Goal: Task Accomplishment & Management: Complete application form

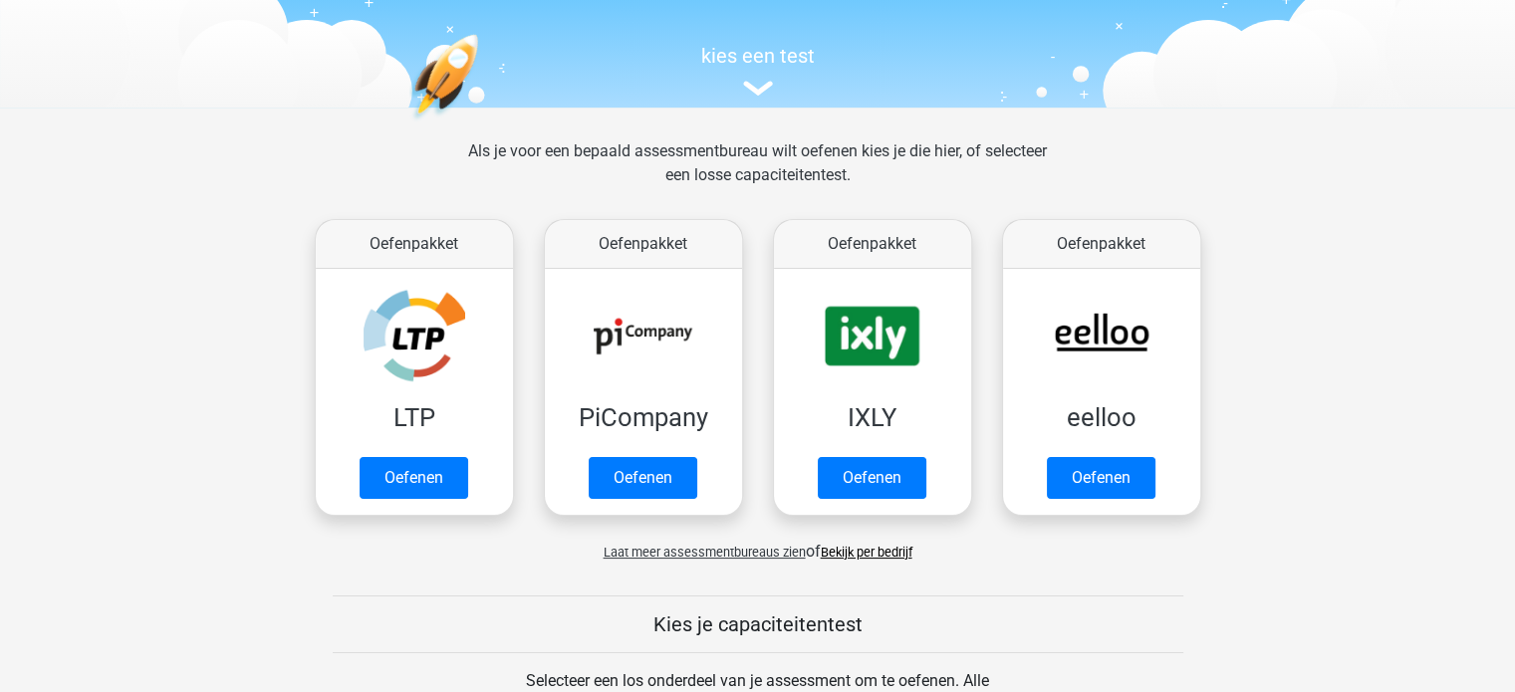
scroll to position [188, 0]
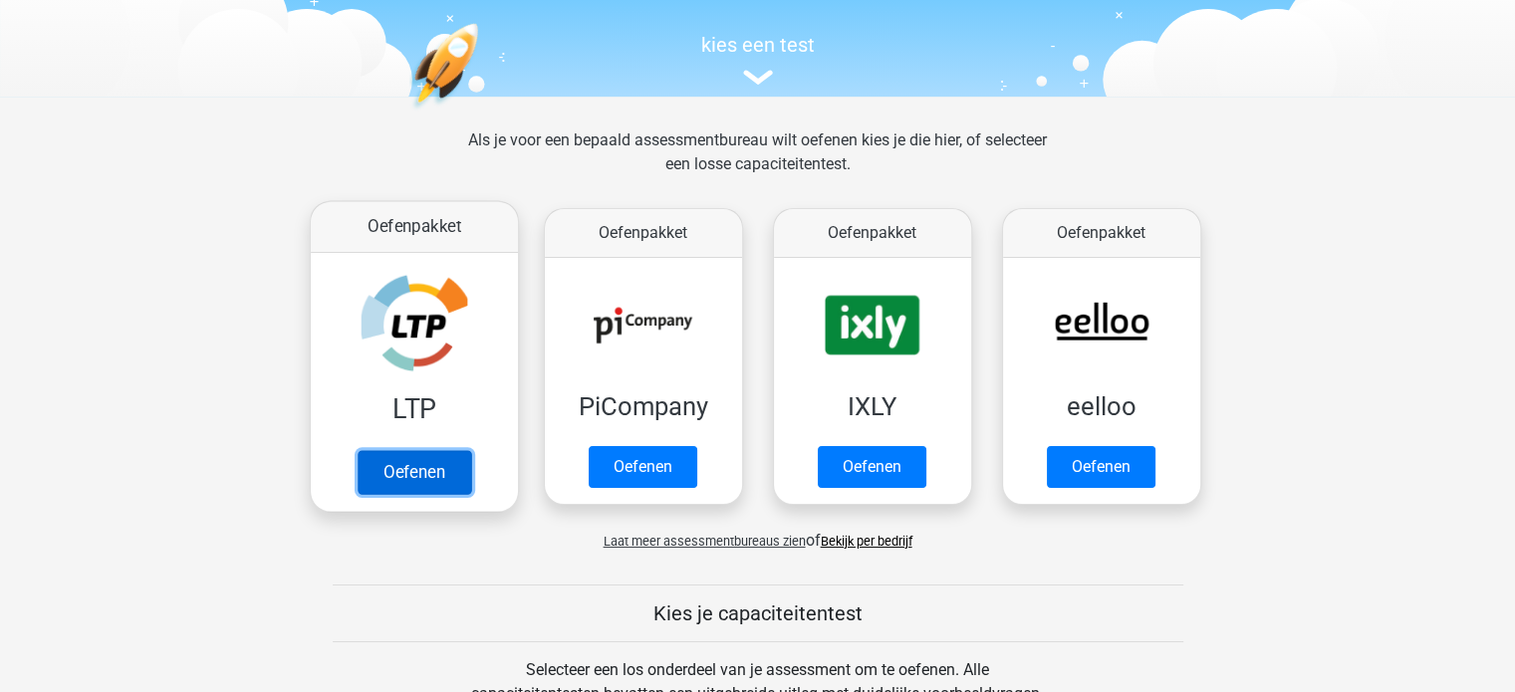
click at [412, 472] on link "Oefenen" at bounding box center [414, 472] width 114 height 44
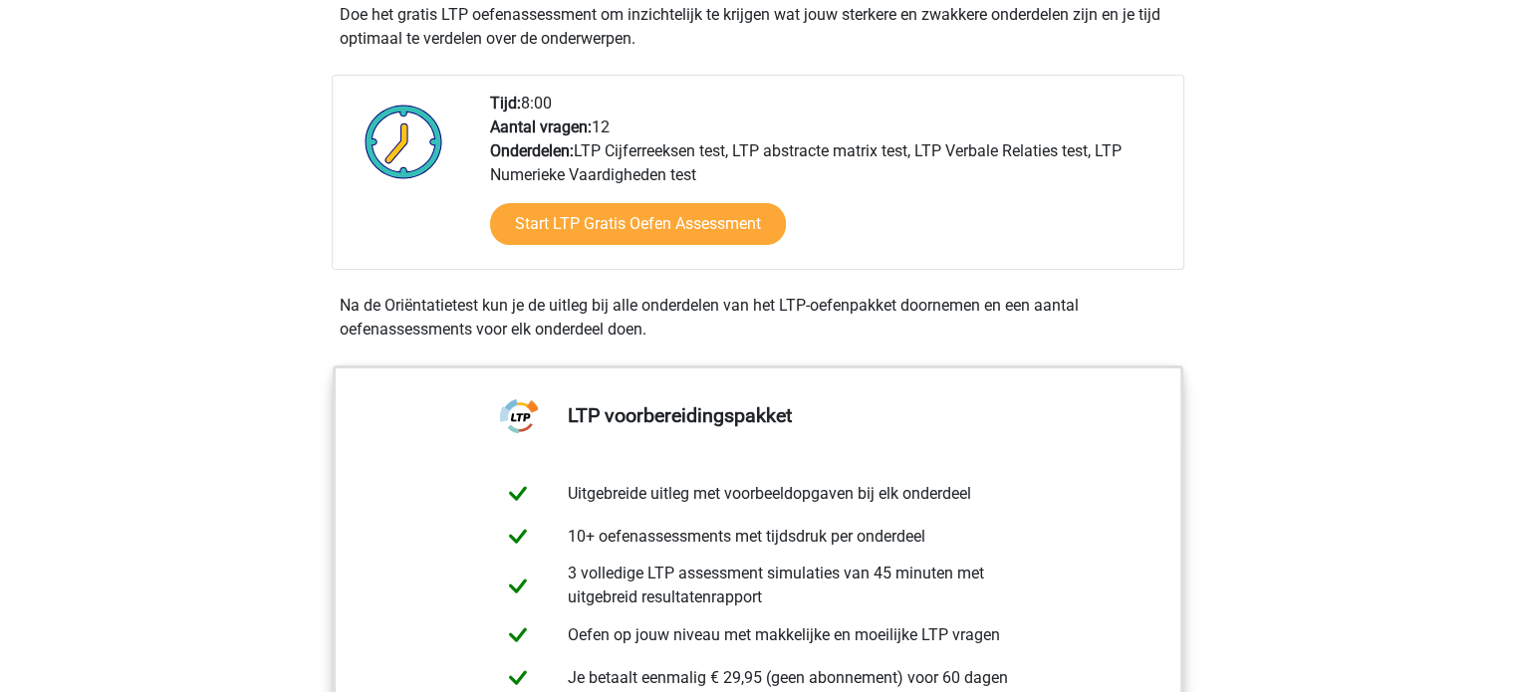
scroll to position [456, 0]
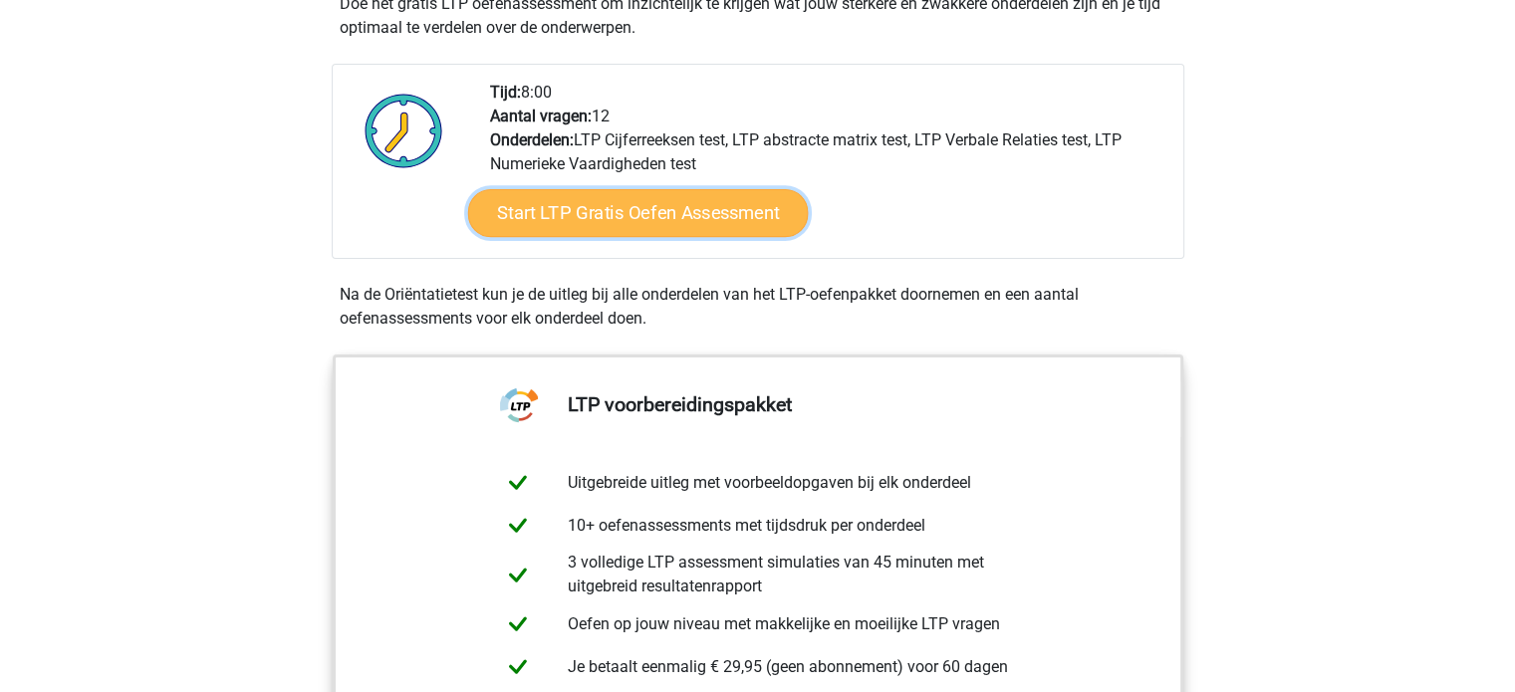
click at [609, 206] on link "Start LTP Gratis Oefen Assessment" at bounding box center [637, 213] width 341 height 48
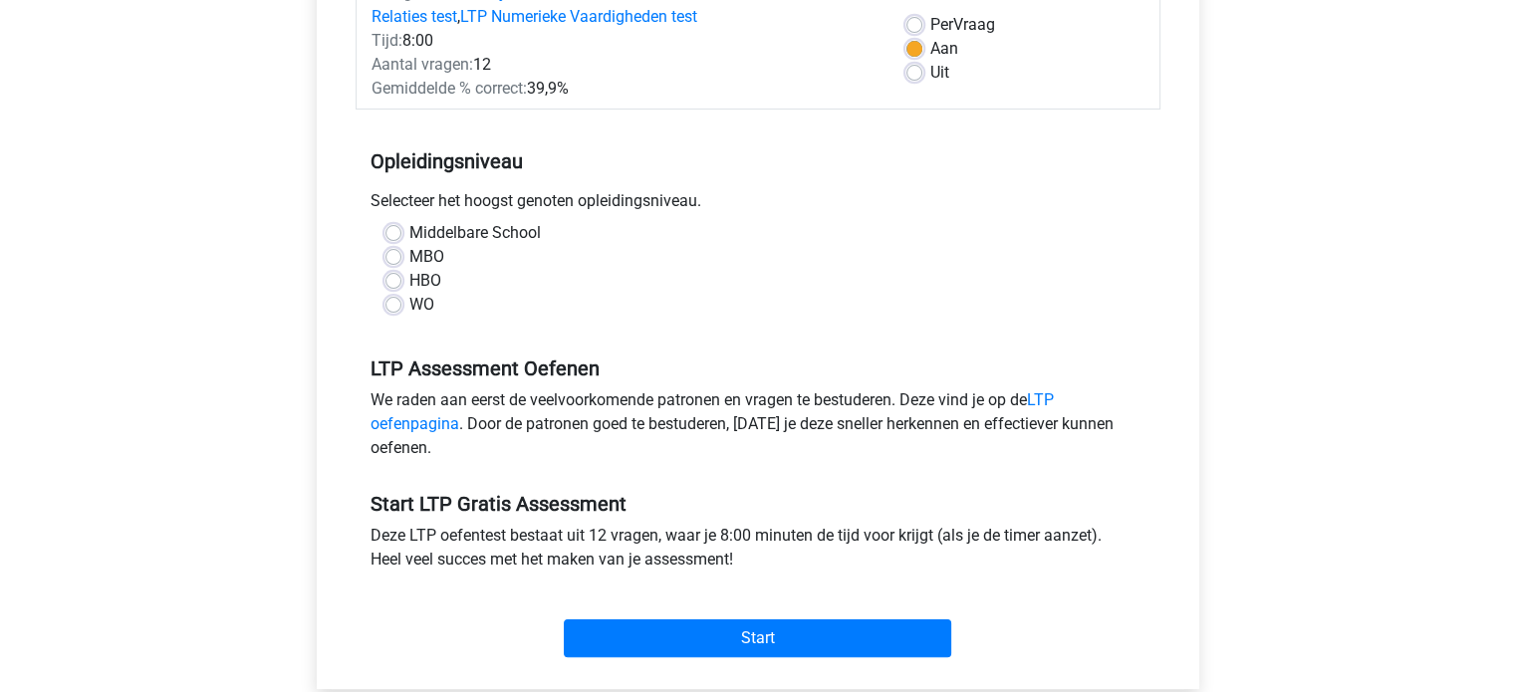
scroll to position [297, 0]
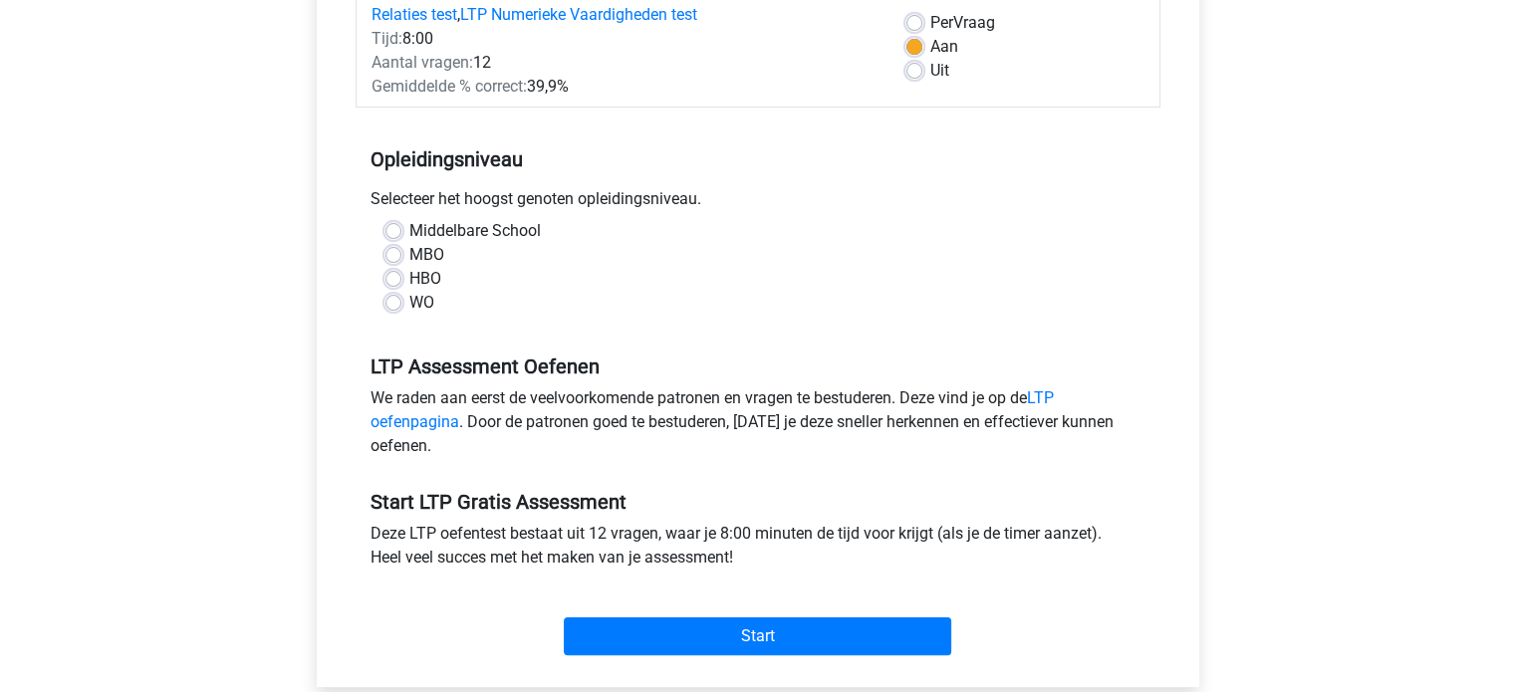
click at [409, 277] on label "HBO" at bounding box center [425, 279] width 32 height 24
click at [393, 277] on input "HBO" at bounding box center [393, 277] width 16 height 20
radio input "true"
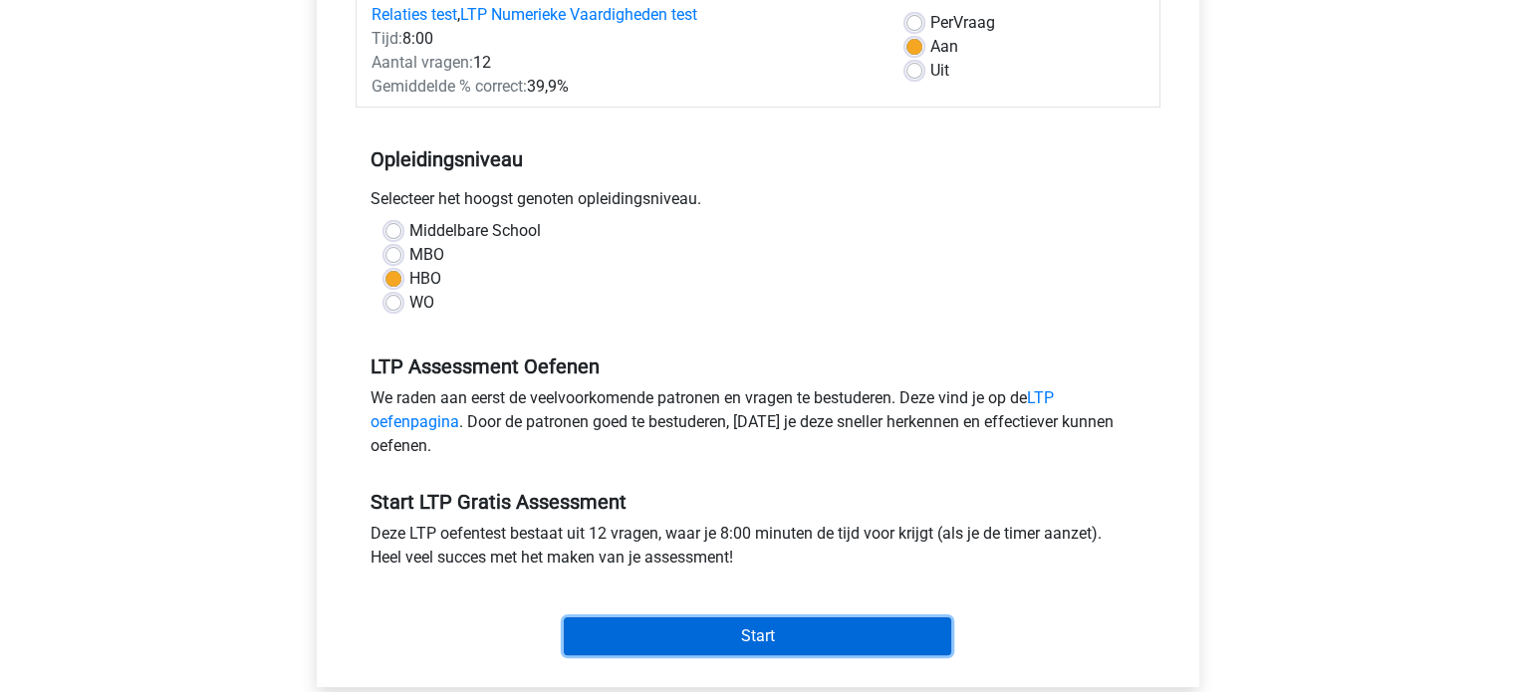
click at [732, 641] on input "Start" at bounding box center [757, 637] width 387 height 38
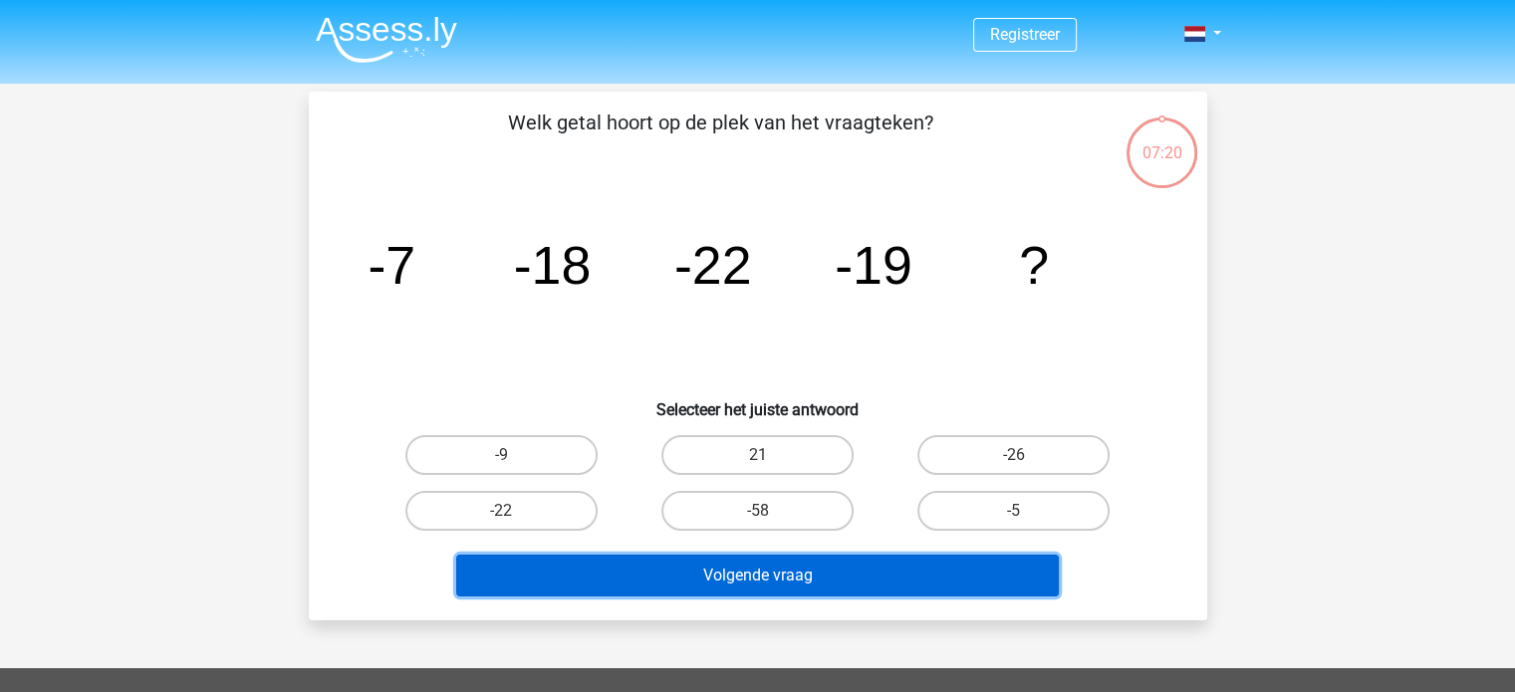
click at [774, 585] on button "Volgende vraag" at bounding box center [757, 576] width 603 height 42
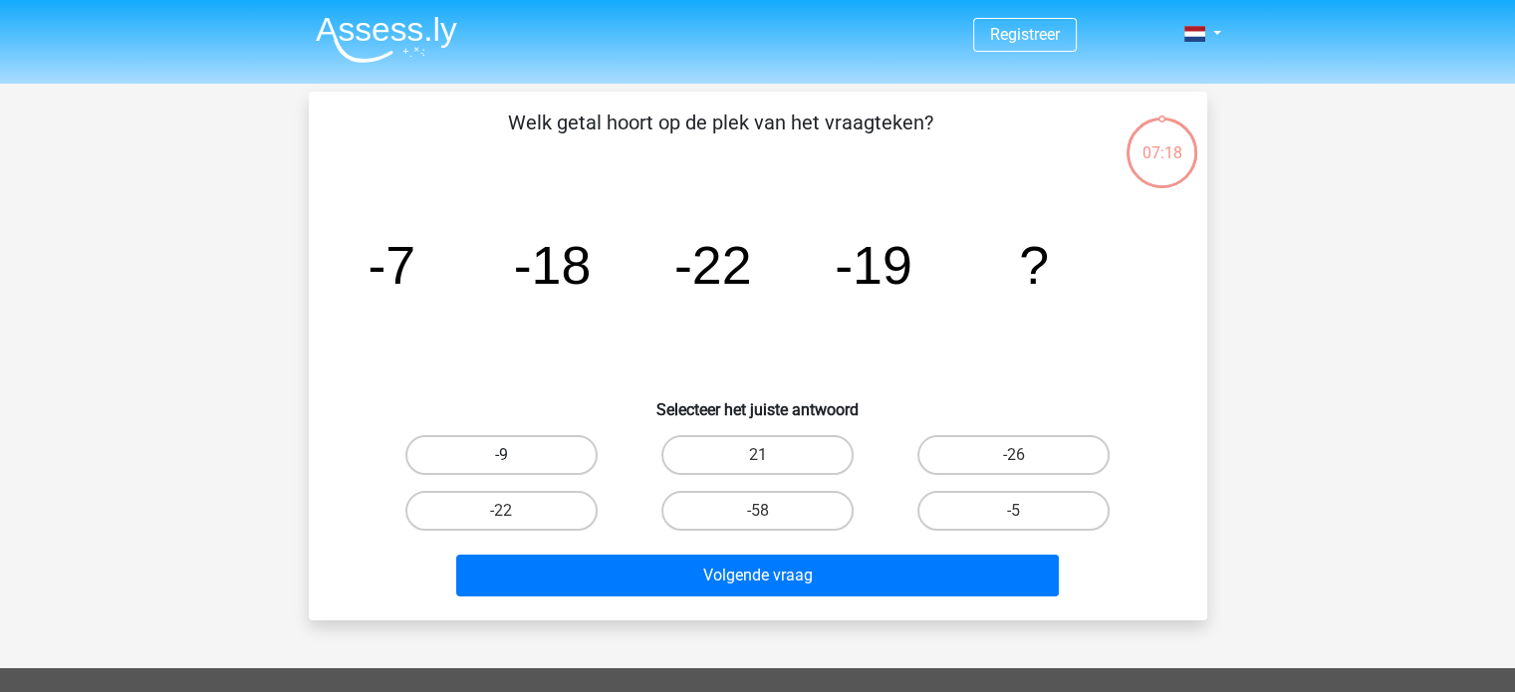
click at [483, 457] on label "-9" at bounding box center [501, 455] width 192 height 40
click at [501, 457] on input "-9" at bounding box center [507, 461] width 13 height 13
radio input "true"
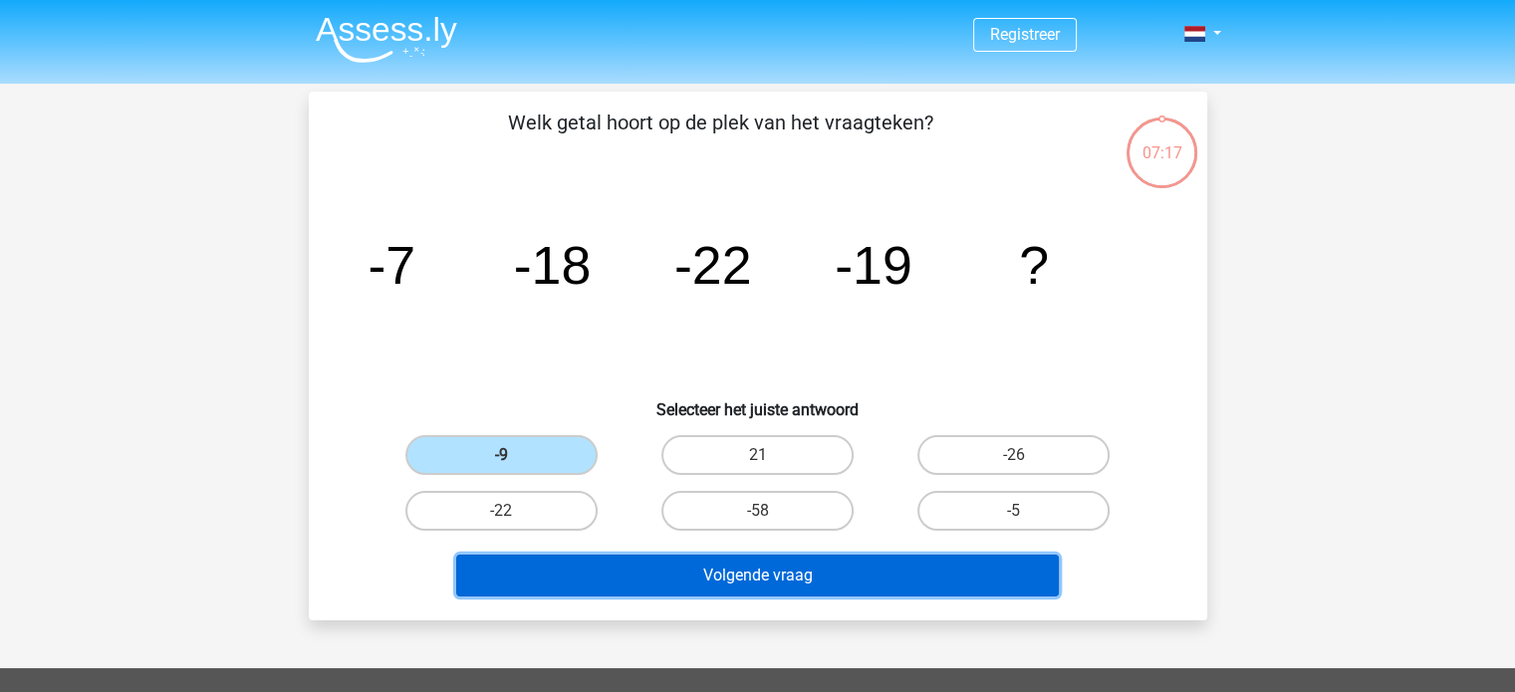
click at [769, 583] on button "Volgende vraag" at bounding box center [757, 576] width 603 height 42
click at [709, 570] on button "Volgende vraag" at bounding box center [757, 576] width 603 height 42
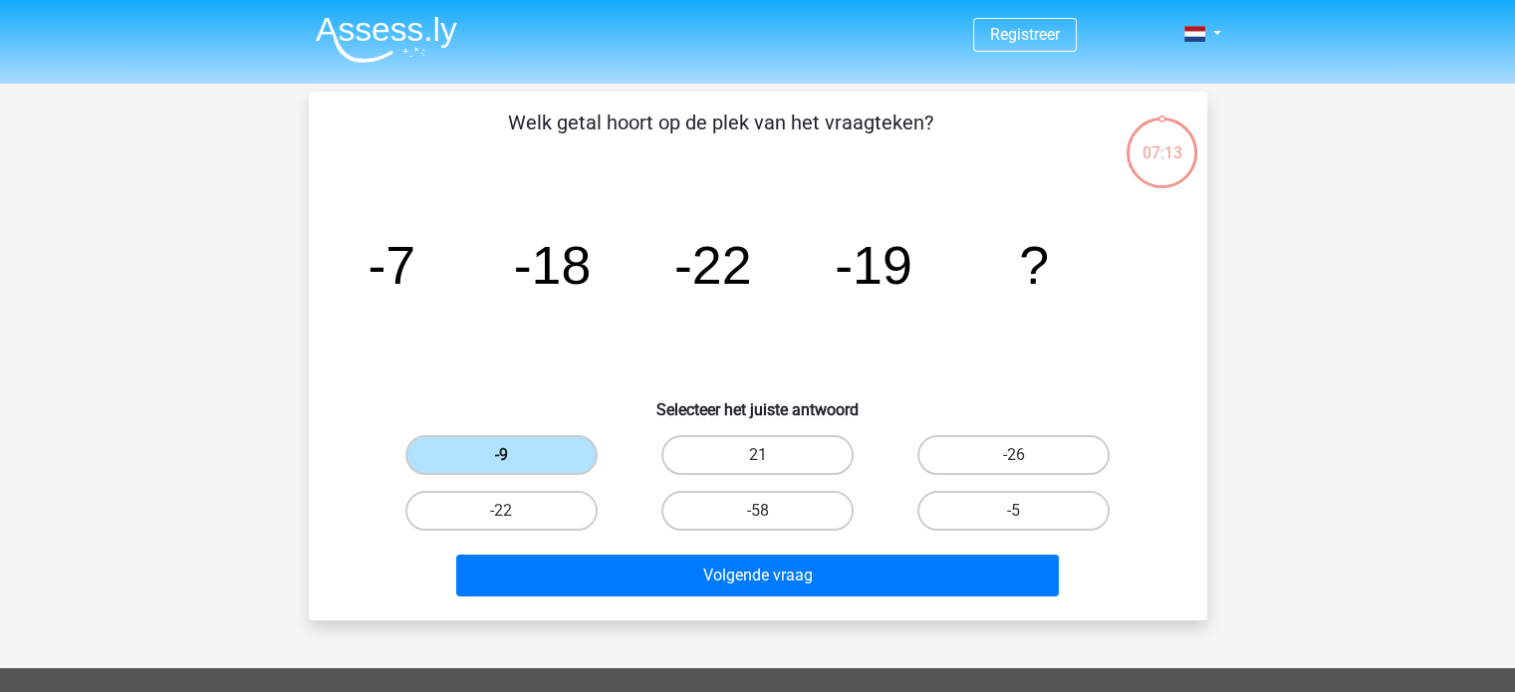
click at [485, 453] on label "-9" at bounding box center [501, 455] width 192 height 40
click at [501, 455] on input "-9" at bounding box center [507, 461] width 13 height 13
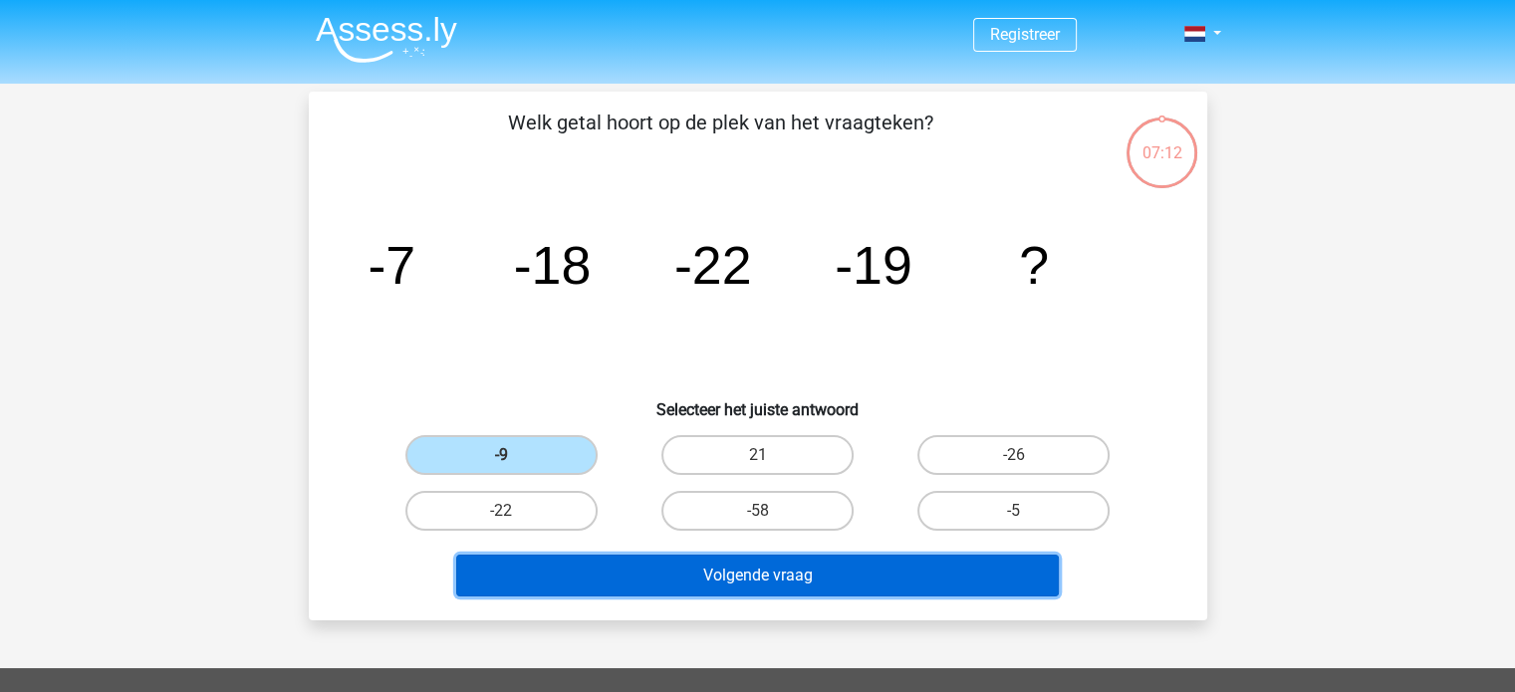
click at [767, 581] on button "Volgende vraag" at bounding box center [757, 576] width 603 height 42
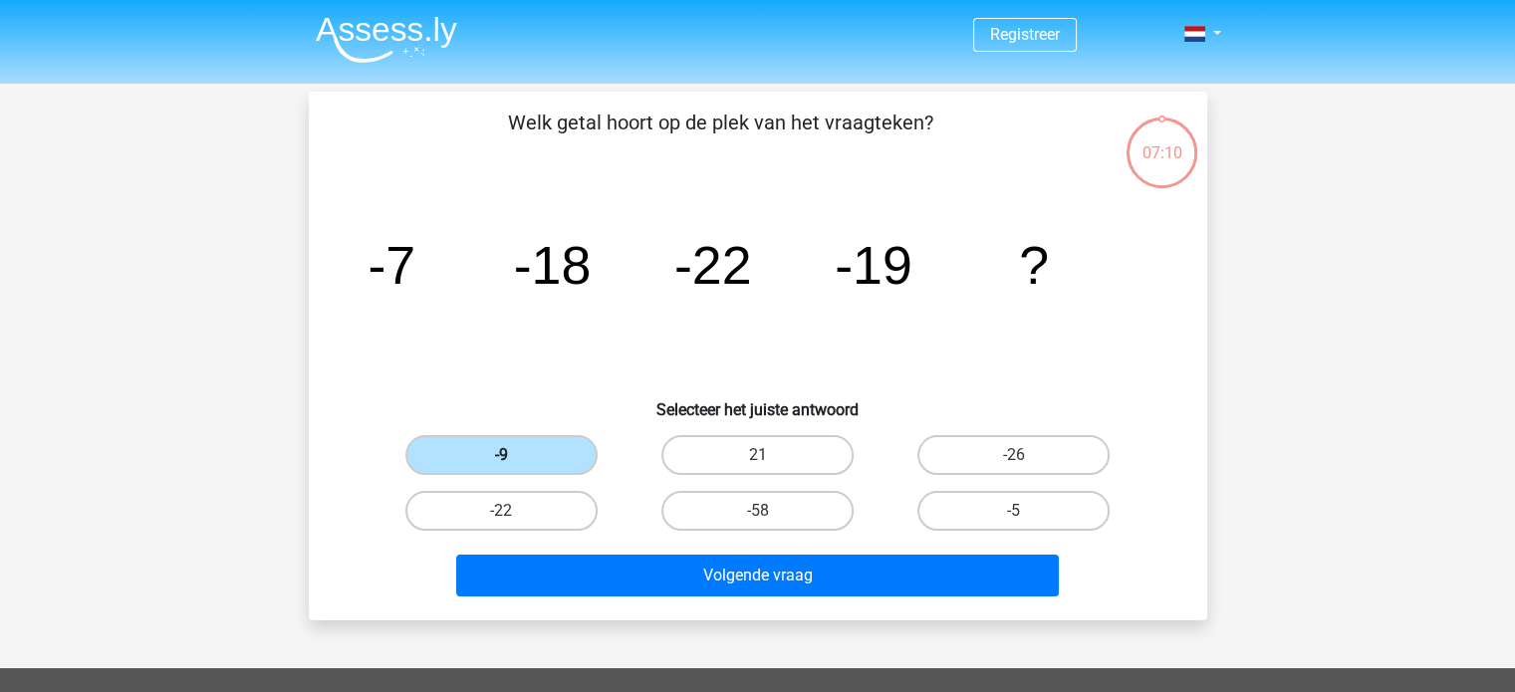
click at [493, 454] on label "-9" at bounding box center [501, 455] width 192 height 40
click at [501, 455] on input "-9" at bounding box center [507, 461] width 13 height 13
click at [779, 444] on label "21" at bounding box center [757, 455] width 192 height 40
click at [770, 455] on input "21" at bounding box center [763, 461] width 13 height 13
radio input "true"
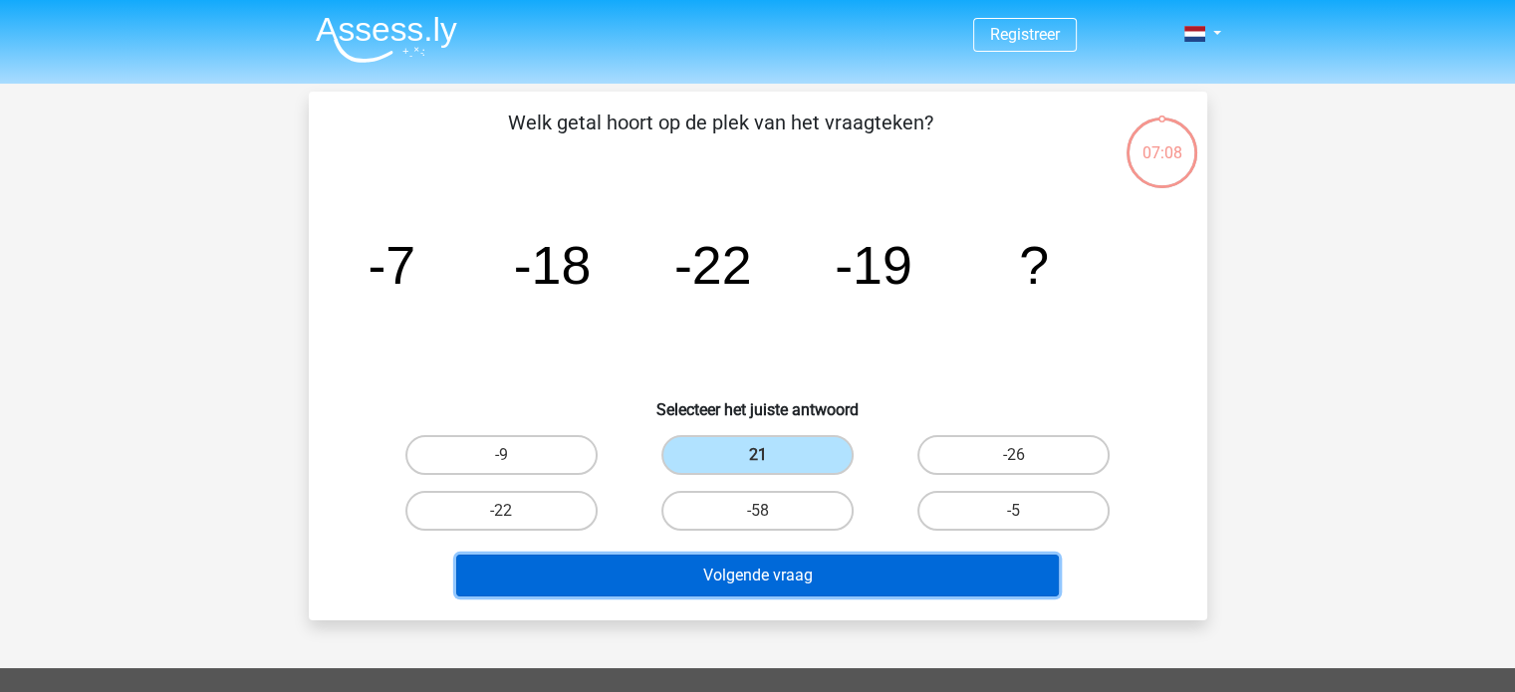
click at [735, 577] on button "Volgende vraag" at bounding box center [757, 576] width 603 height 42
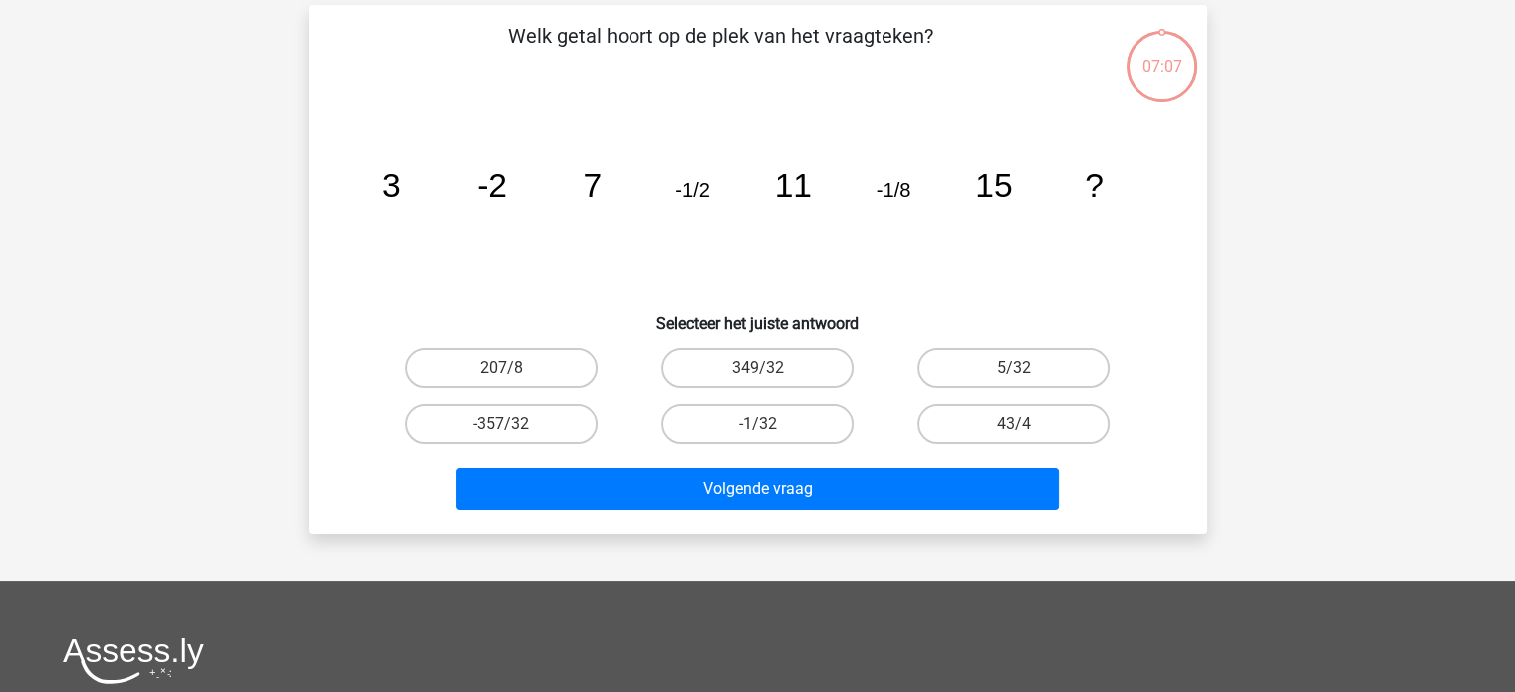
scroll to position [92, 0]
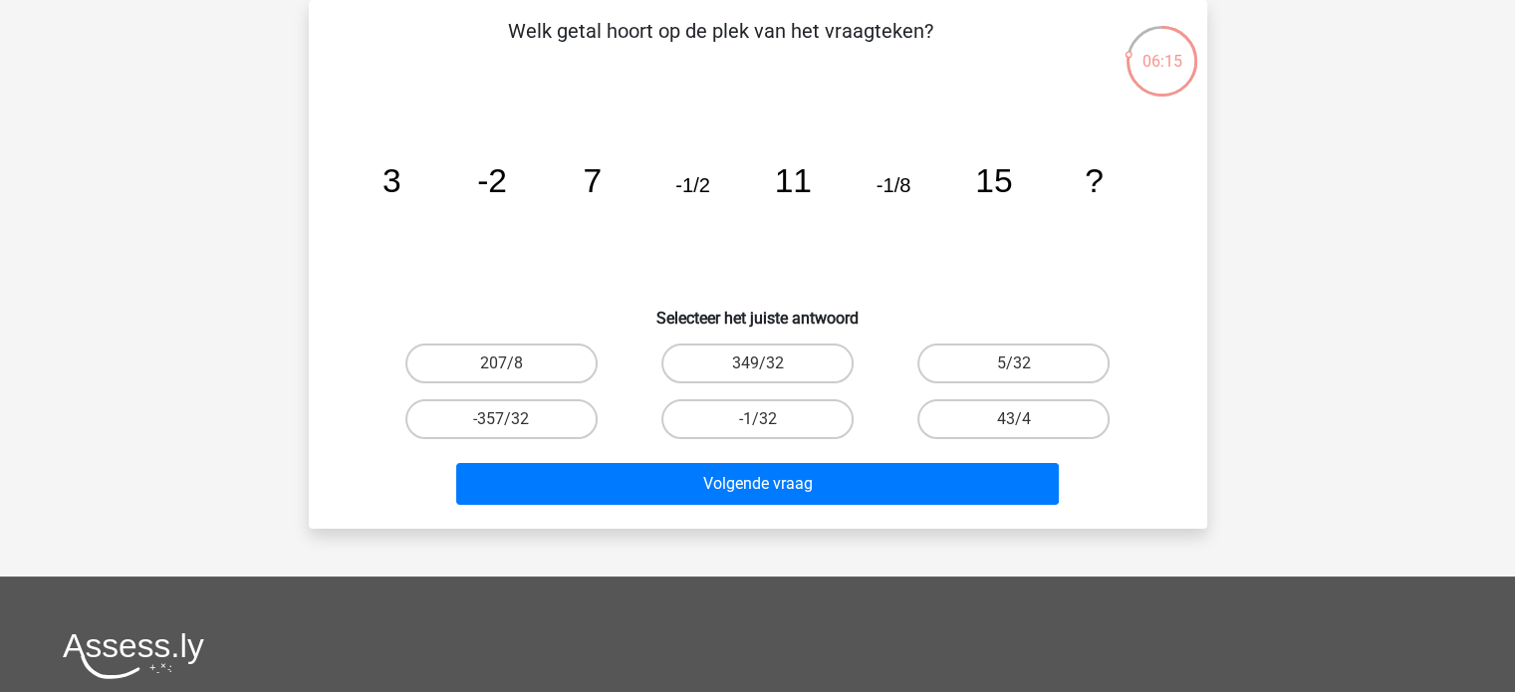
click at [506, 366] on input "207/8" at bounding box center [507, 370] width 13 height 13
radio input "true"
click at [1011, 349] on label "5/32" at bounding box center [1013, 364] width 192 height 40
click at [1014, 364] on input "5/32" at bounding box center [1020, 370] width 13 height 13
radio input "true"
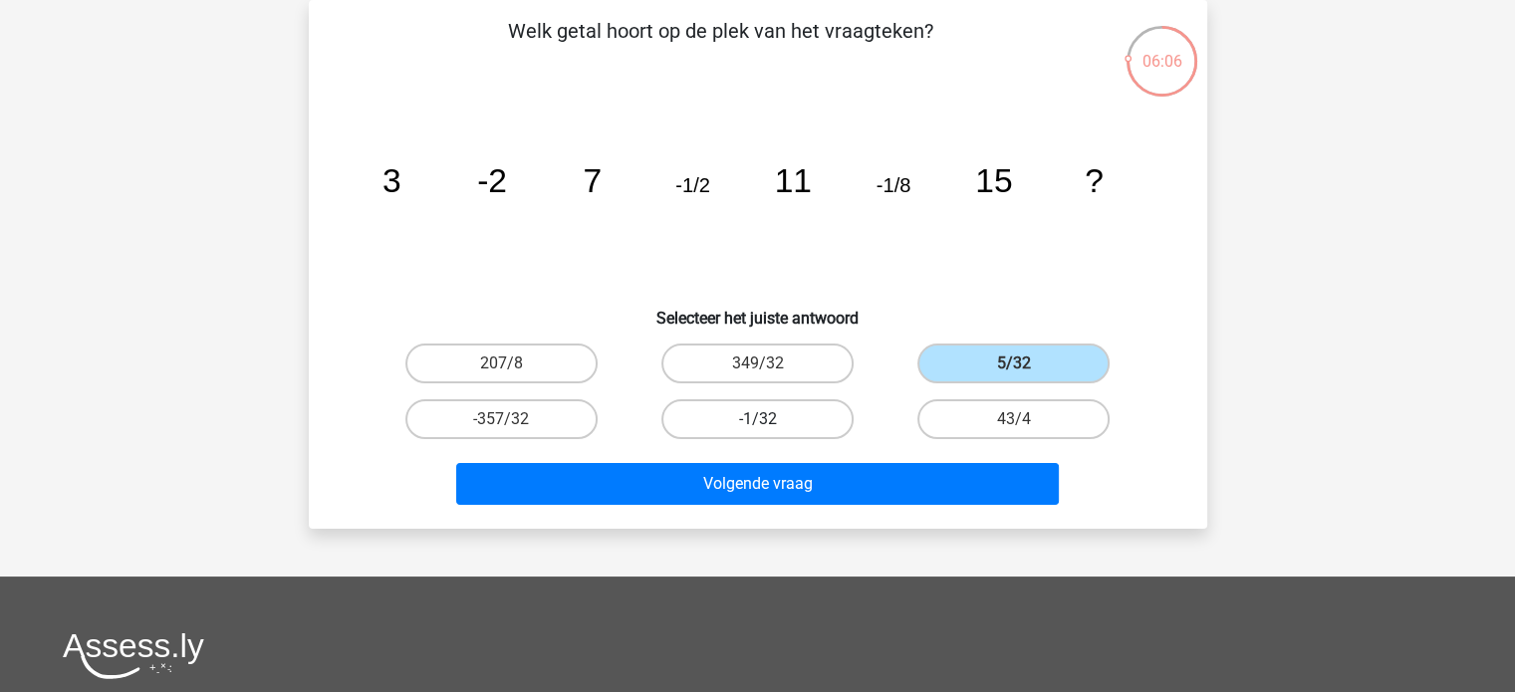
click at [741, 416] on label "-1/32" at bounding box center [757, 419] width 192 height 40
click at [757, 419] on input "-1/32" at bounding box center [763, 425] width 13 height 13
radio input "true"
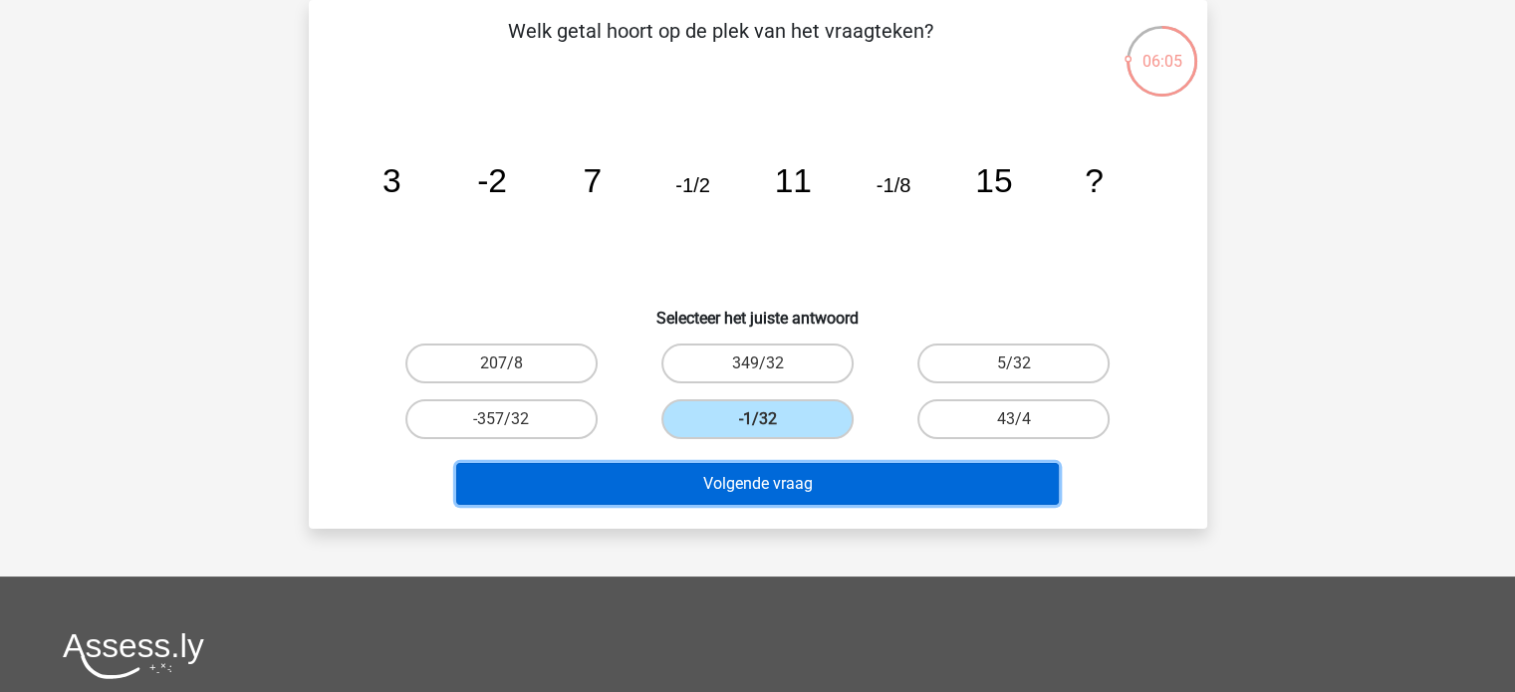
click at [741, 468] on button "Volgende vraag" at bounding box center [757, 484] width 603 height 42
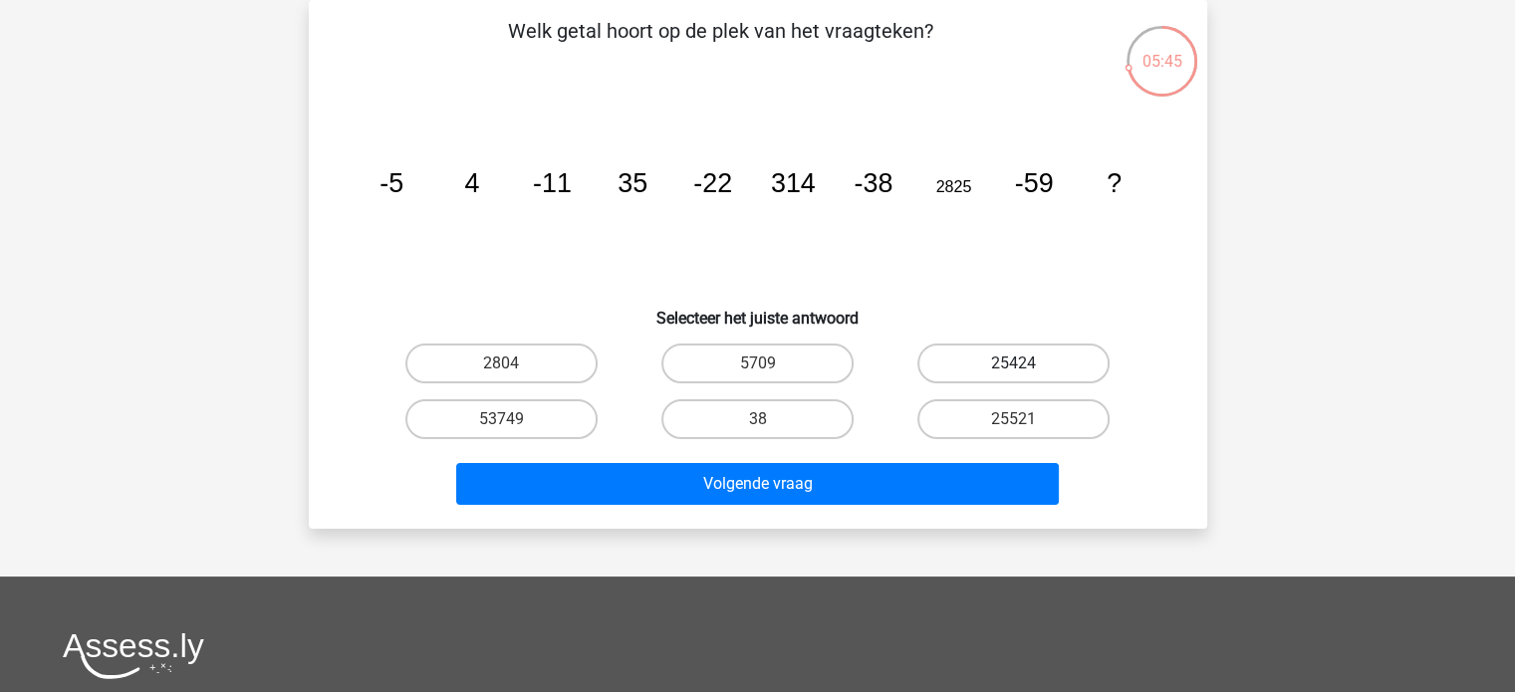
click at [996, 346] on label "25424" at bounding box center [1013, 364] width 192 height 40
click at [1014, 364] on input "25424" at bounding box center [1020, 370] width 13 height 13
radio input "true"
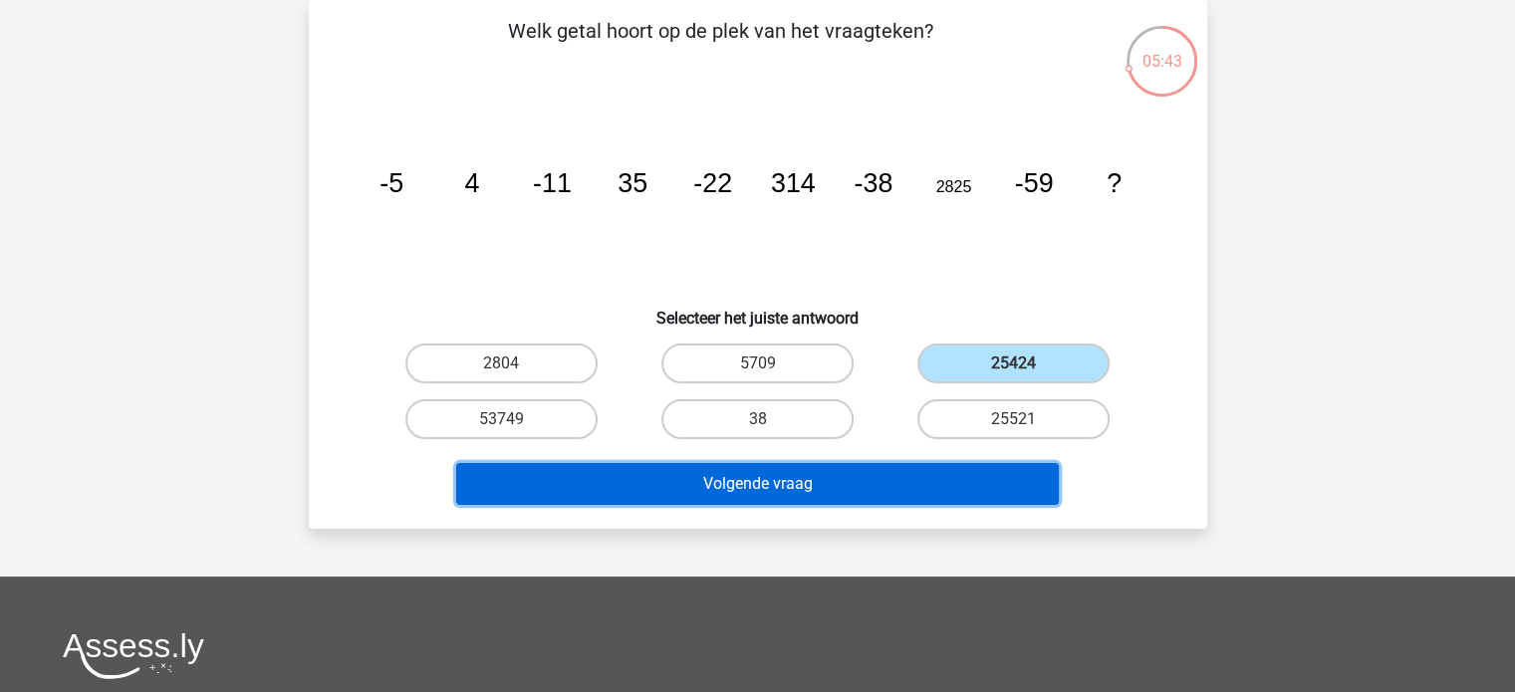
click at [773, 476] on button "Volgende vraag" at bounding box center [757, 484] width 603 height 42
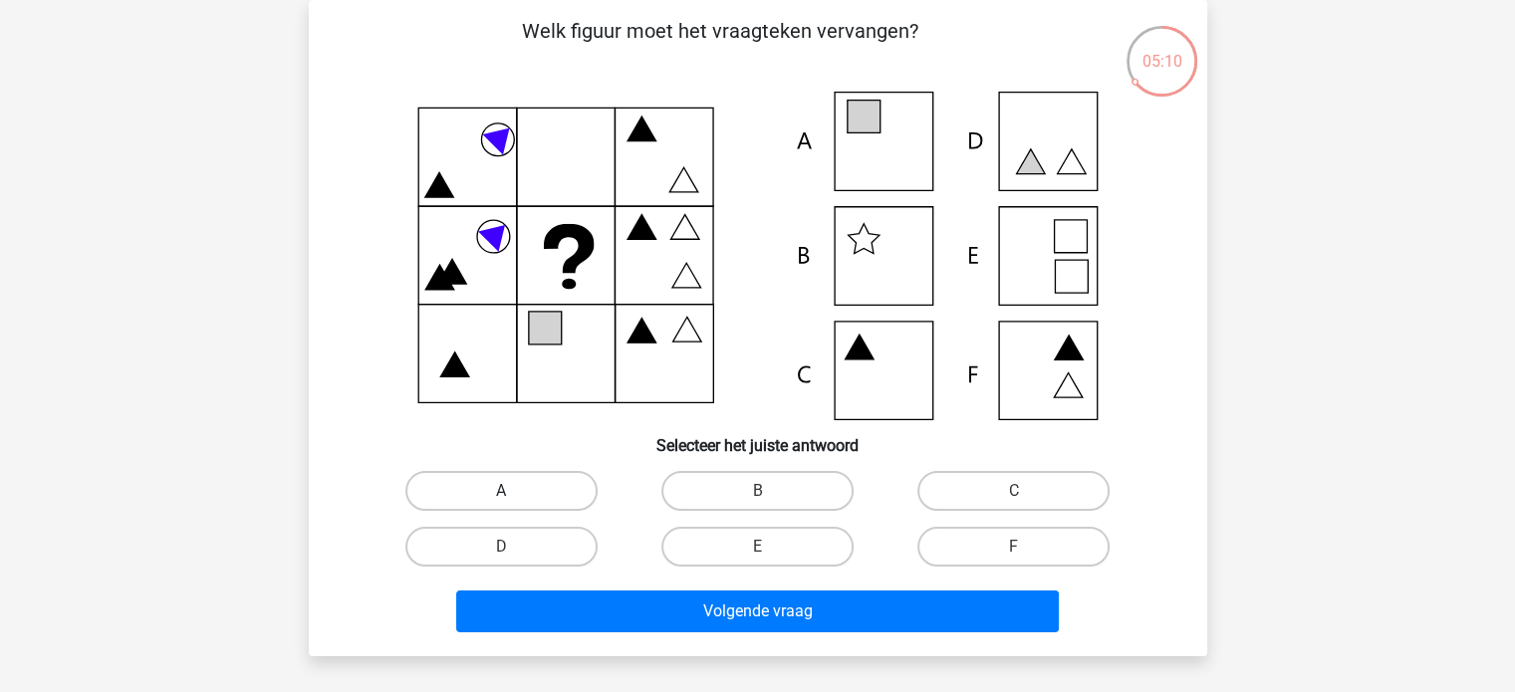
click at [530, 501] on label "A" at bounding box center [501, 491] width 192 height 40
click at [514, 501] on input "A" at bounding box center [507, 497] width 13 height 13
radio input "true"
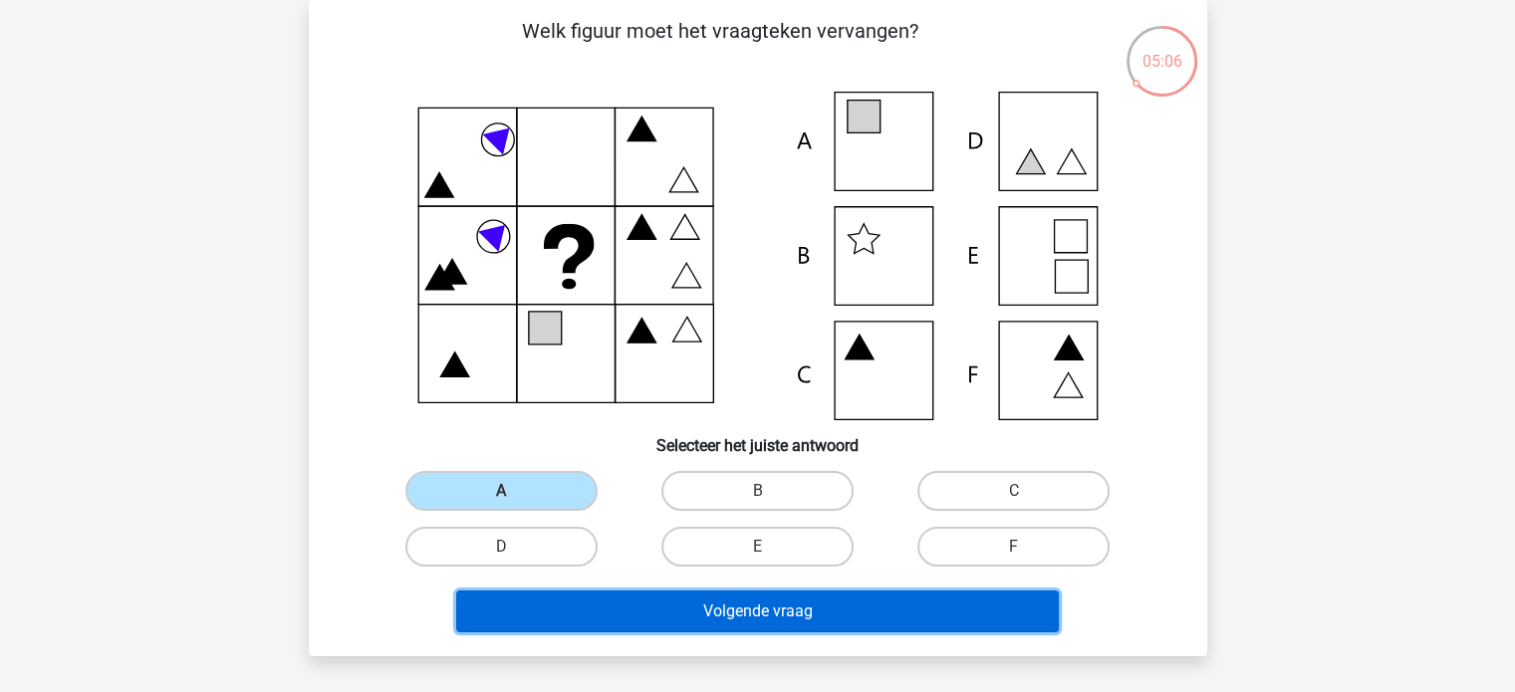
click at [792, 620] on button "Volgende vraag" at bounding box center [757, 612] width 603 height 42
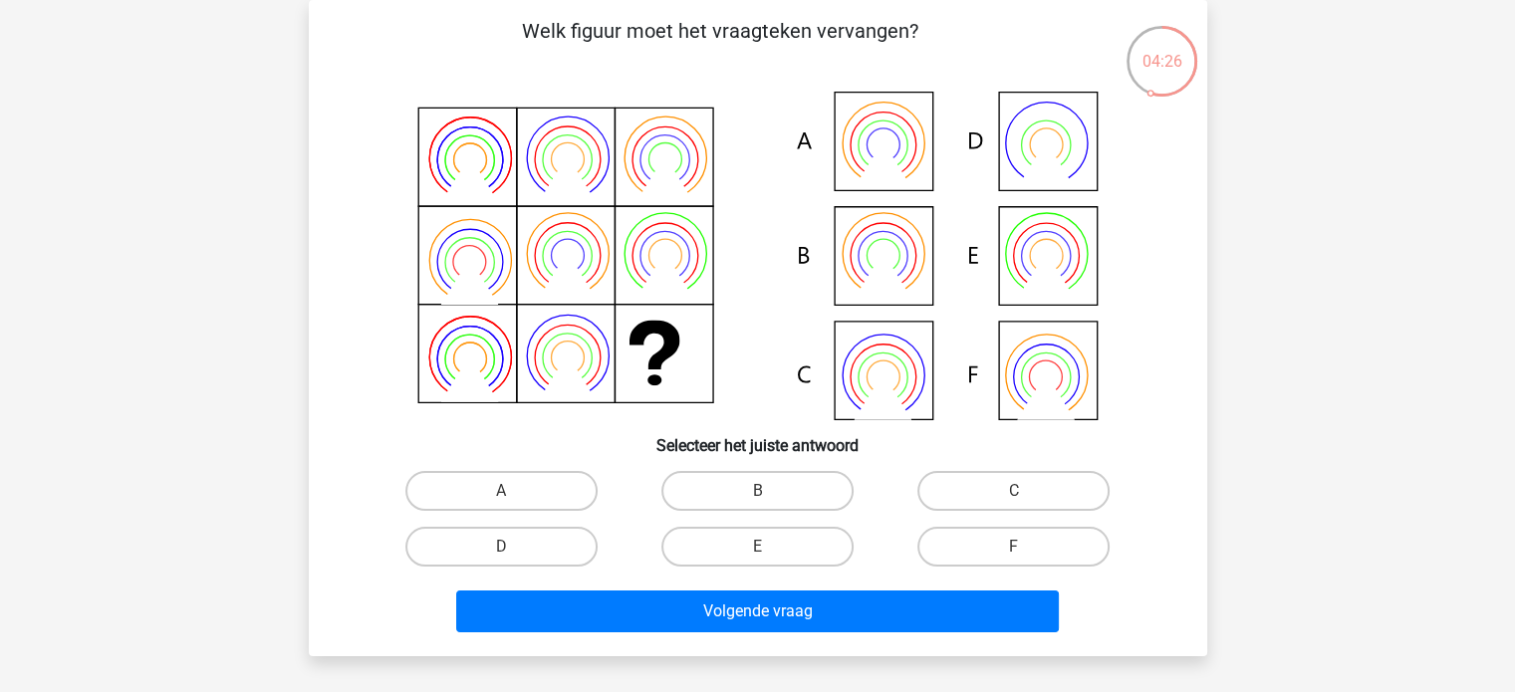
click at [878, 245] on icon at bounding box center [758, 256] width 803 height 329
click at [741, 477] on label "B" at bounding box center [757, 491] width 192 height 40
click at [757, 491] on input "B" at bounding box center [763, 497] width 13 height 13
radio input "true"
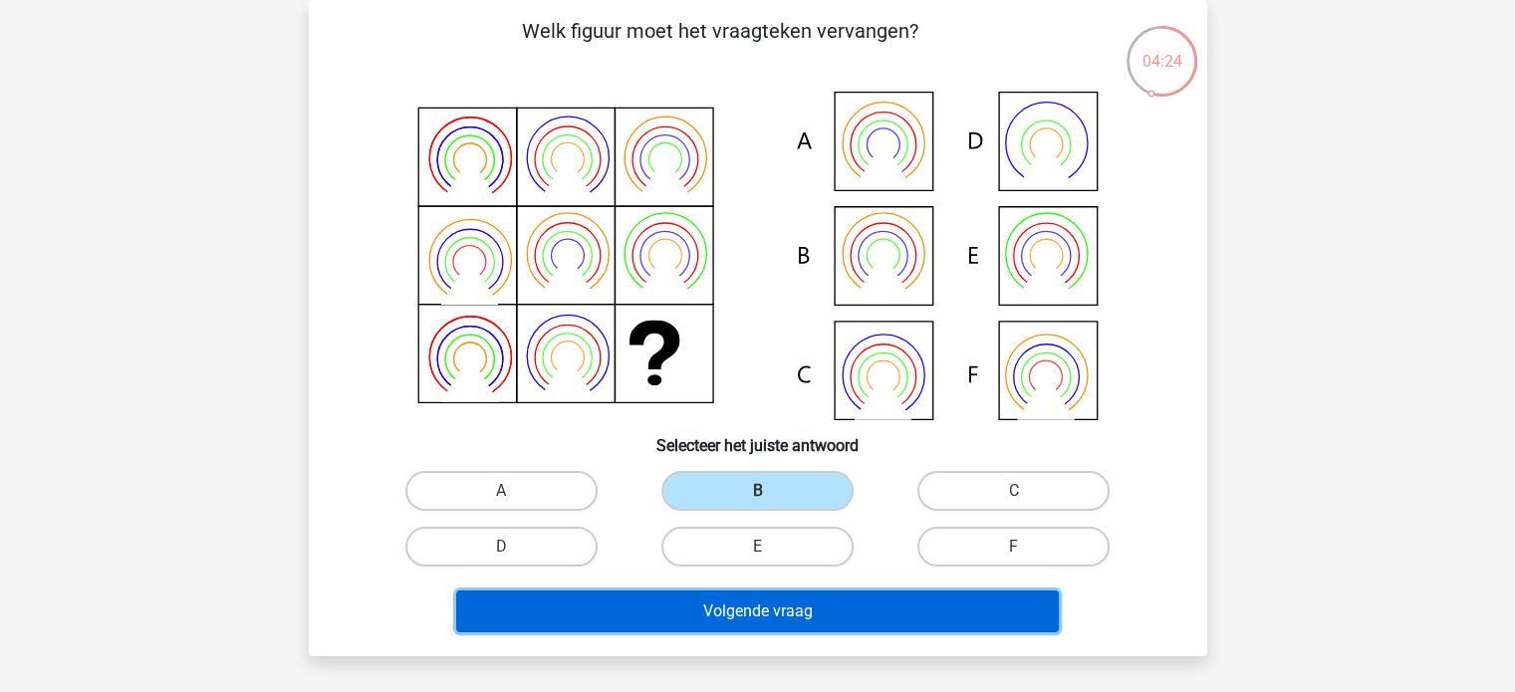
click at [816, 606] on button "Volgende vraag" at bounding box center [757, 612] width 603 height 42
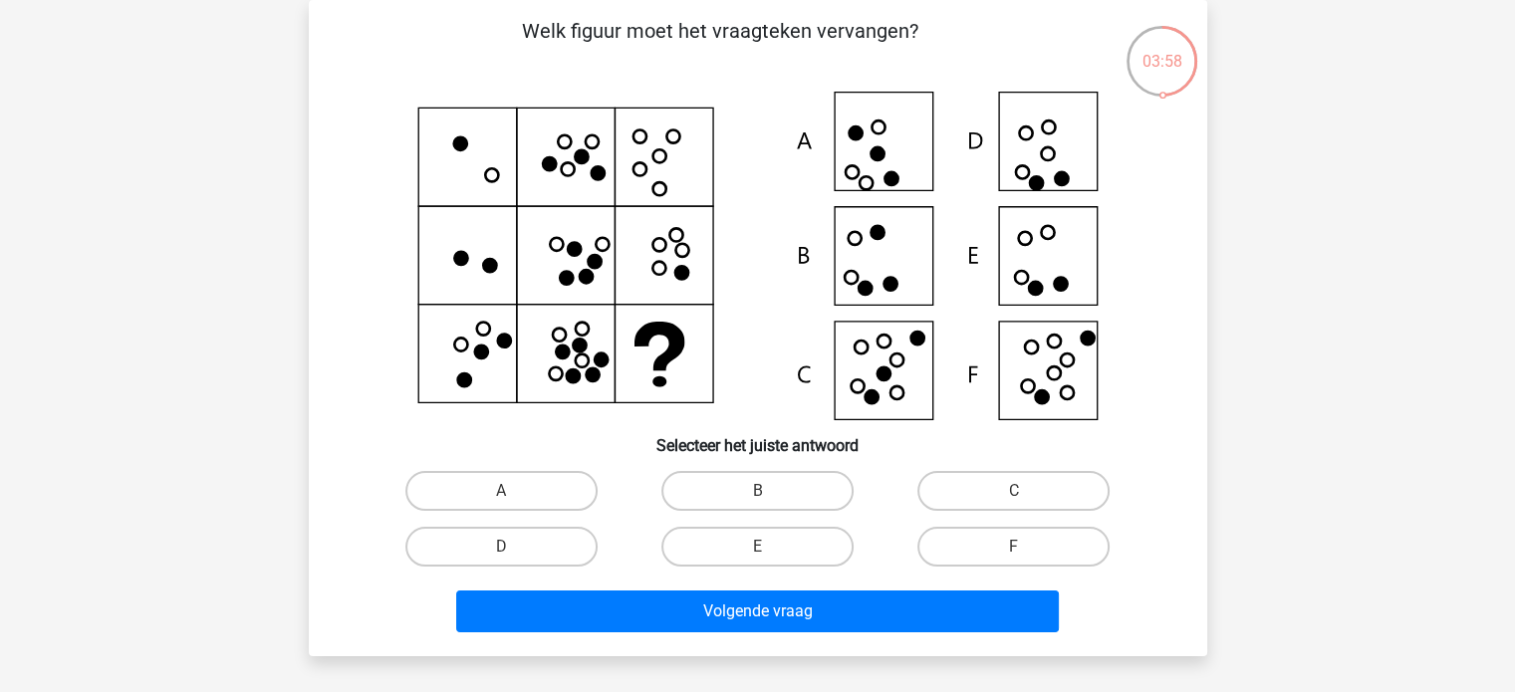
click at [886, 369] on icon at bounding box center [882, 374] width 13 height 13
click at [961, 493] on label "C" at bounding box center [1013, 491] width 192 height 40
click at [1014, 493] on input "C" at bounding box center [1020, 497] width 13 height 13
radio input "true"
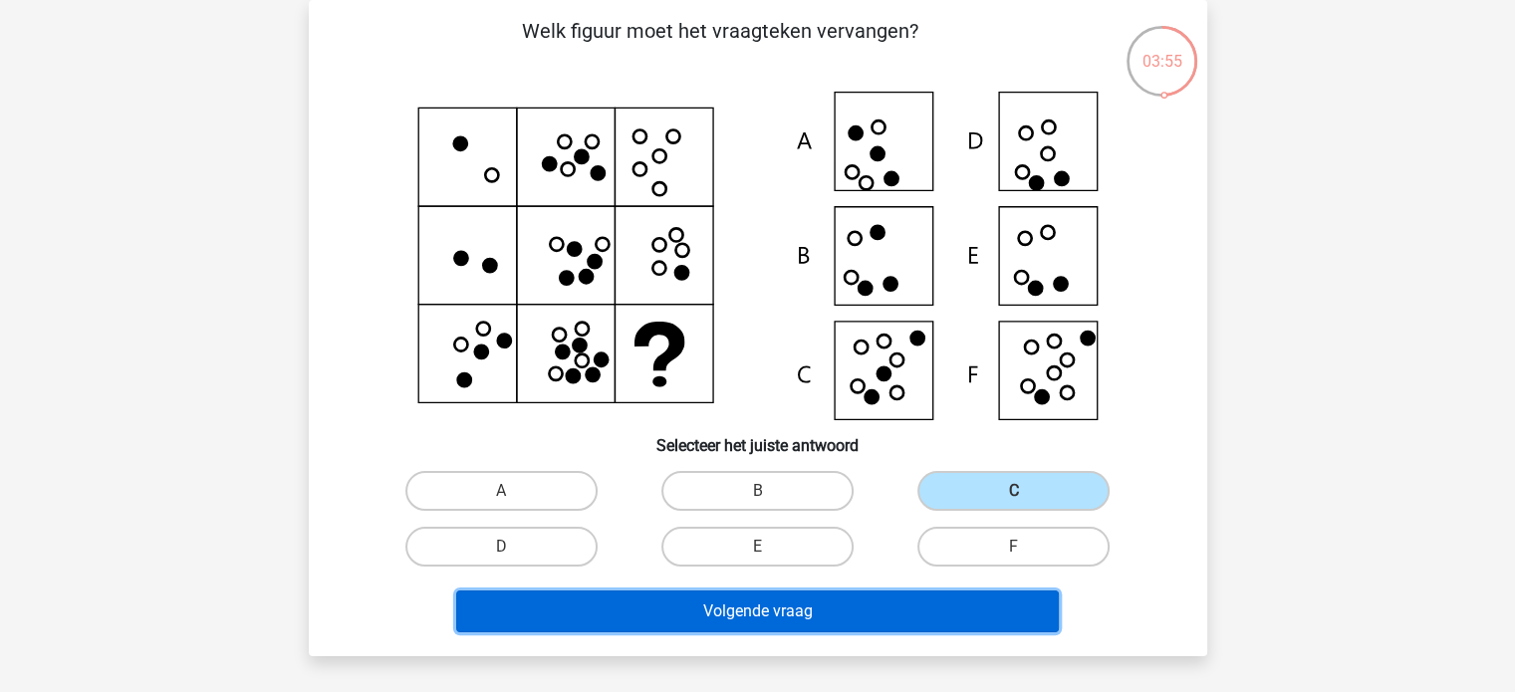
click at [782, 593] on button "Volgende vraag" at bounding box center [757, 612] width 603 height 42
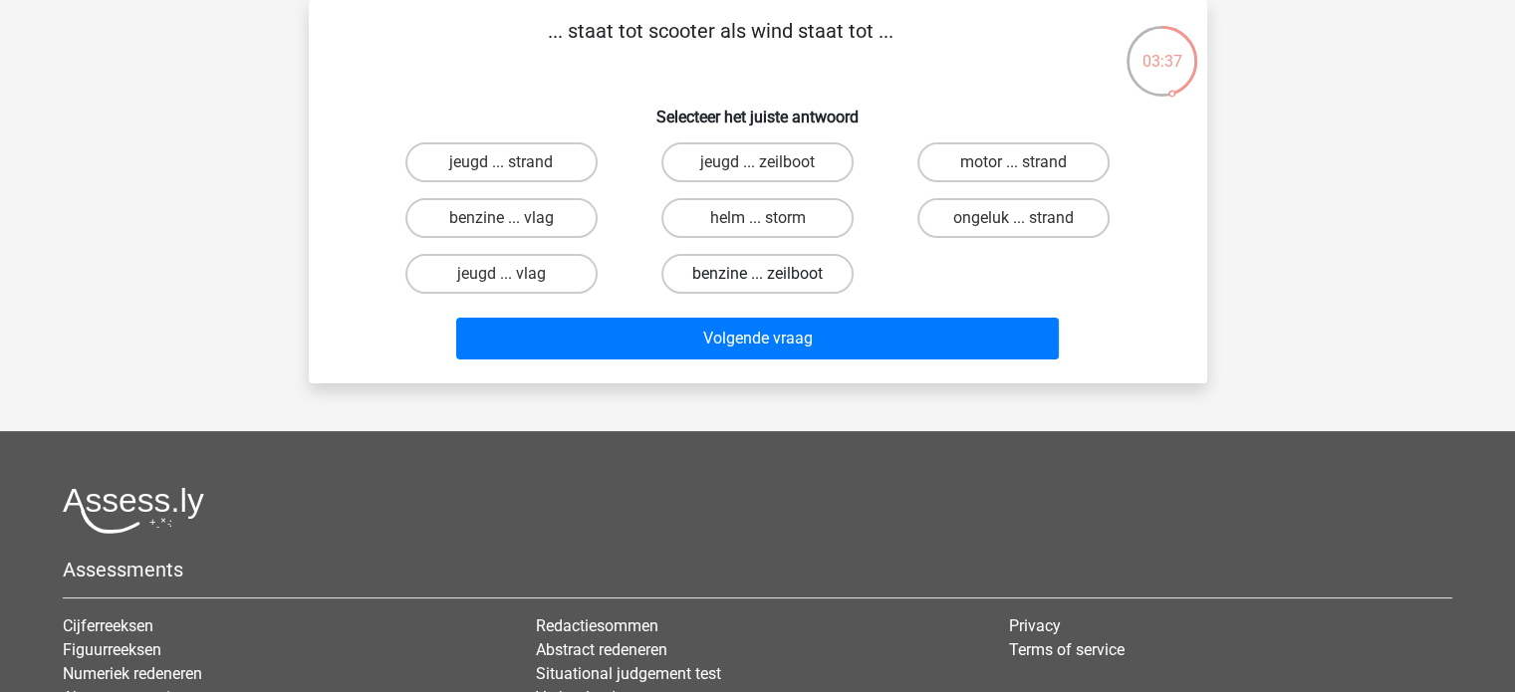
click at [733, 270] on label "benzine ... zeilboot" at bounding box center [757, 274] width 192 height 40
click at [757, 274] on input "benzine ... zeilboot" at bounding box center [763, 280] width 13 height 13
radio input "true"
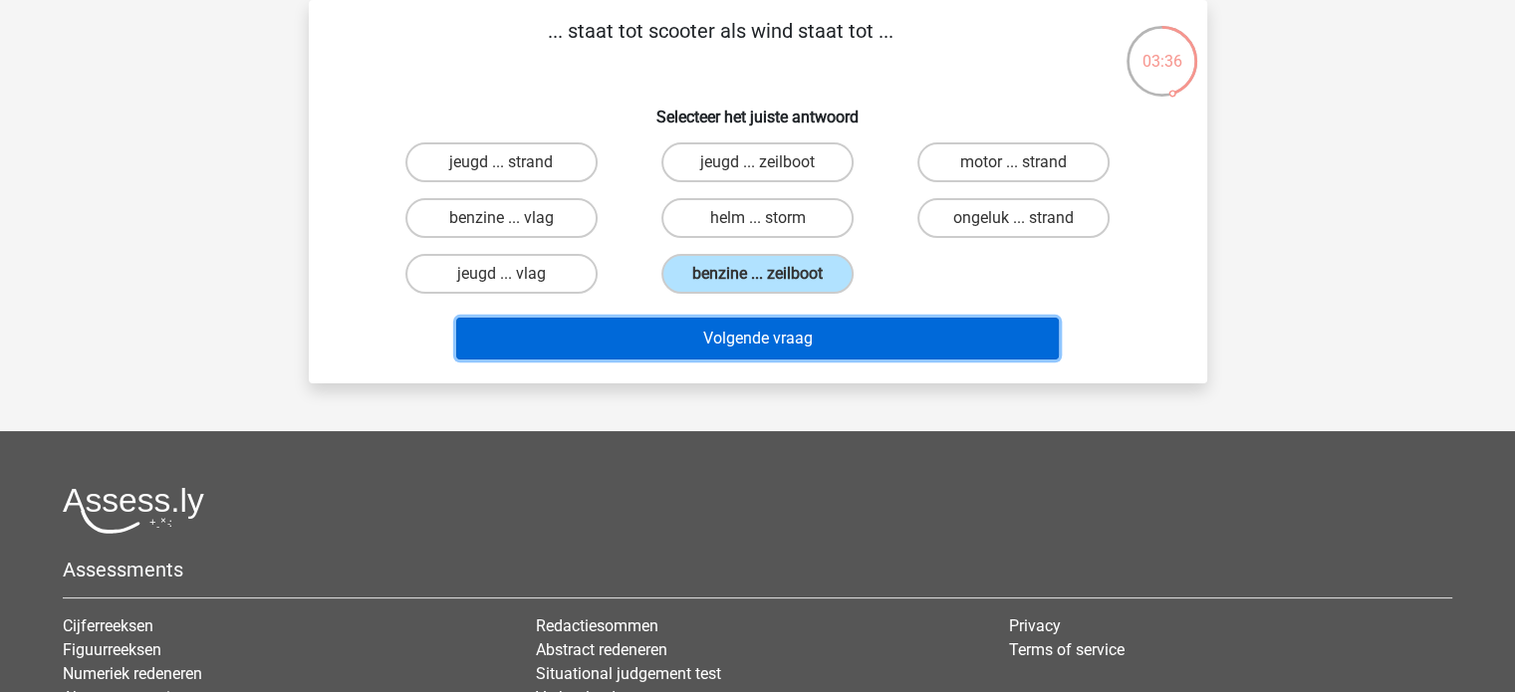
click at [769, 335] on button "Volgende vraag" at bounding box center [757, 339] width 603 height 42
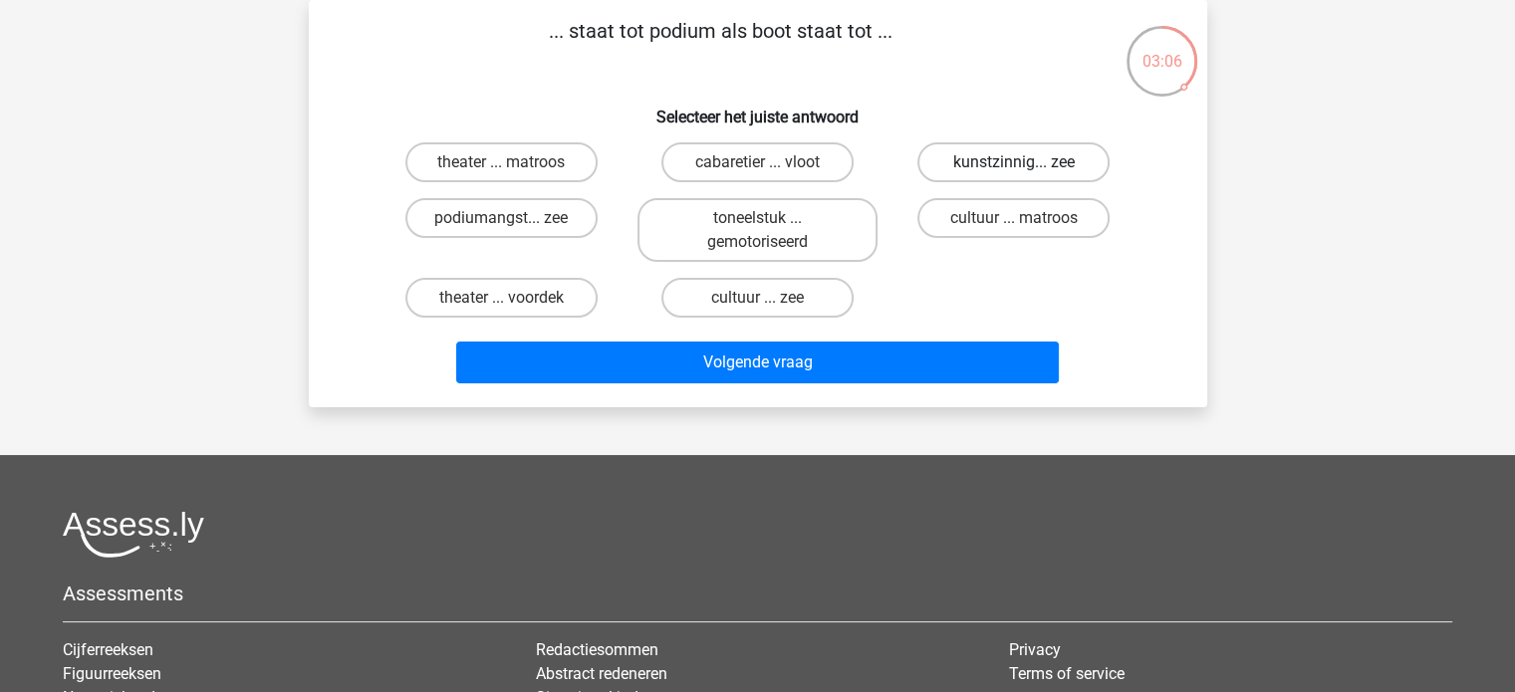
click at [1000, 167] on label "kunstzinnig... zee" at bounding box center [1013, 162] width 192 height 40
click at [1014, 167] on input "kunstzinnig... zee" at bounding box center [1020, 168] width 13 height 13
radio input "true"
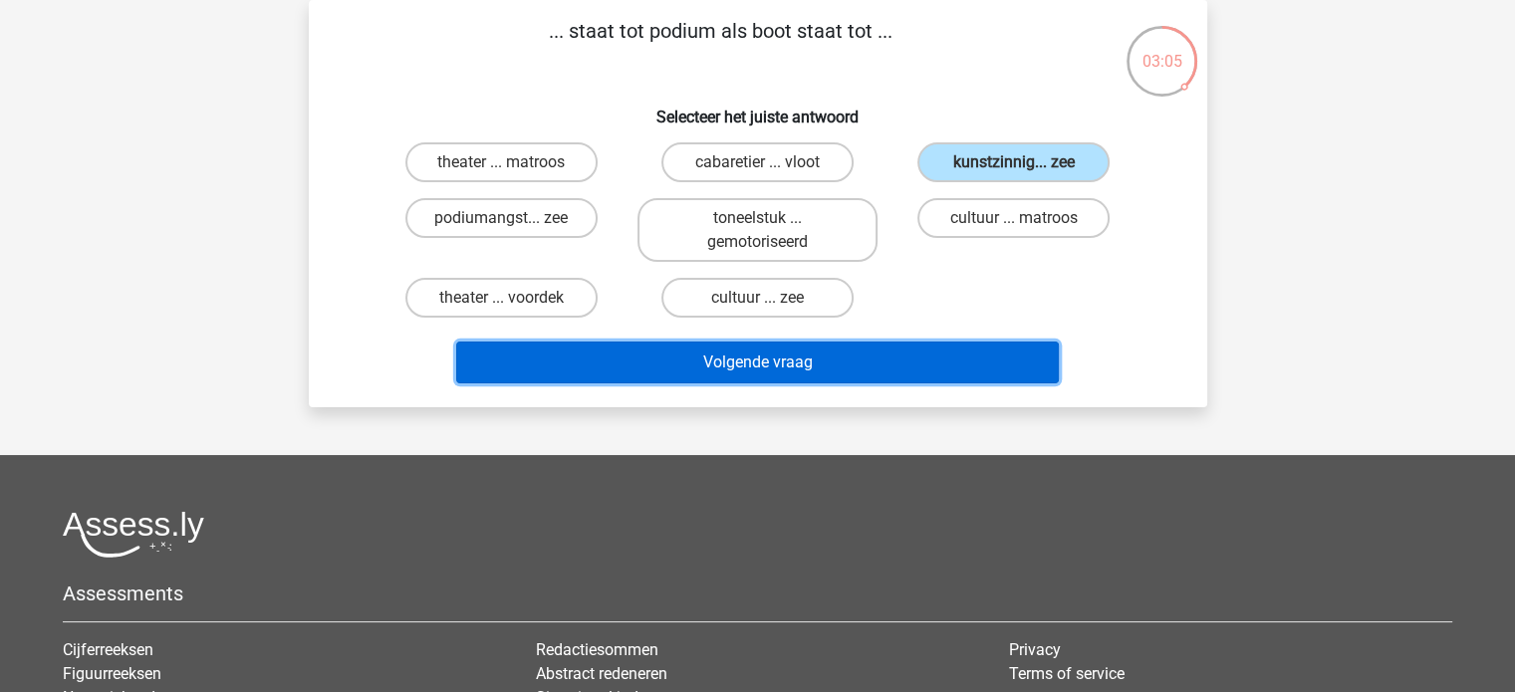
click at [812, 366] on button "Volgende vraag" at bounding box center [757, 363] width 603 height 42
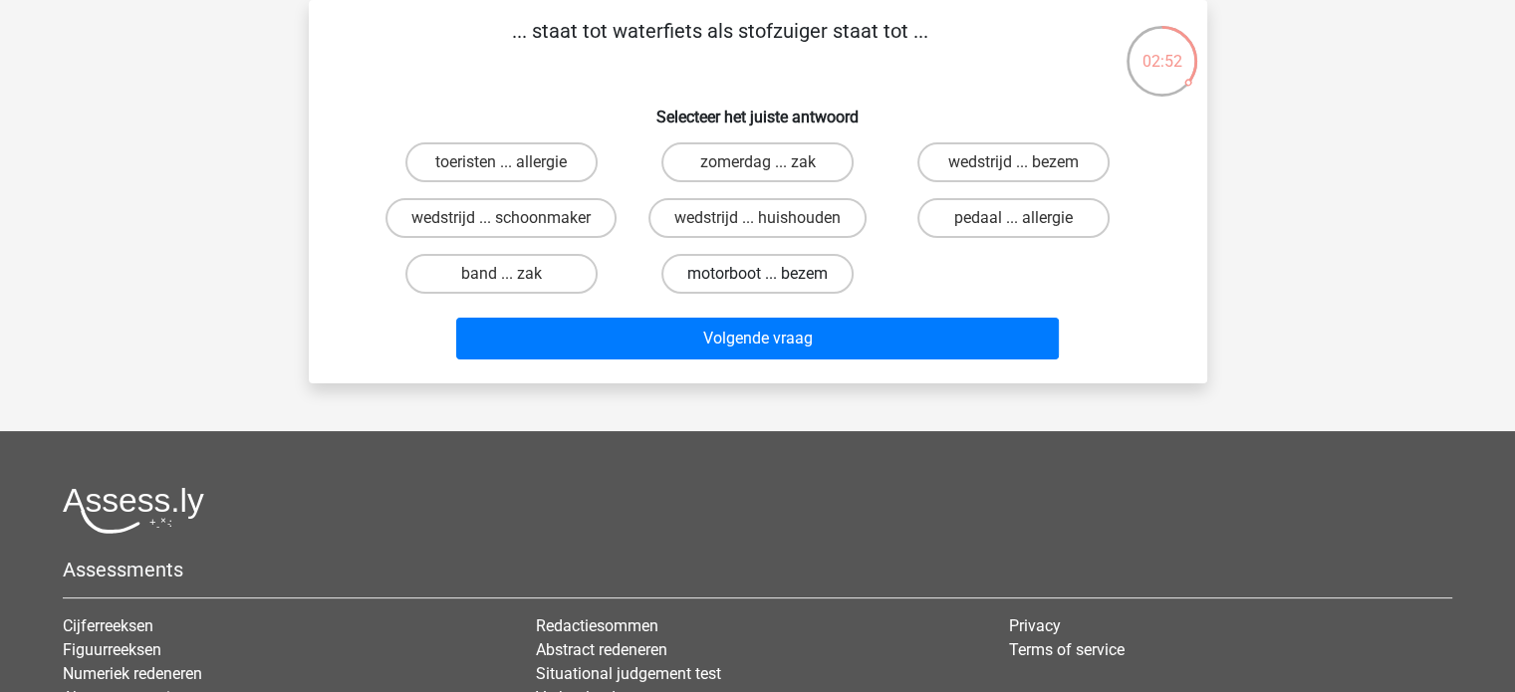
click at [756, 274] on label "motorboot ... bezem" at bounding box center [757, 274] width 192 height 40
click at [757, 274] on input "motorboot ... bezem" at bounding box center [763, 280] width 13 height 13
radio input "true"
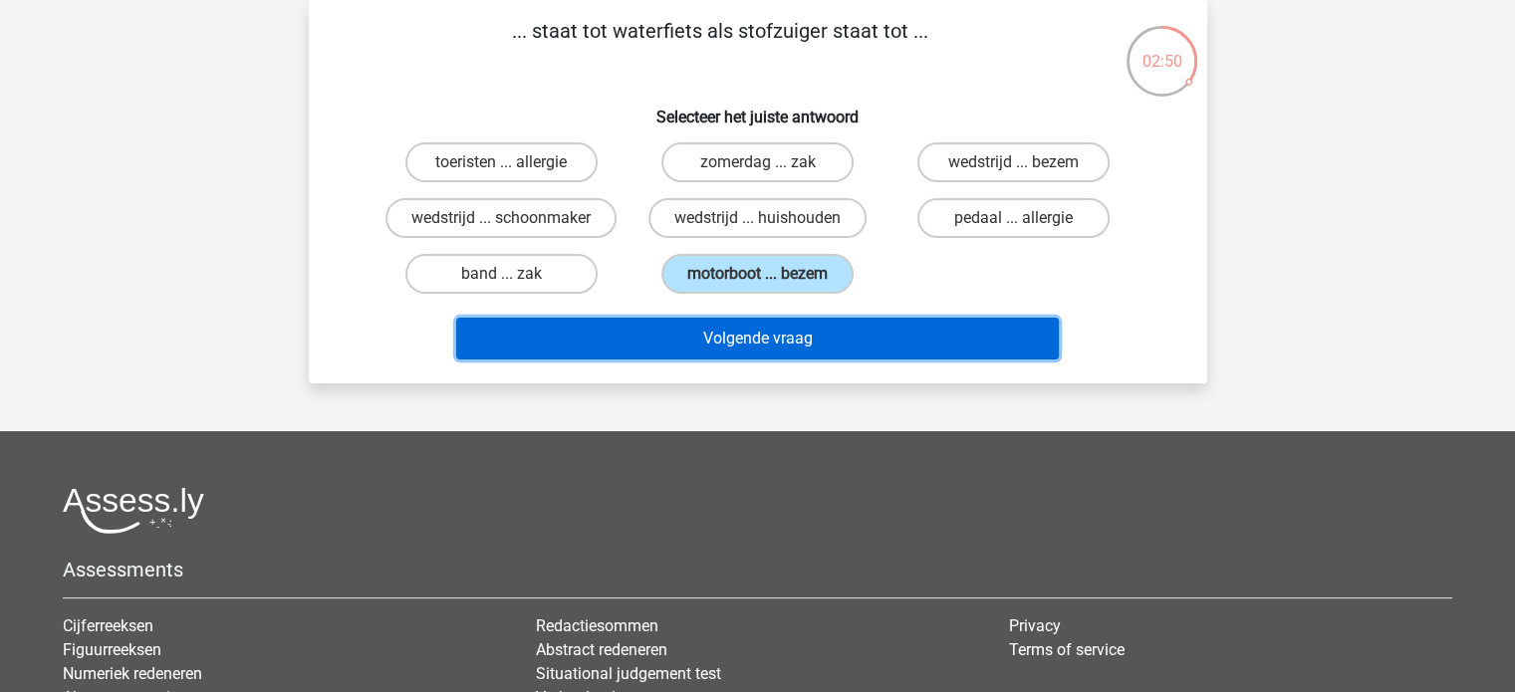
click at [780, 346] on button "Volgende vraag" at bounding box center [757, 339] width 603 height 42
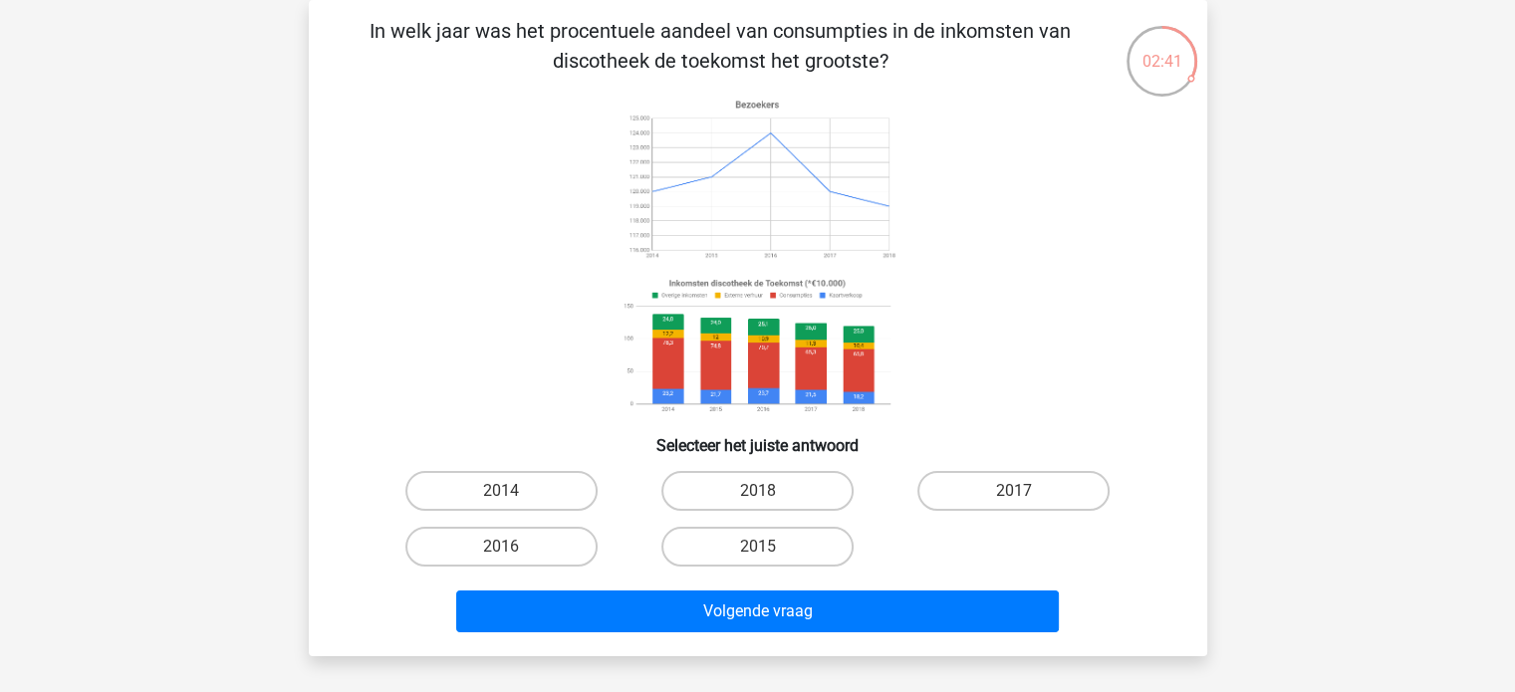
drag, startPoint x: 556, startPoint y: 40, endPoint x: 618, endPoint y: 59, distance: 64.6
click at [618, 59] on p "In welk jaar was het procentuele aandeel van consumpties in de inkomsten van di…" at bounding box center [721, 46] width 760 height 60
click at [540, 489] on label "2014" at bounding box center [501, 491] width 192 height 40
click at [514, 491] on input "2014" at bounding box center [507, 497] width 13 height 13
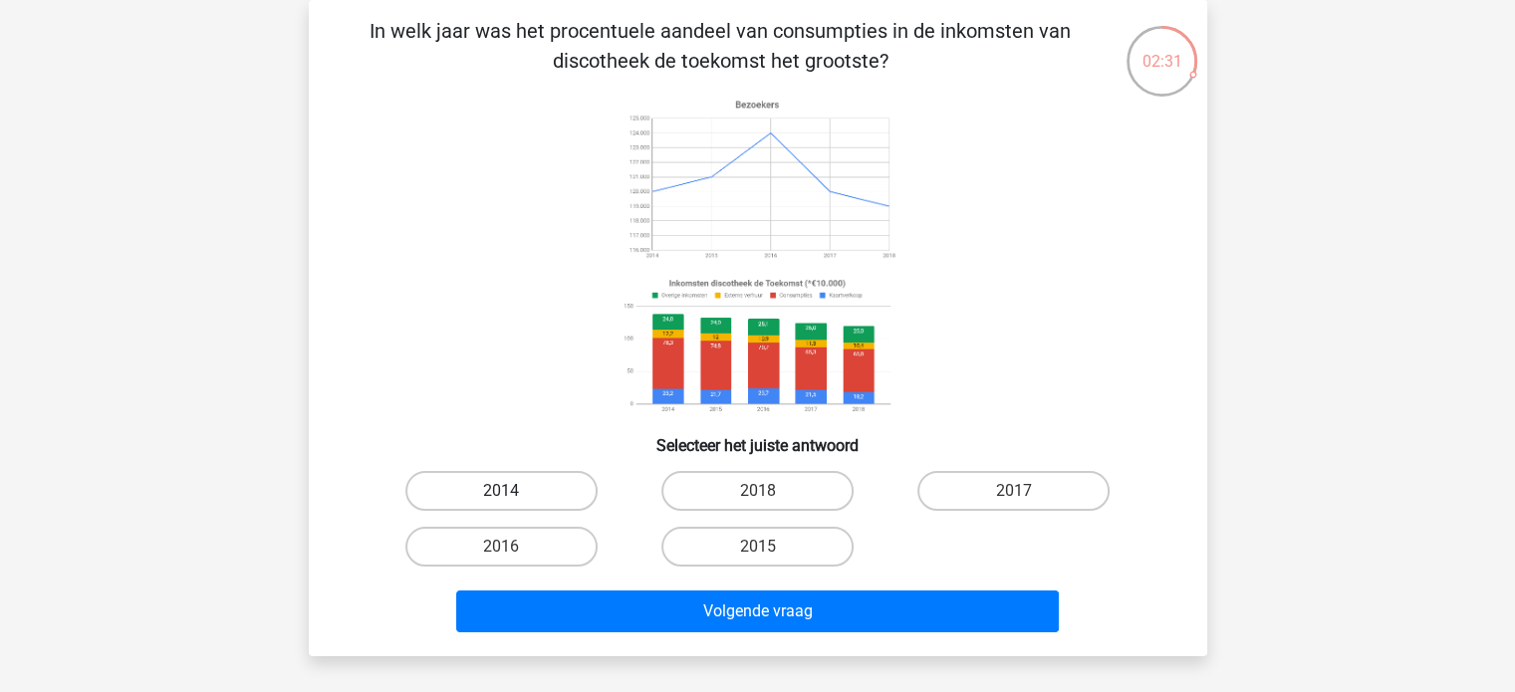
radio input "true"
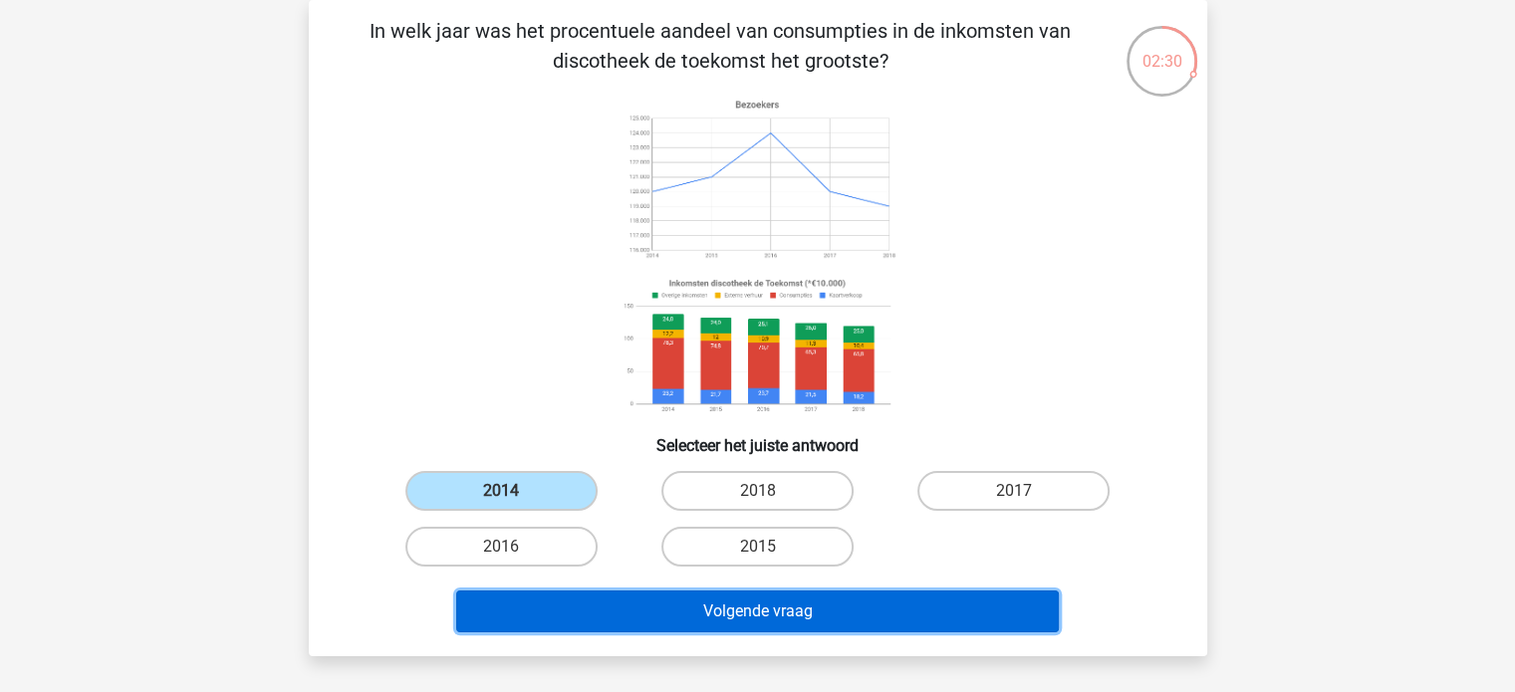
click at [793, 619] on button "Volgende vraag" at bounding box center [757, 612] width 603 height 42
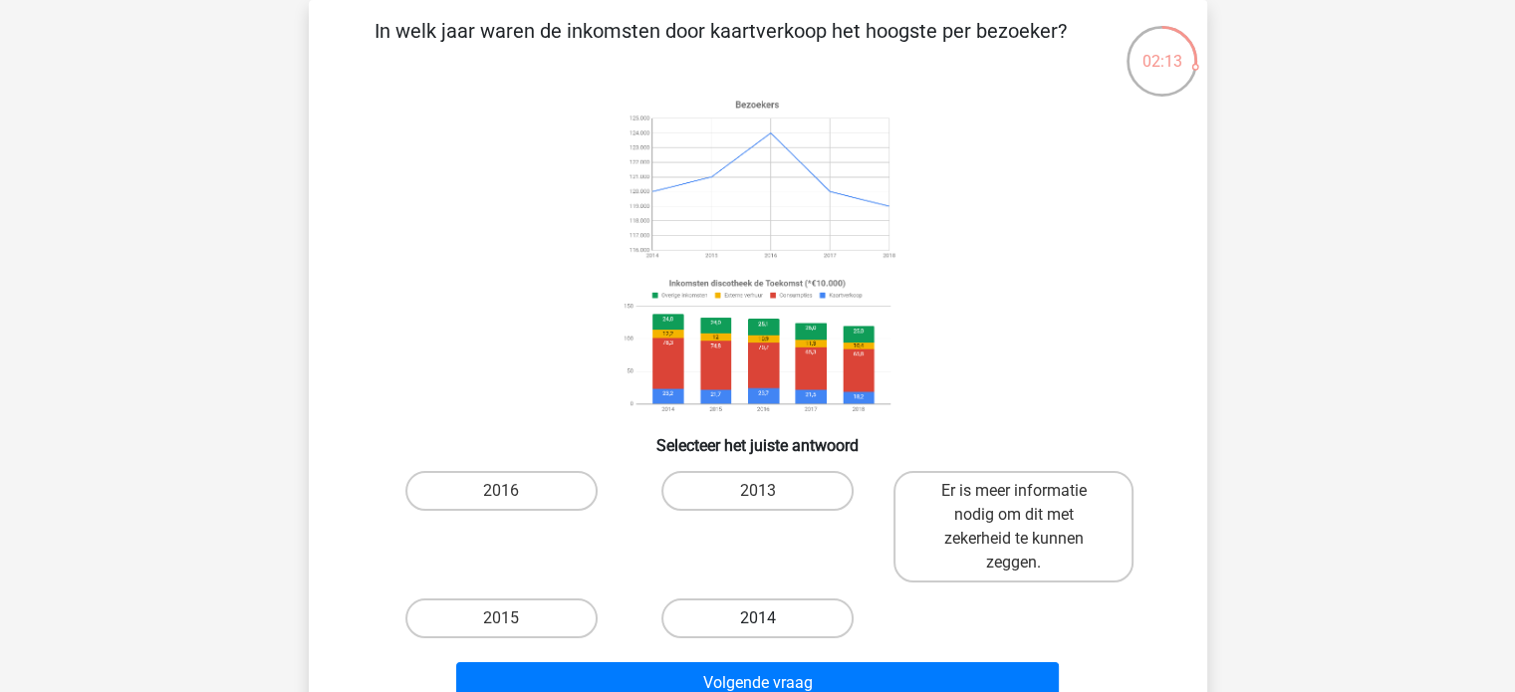
click at [738, 624] on label "2014" at bounding box center [757, 619] width 192 height 40
click at [757, 624] on input "2014" at bounding box center [763, 625] width 13 height 13
radio input "true"
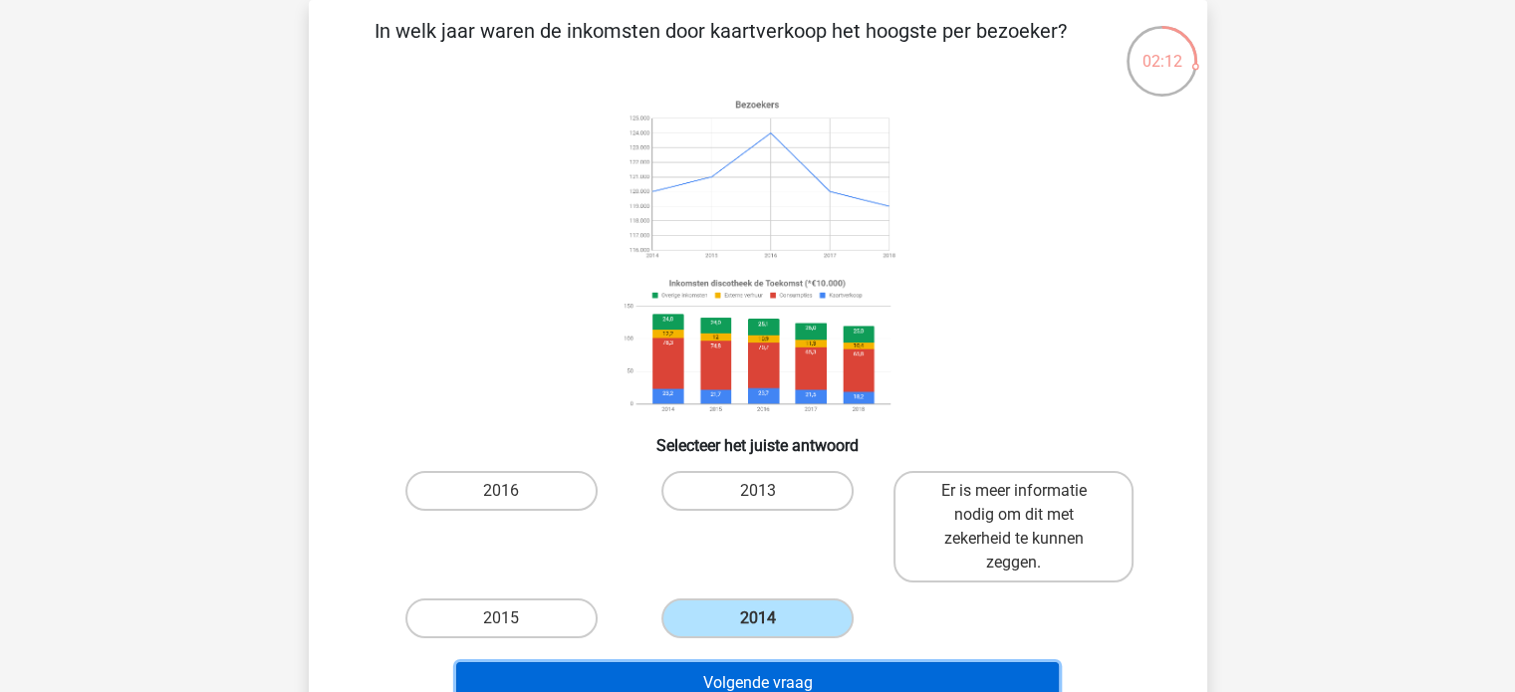
click at [776, 684] on button "Volgende vraag" at bounding box center [757, 683] width 603 height 42
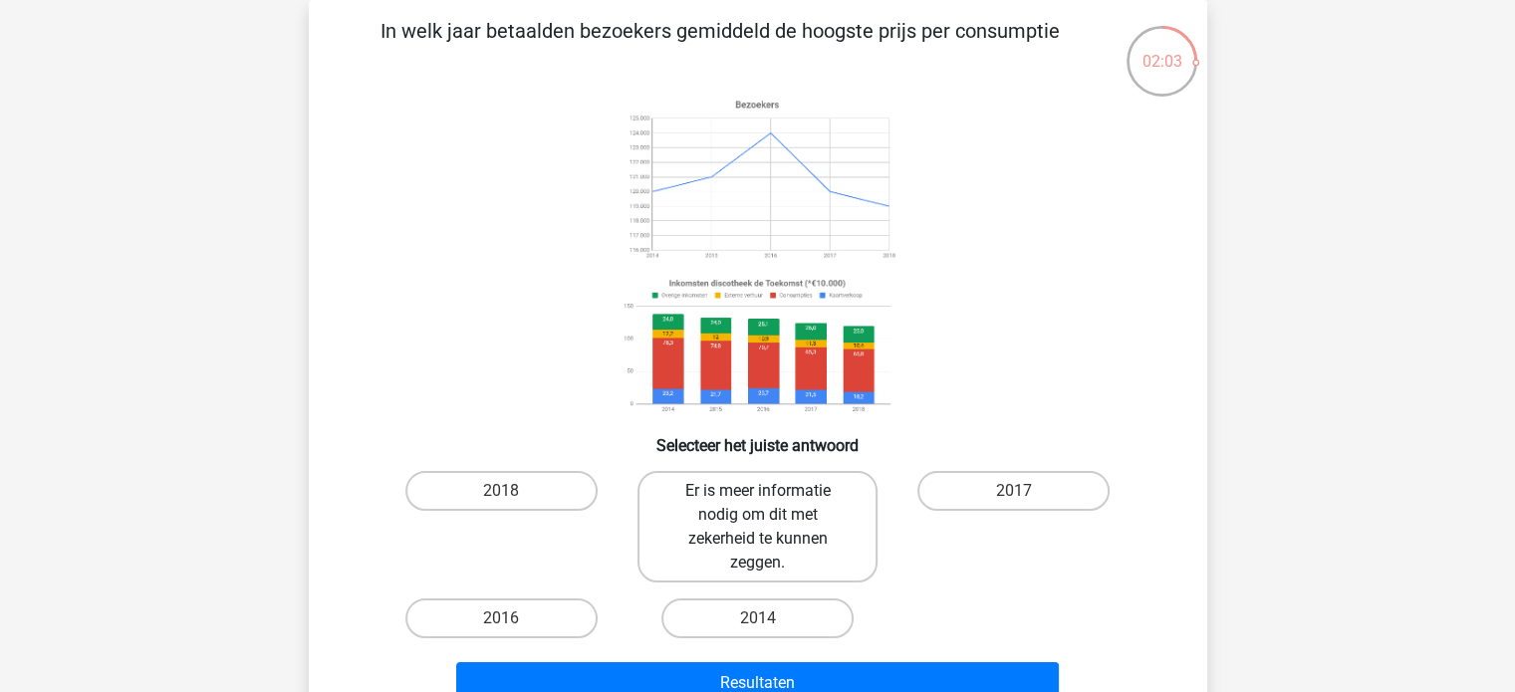
click at [771, 525] on label "Er is meer informatie nodig om dit met zekerheid te kunnen zeggen." at bounding box center [757, 527] width 240 height 112
click at [770, 504] on input "Er is meer informatie nodig om dit met zekerheid te kunnen zeggen." at bounding box center [763, 497] width 13 height 13
radio input "true"
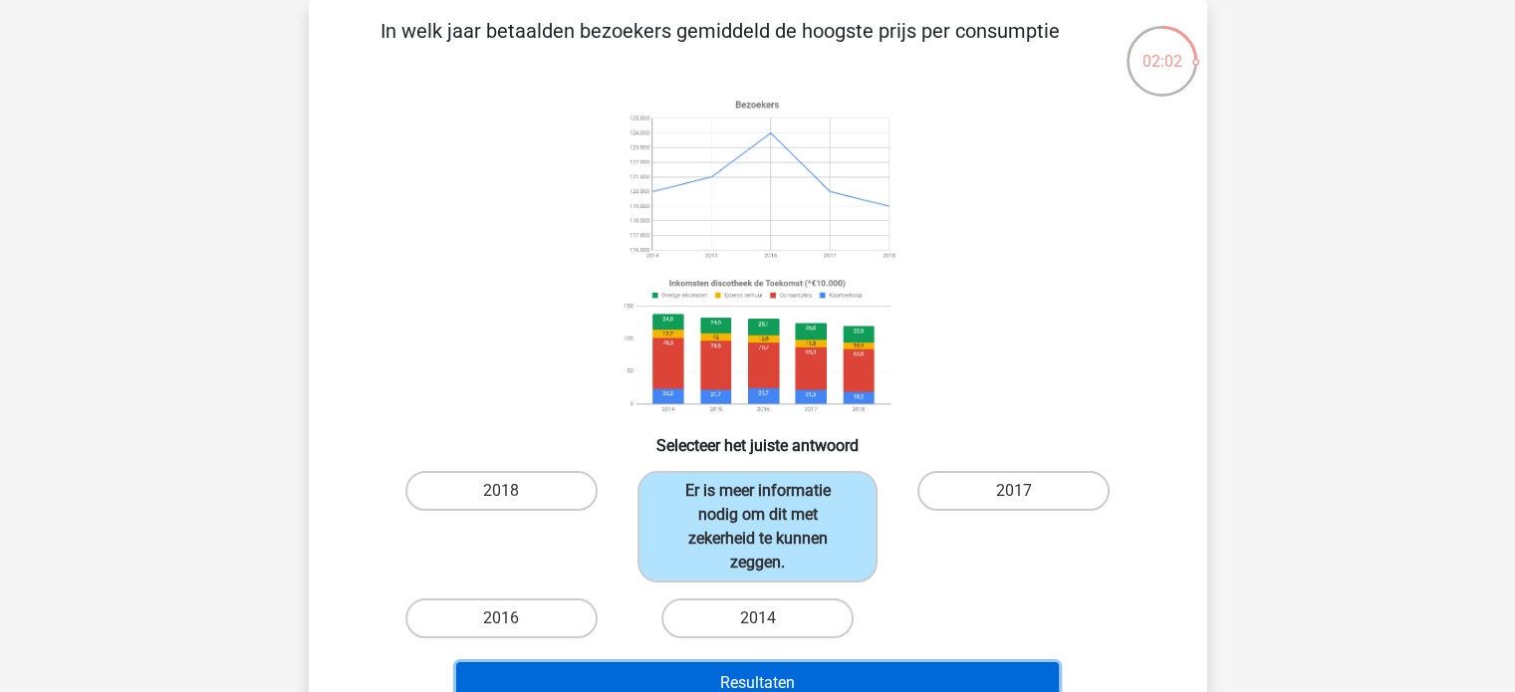
click at [826, 673] on button "Resultaten" at bounding box center [757, 683] width 603 height 42
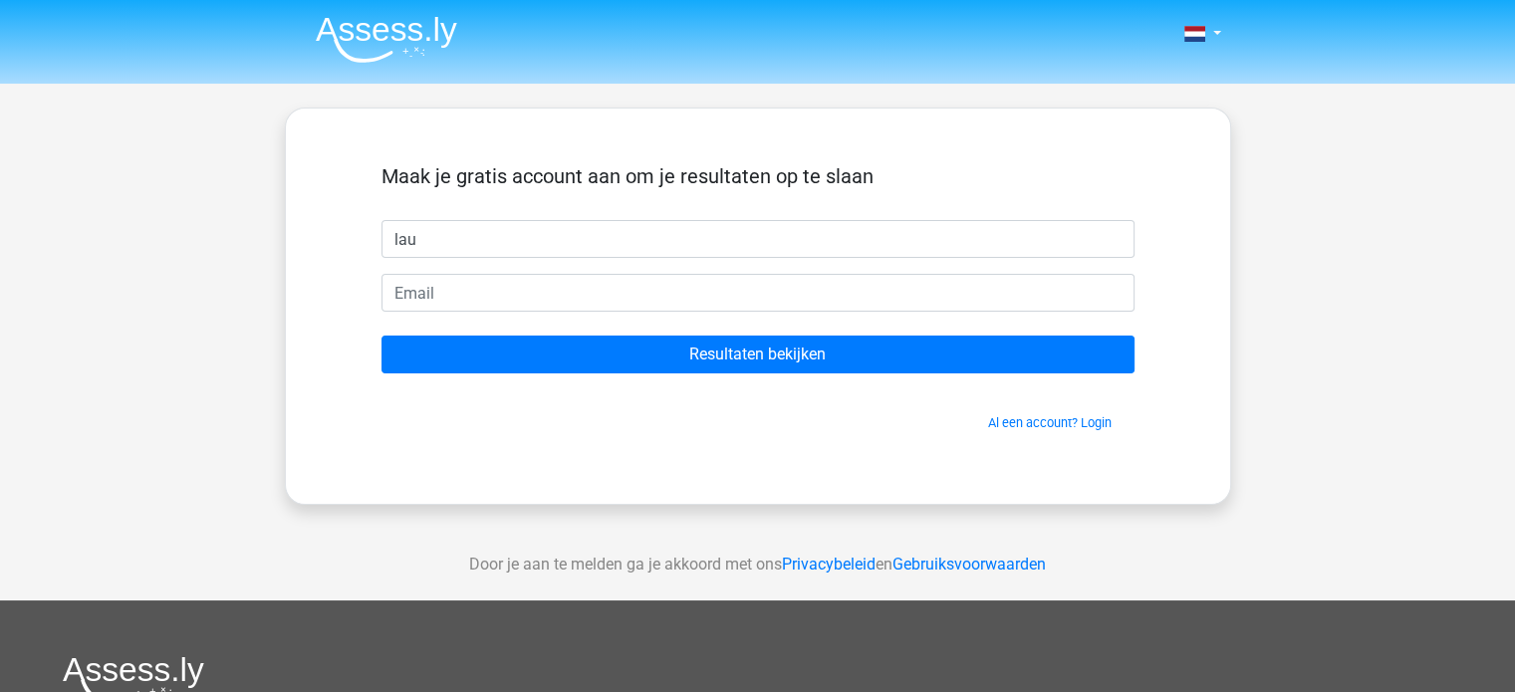
type input "lau"
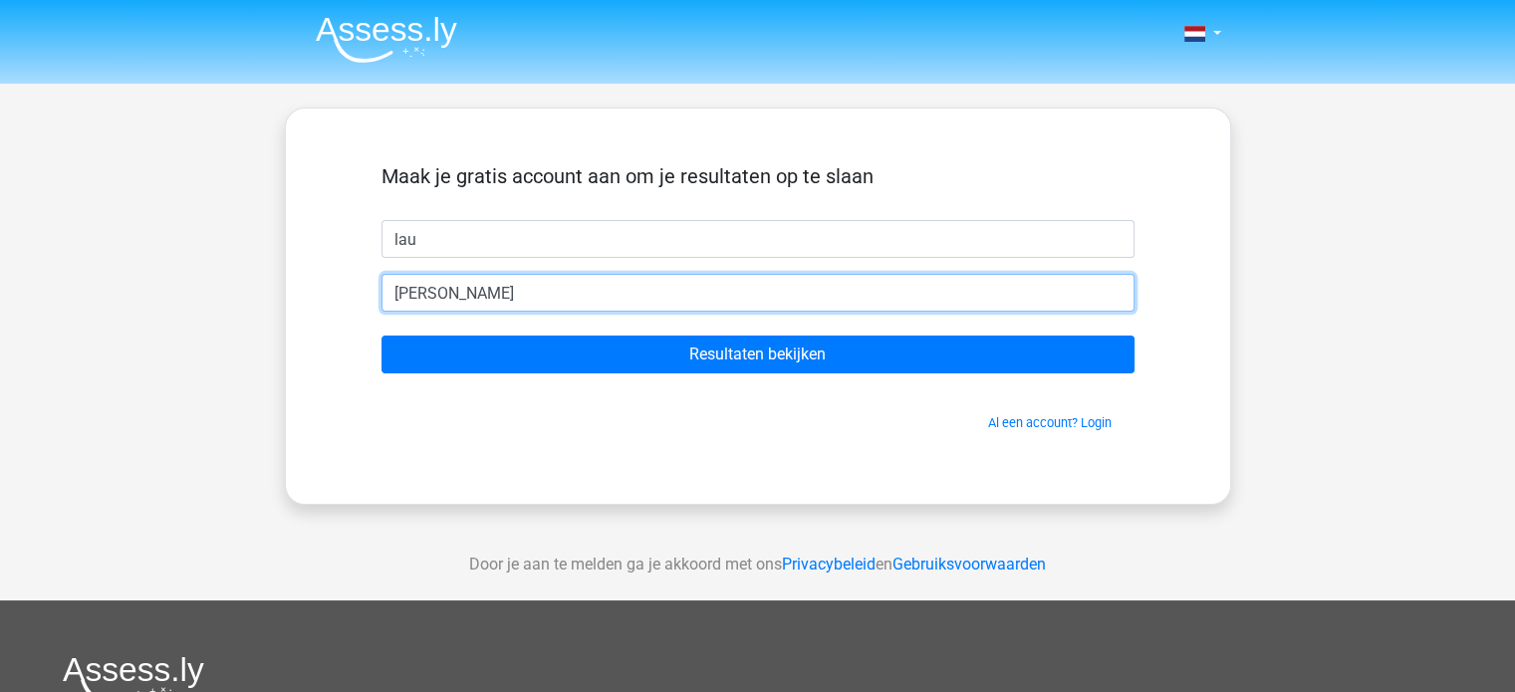
type input "[EMAIL_ADDRESS][DOMAIN_NAME]"
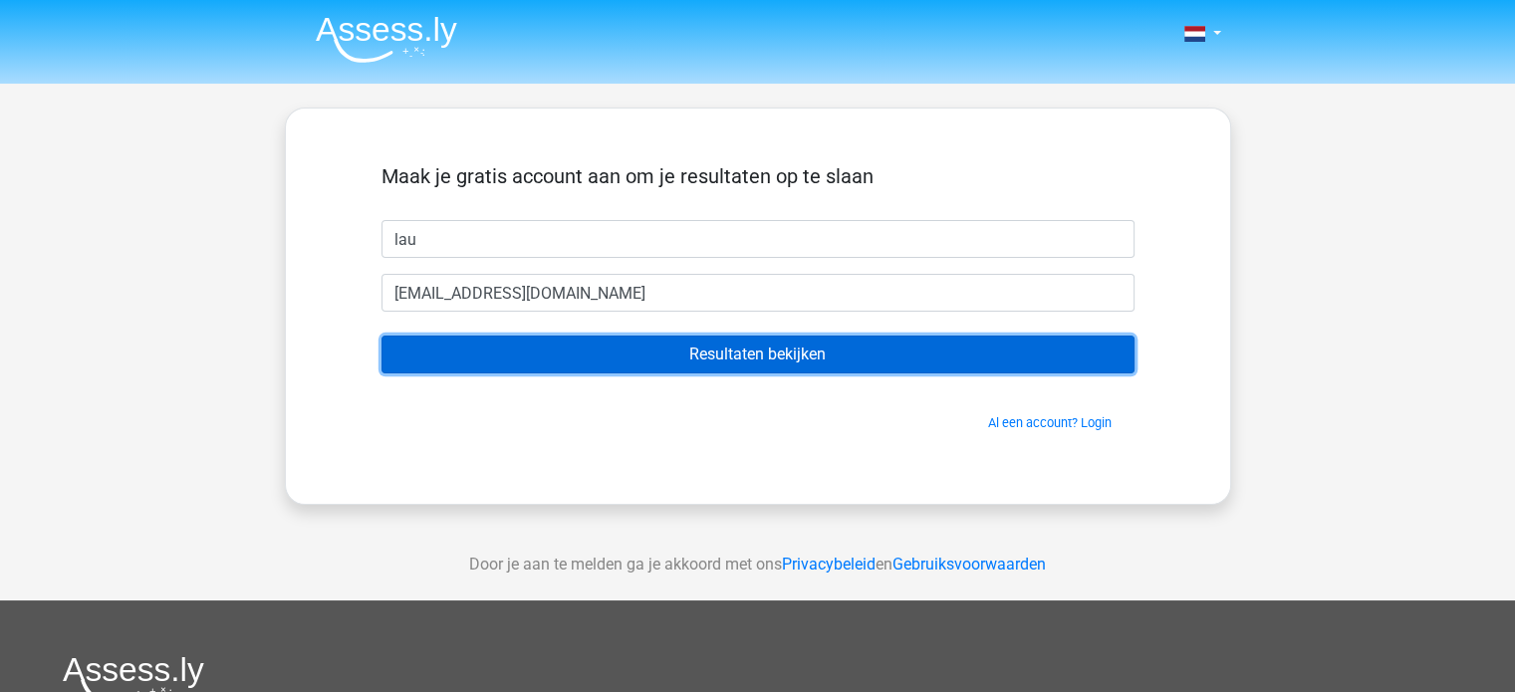
click at [673, 362] on input "Resultaten bekijken" at bounding box center [757, 355] width 753 height 38
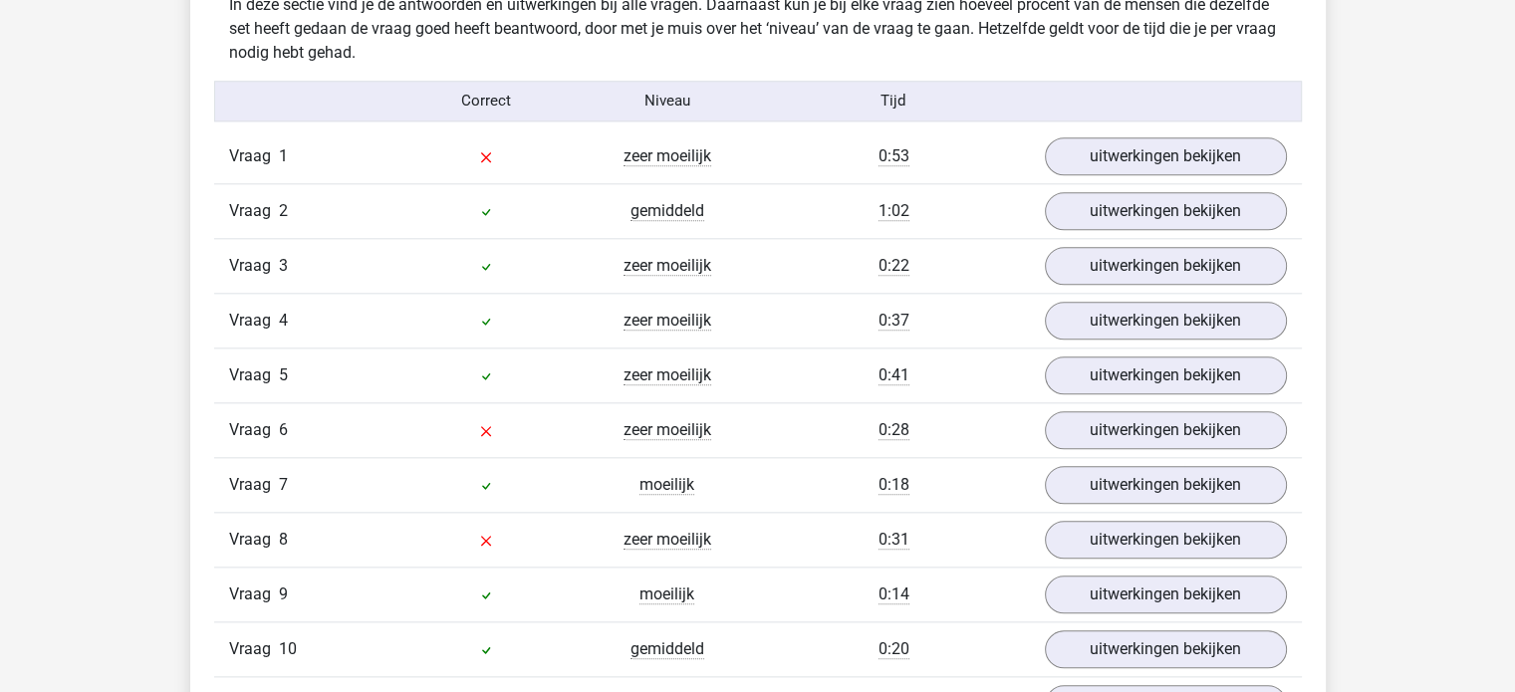
scroll to position [2163, 0]
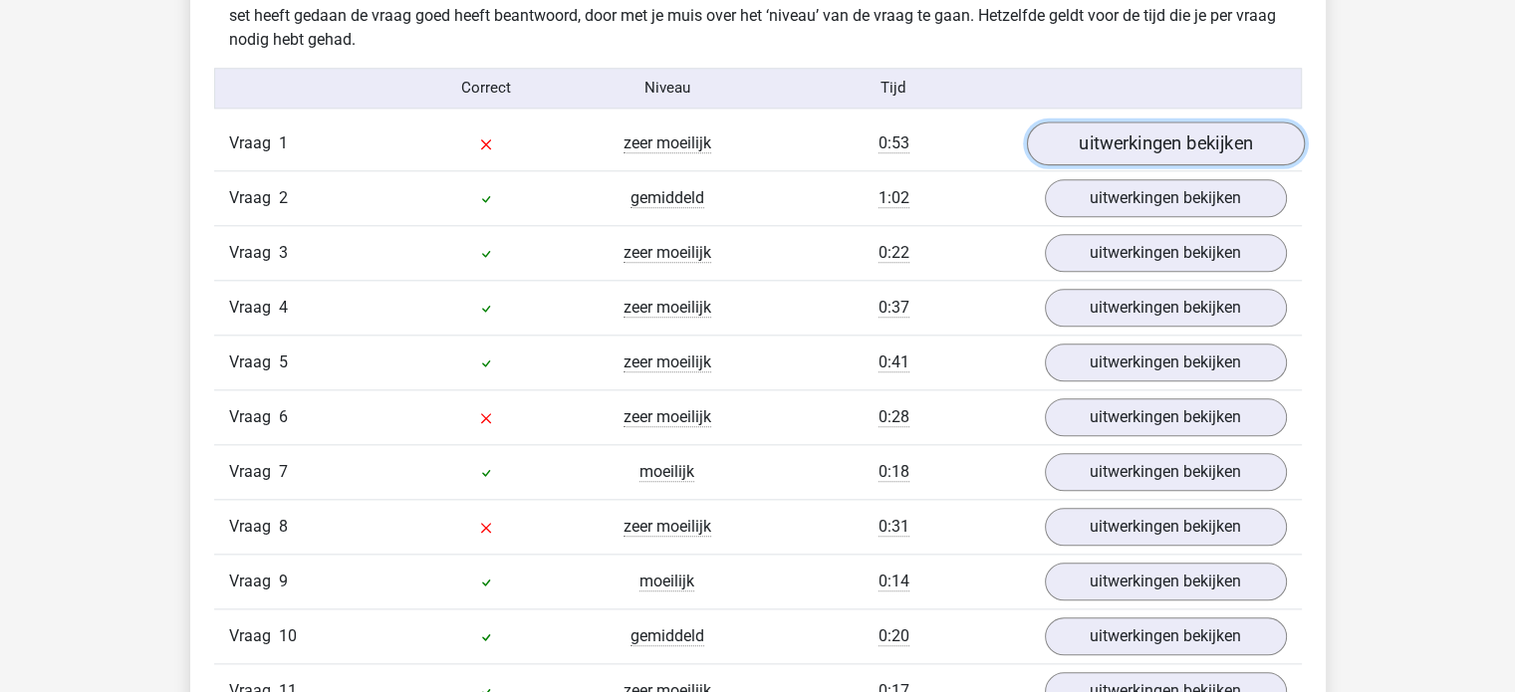
click at [1127, 135] on link "uitwerkingen bekijken" at bounding box center [1165, 144] width 278 height 44
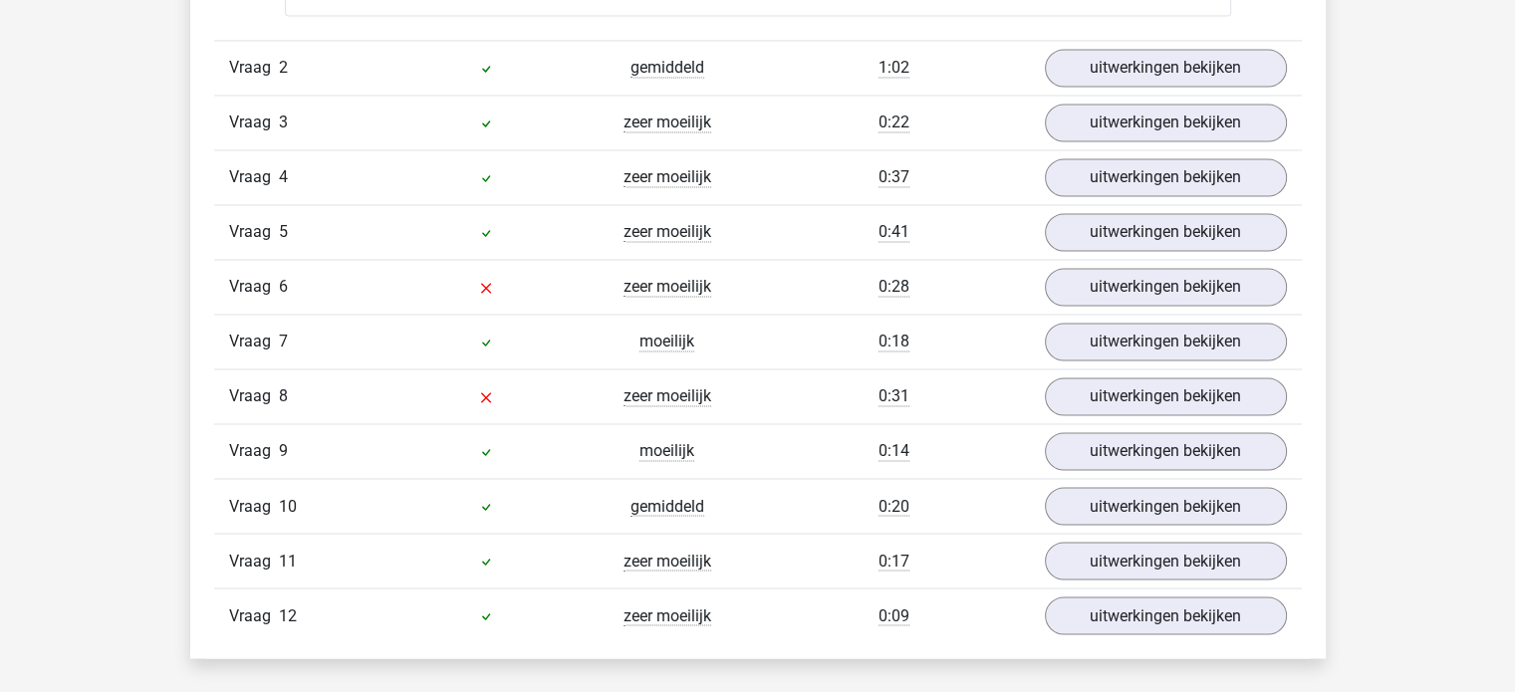
scroll to position [3319, 0]
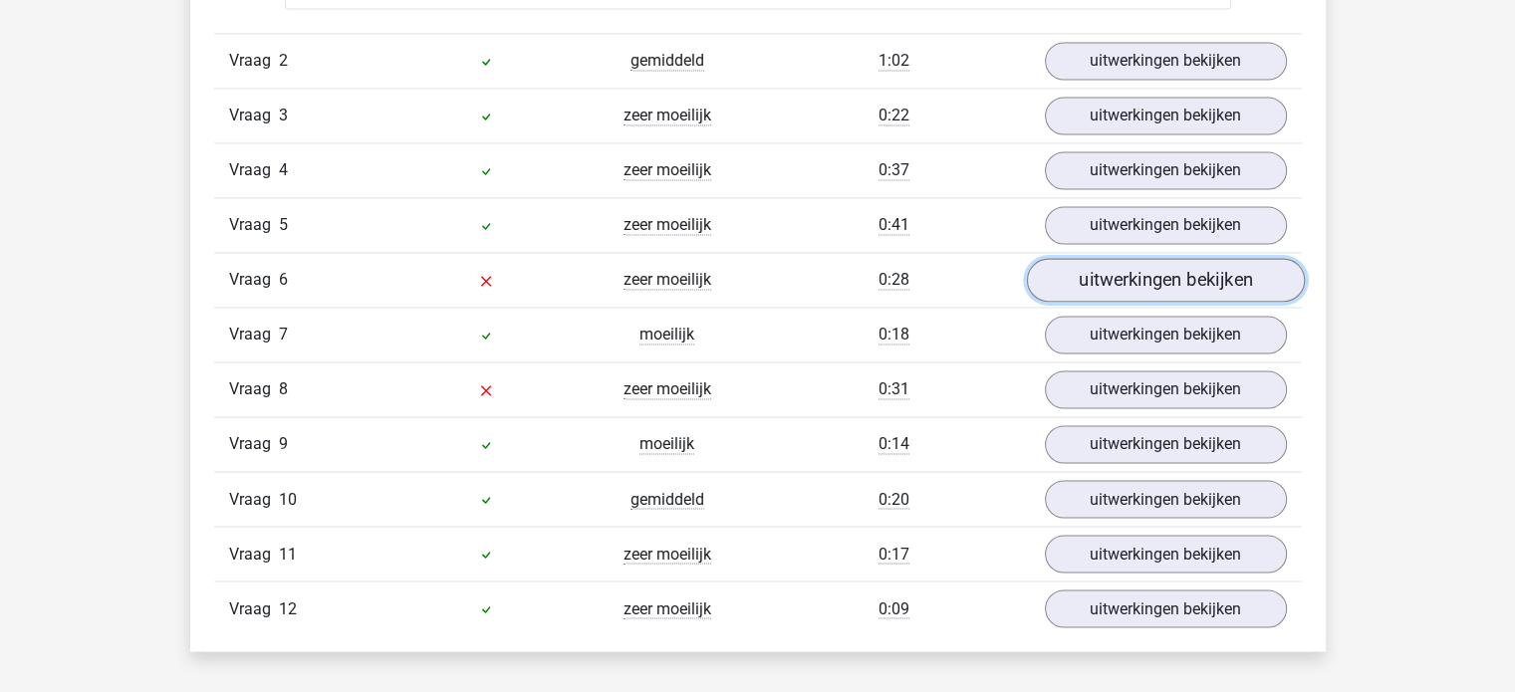
click at [1139, 274] on link "uitwerkingen bekijken" at bounding box center [1165, 280] width 278 height 44
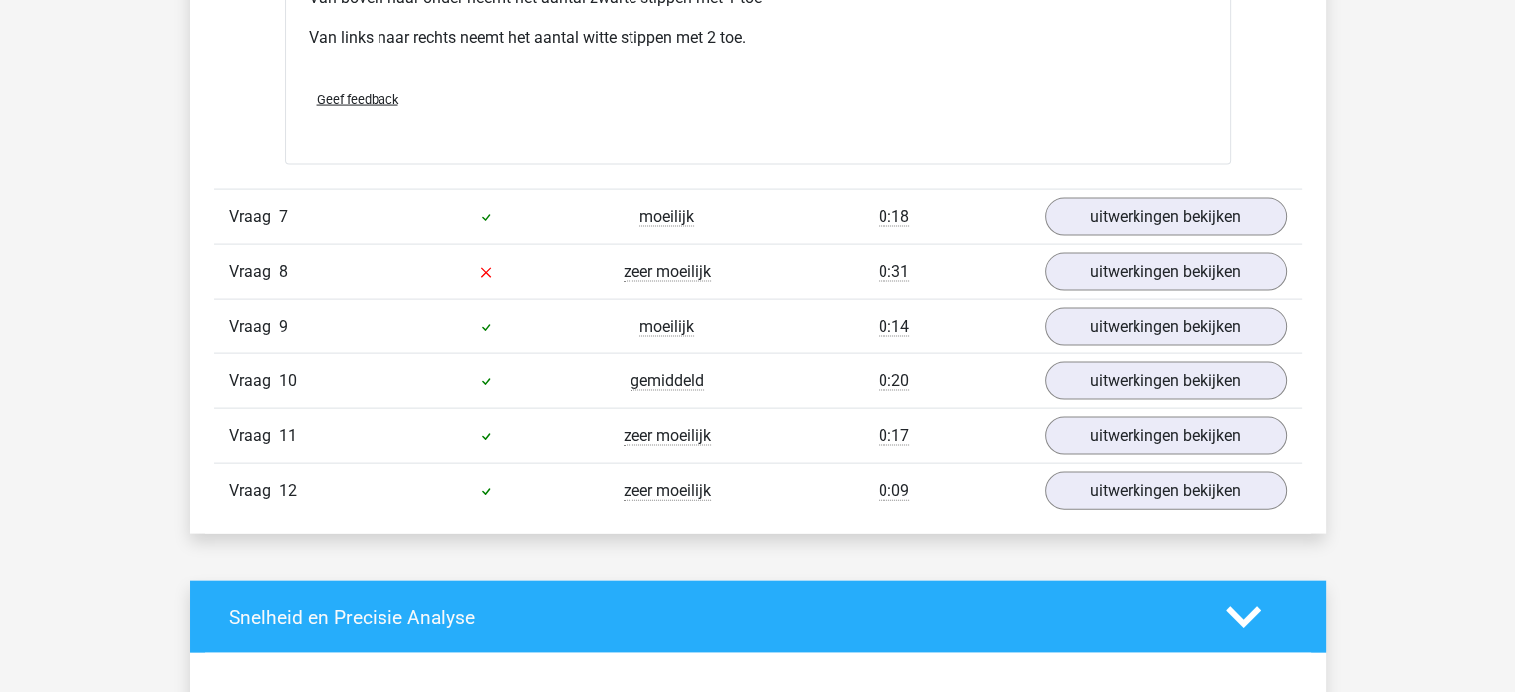
scroll to position [4288, 0]
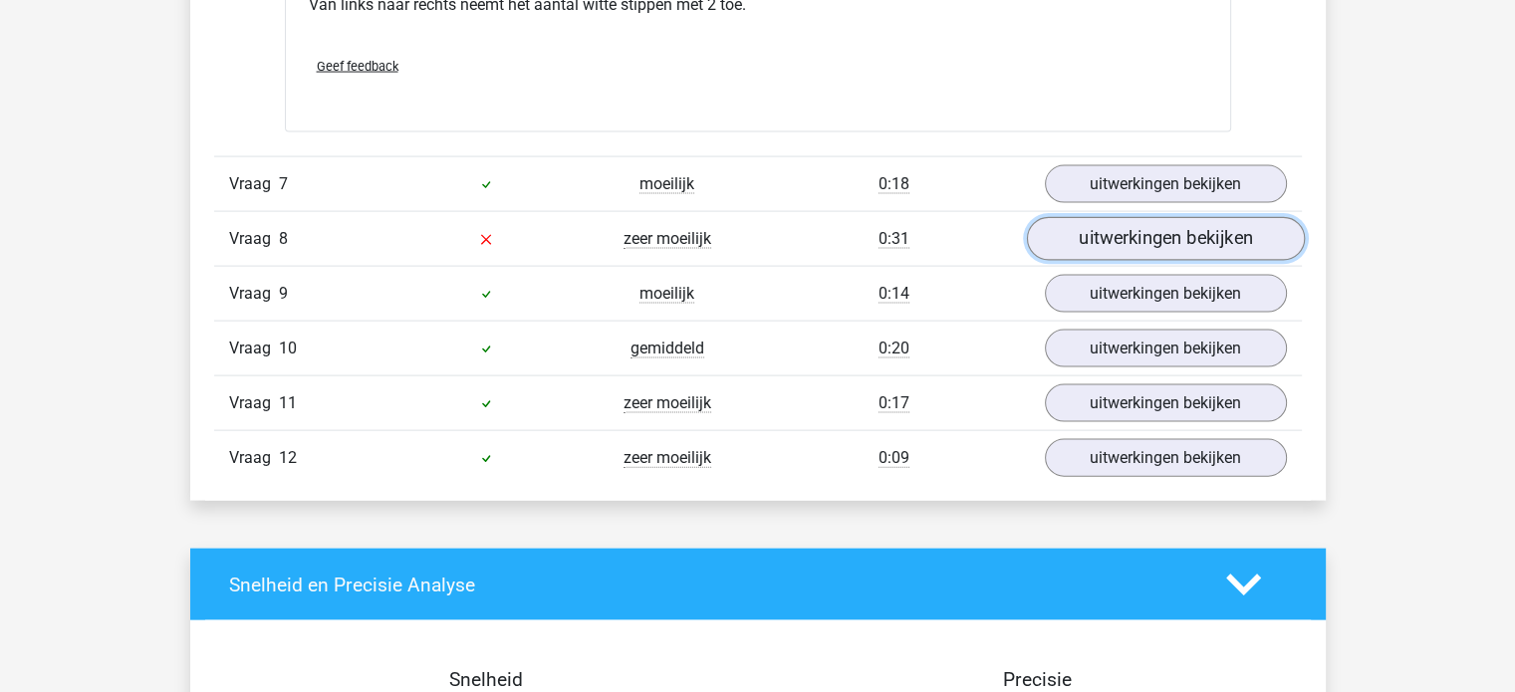
click at [1226, 230] on link "uitwerkingen bekijken" at bounding box center [1165, 239] width 278 height 44
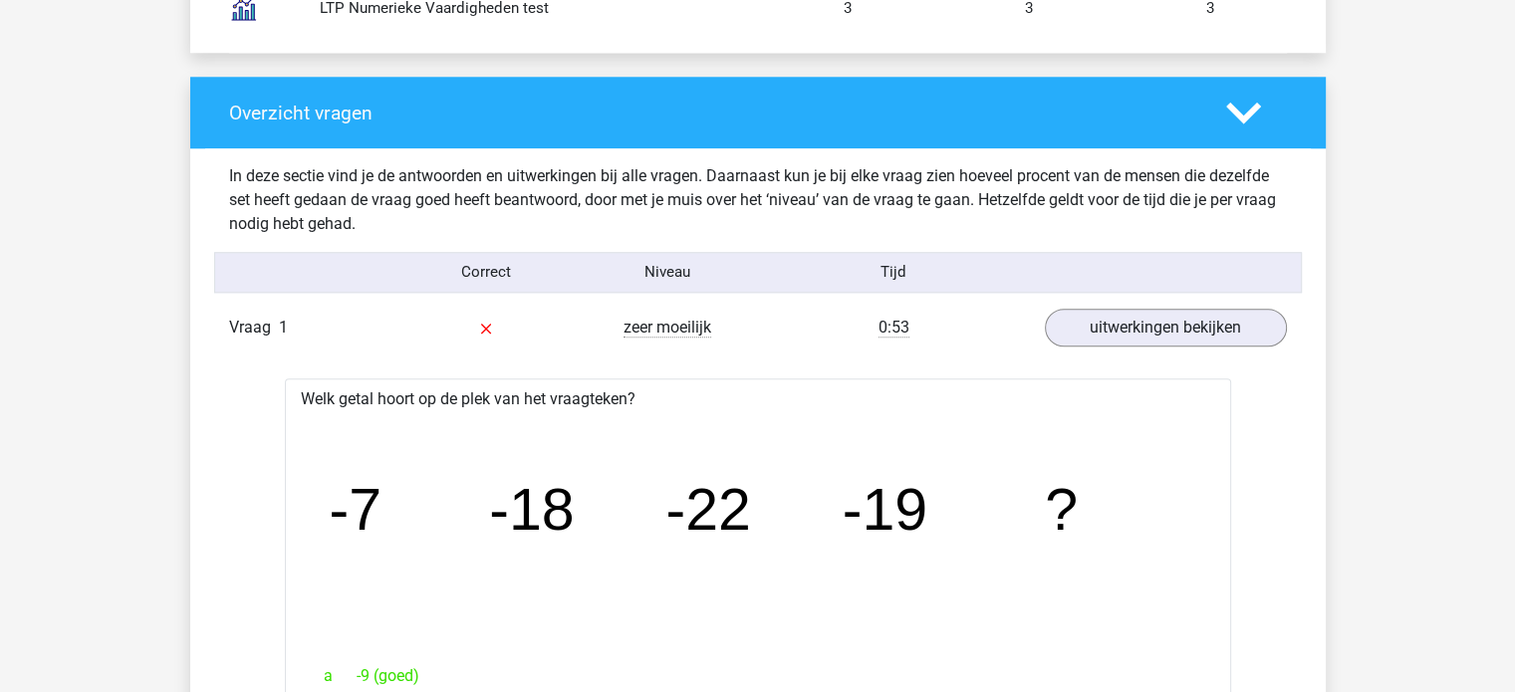
scroll to position [1997, 0]
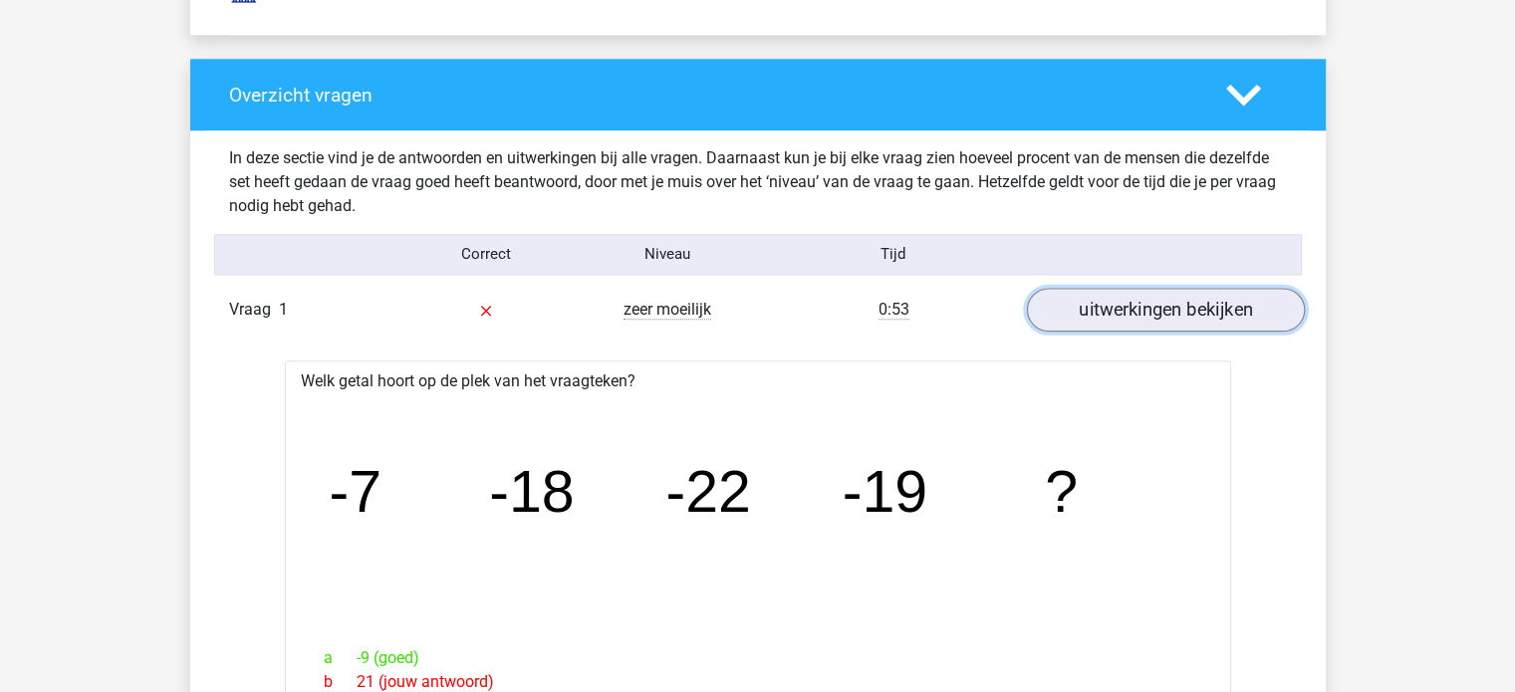
click at [1190, 308] on link "uitwerkingen bekijken" at bounding box center [1165, 310] width 278 height 44
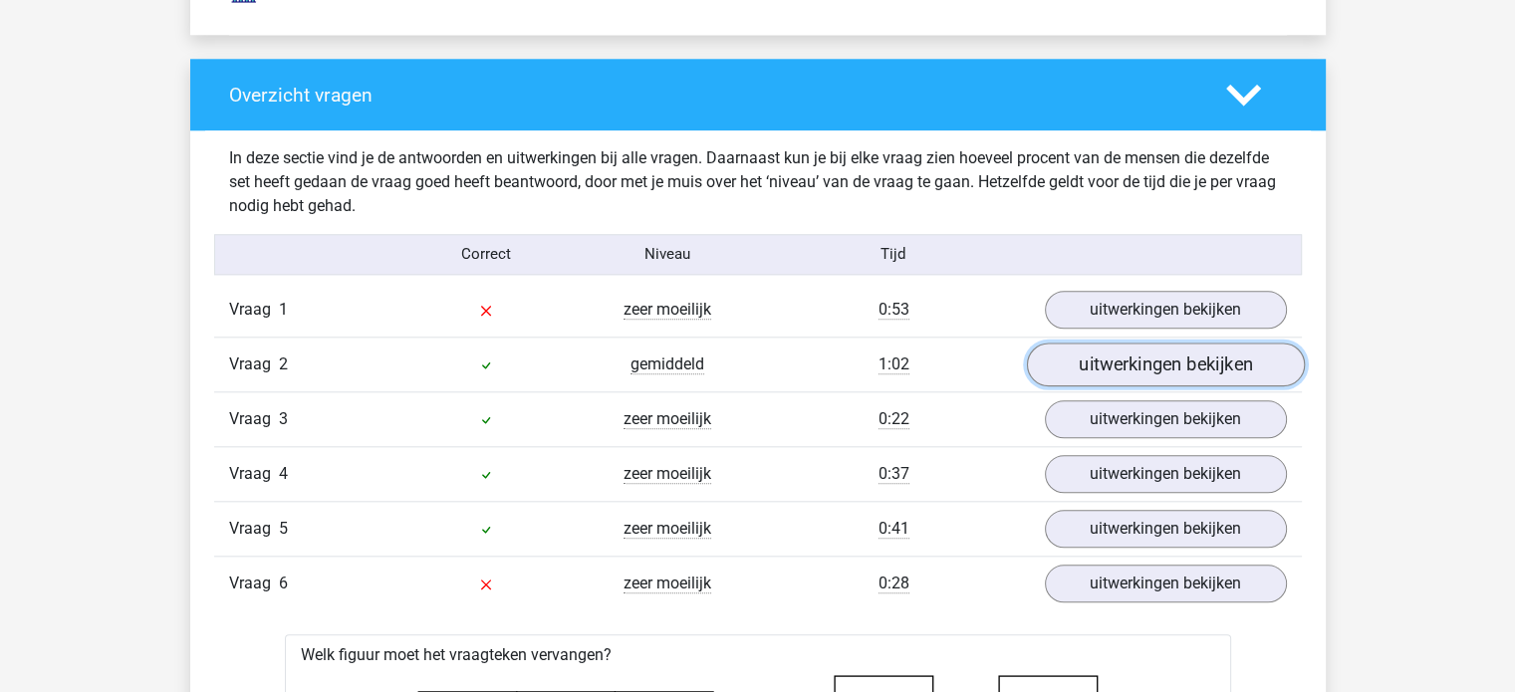
click at [1186, 362] on link "uitwerkingen bekijken" at bounding box center [1165, 365] width 278 height 44
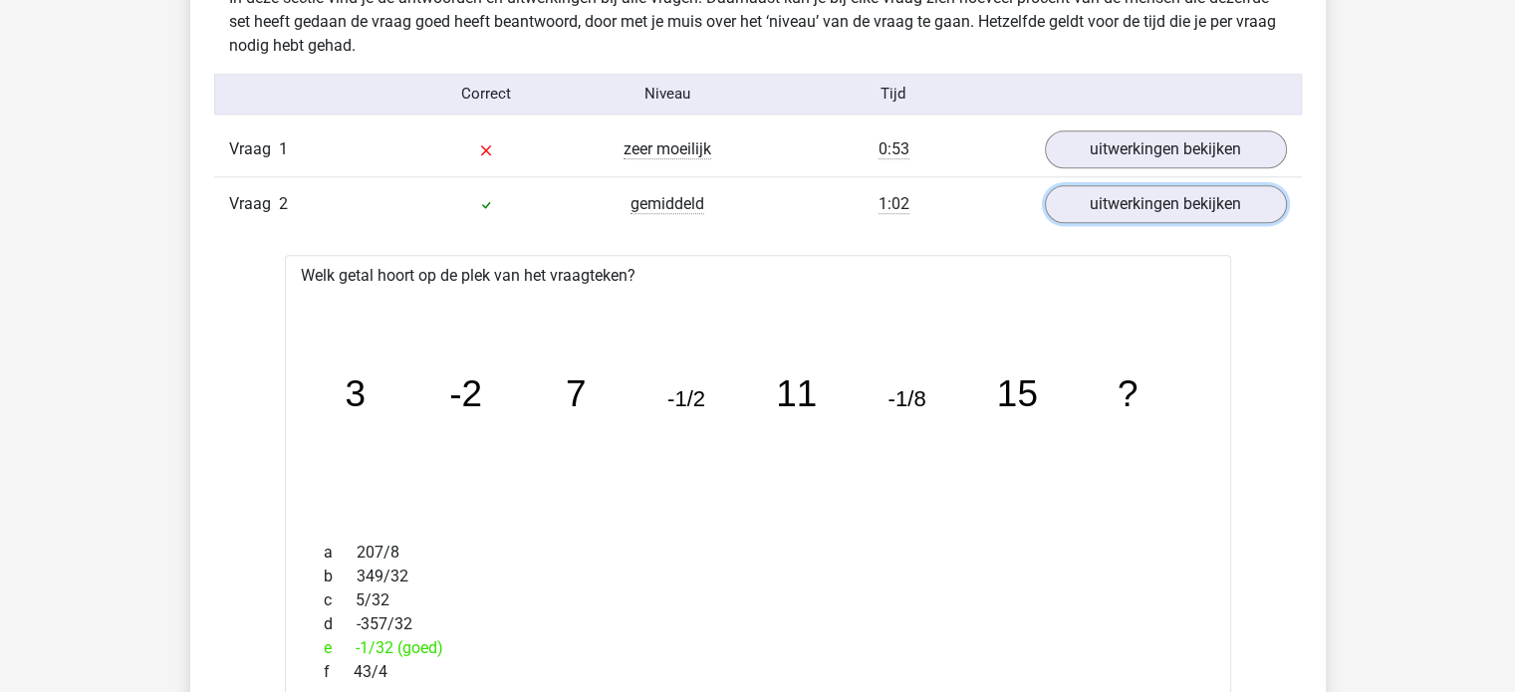
scroll to position [2076, 0]
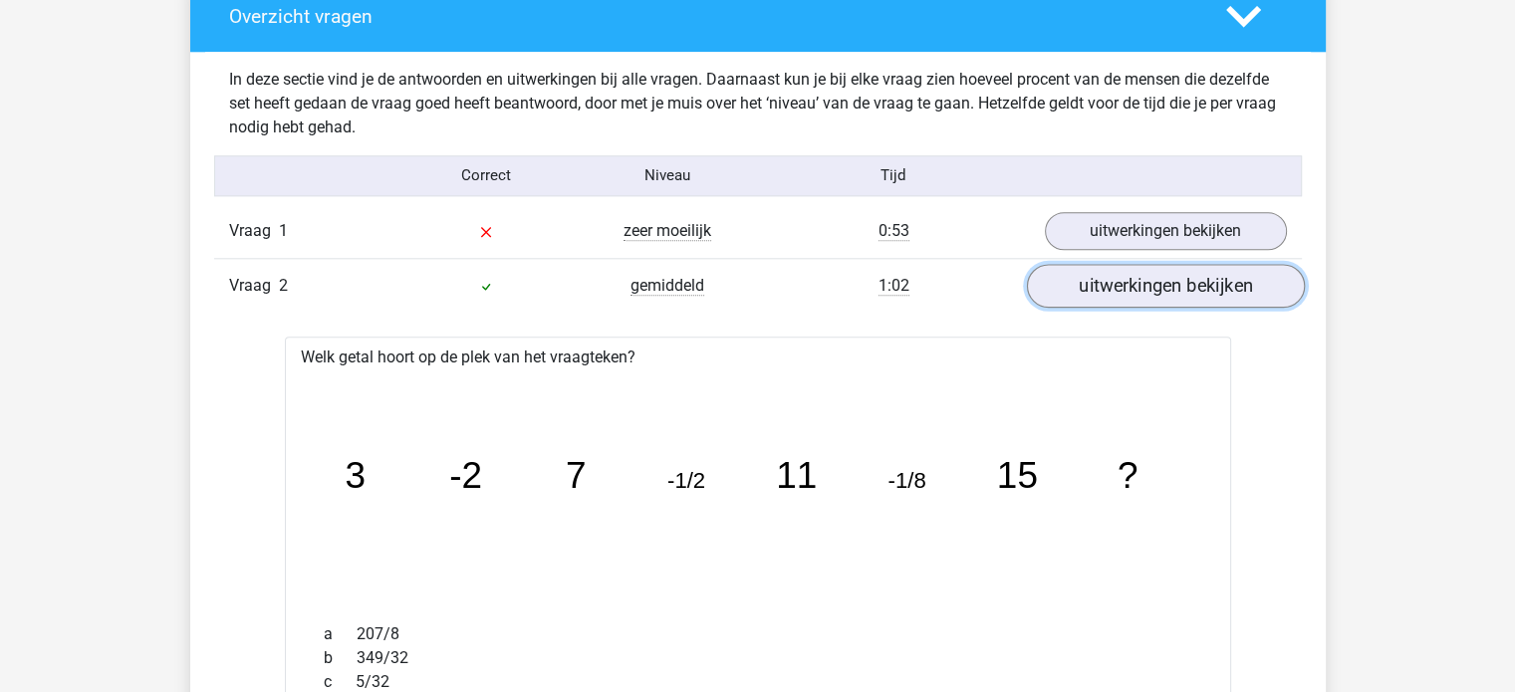
click at [1251, 286] on link "uitwerkingen bekijken" at bounding box center [1165, 286] width 278 height 44
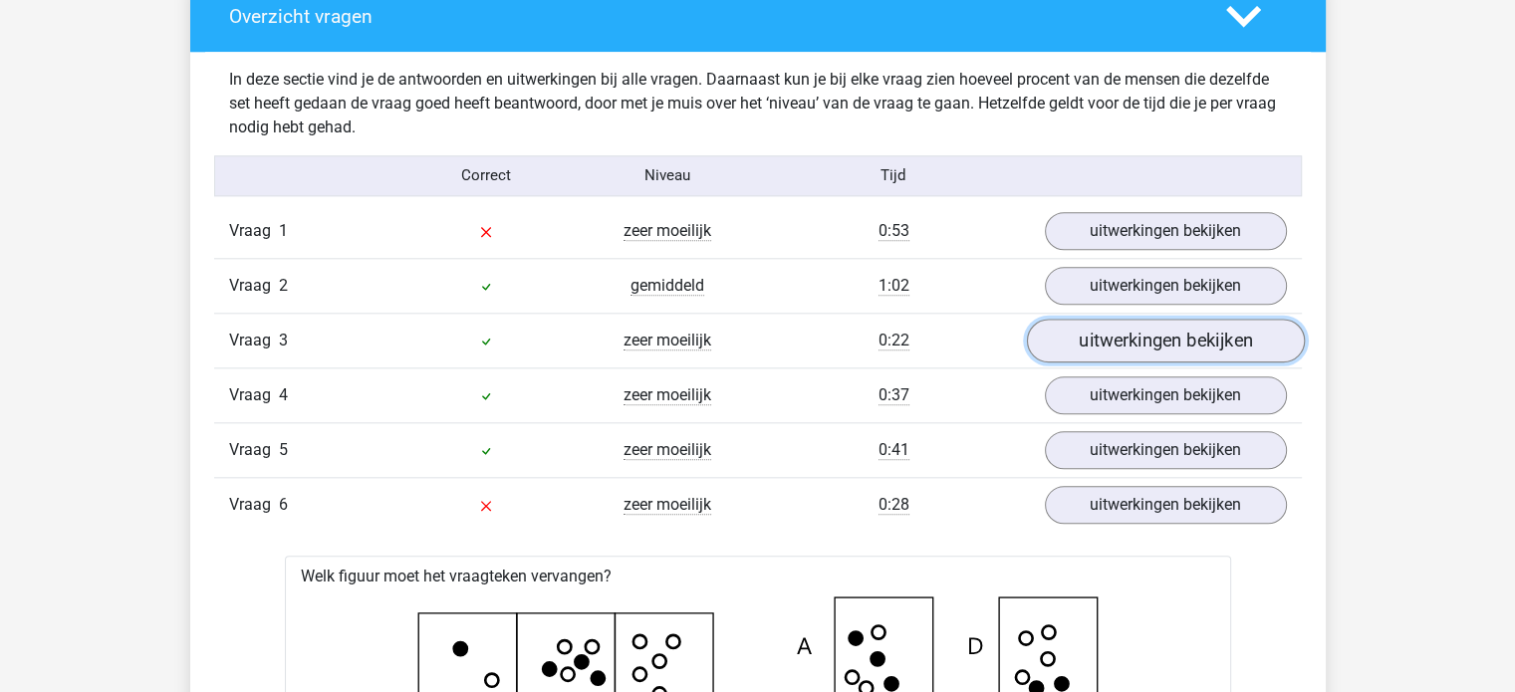
click at [1199, 338] on link "uitwerkingen bekijken" at bounding box center [1165, 341] width 278 height 44
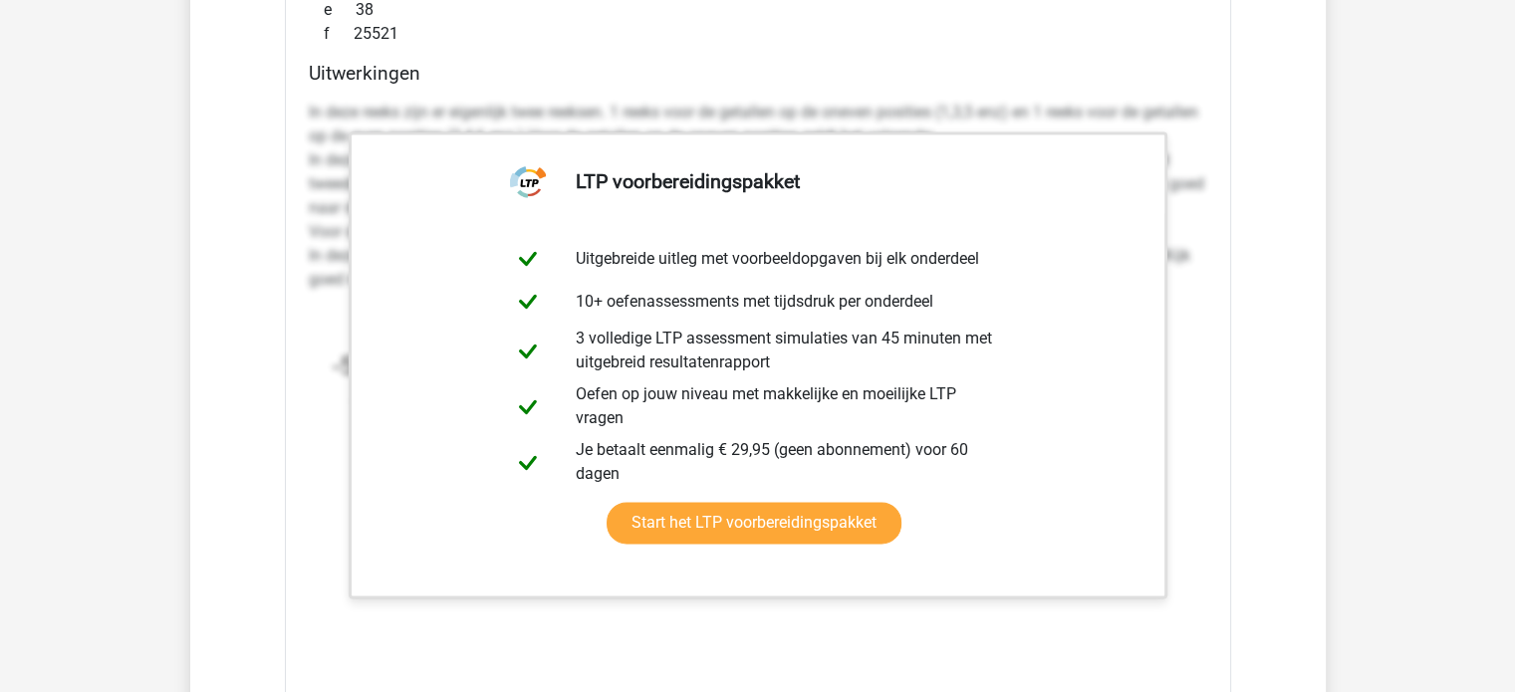
scroll to position [2823, 0]
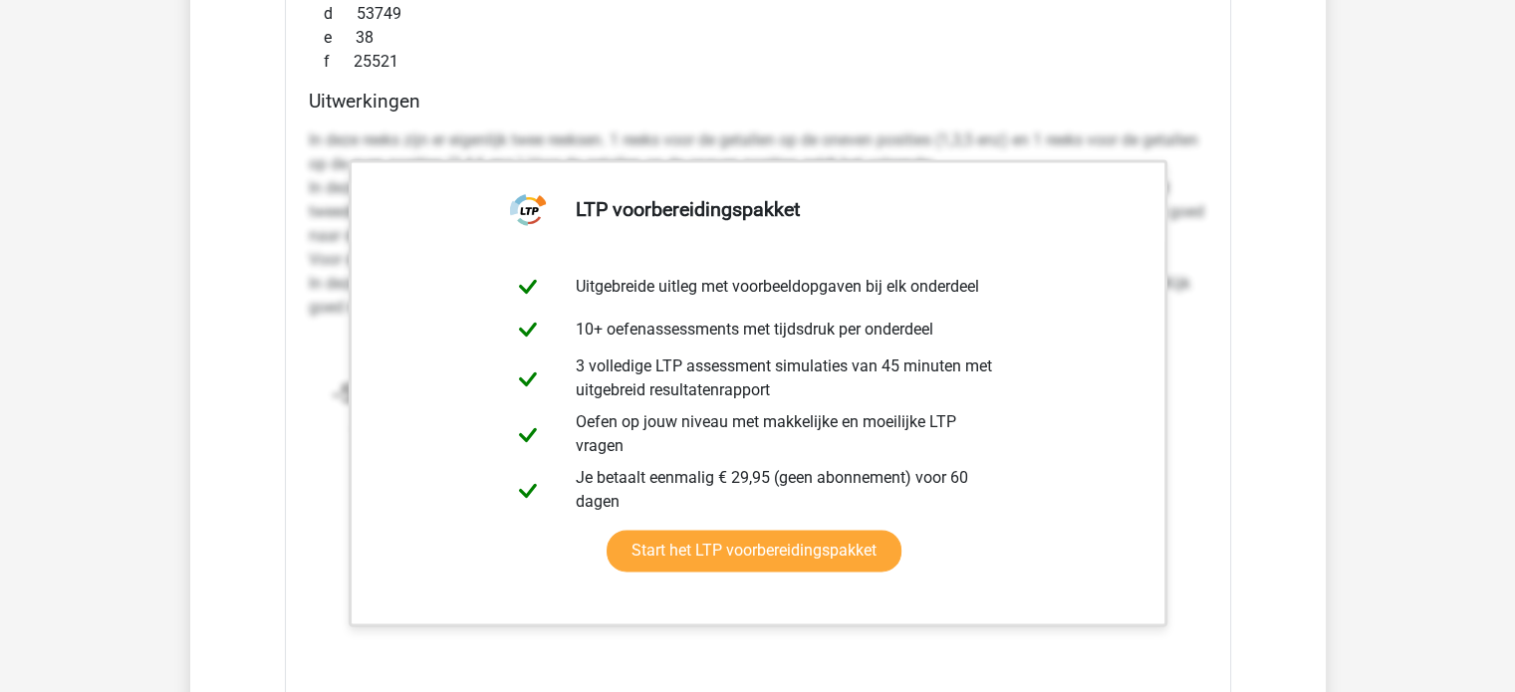
click at [1101, 149] on p "In deze reeks zijn er eigenlijk twee reeksen. 1 reeks voor de getallen op de on…" at bounding box center [758, 223] width 898 height 191
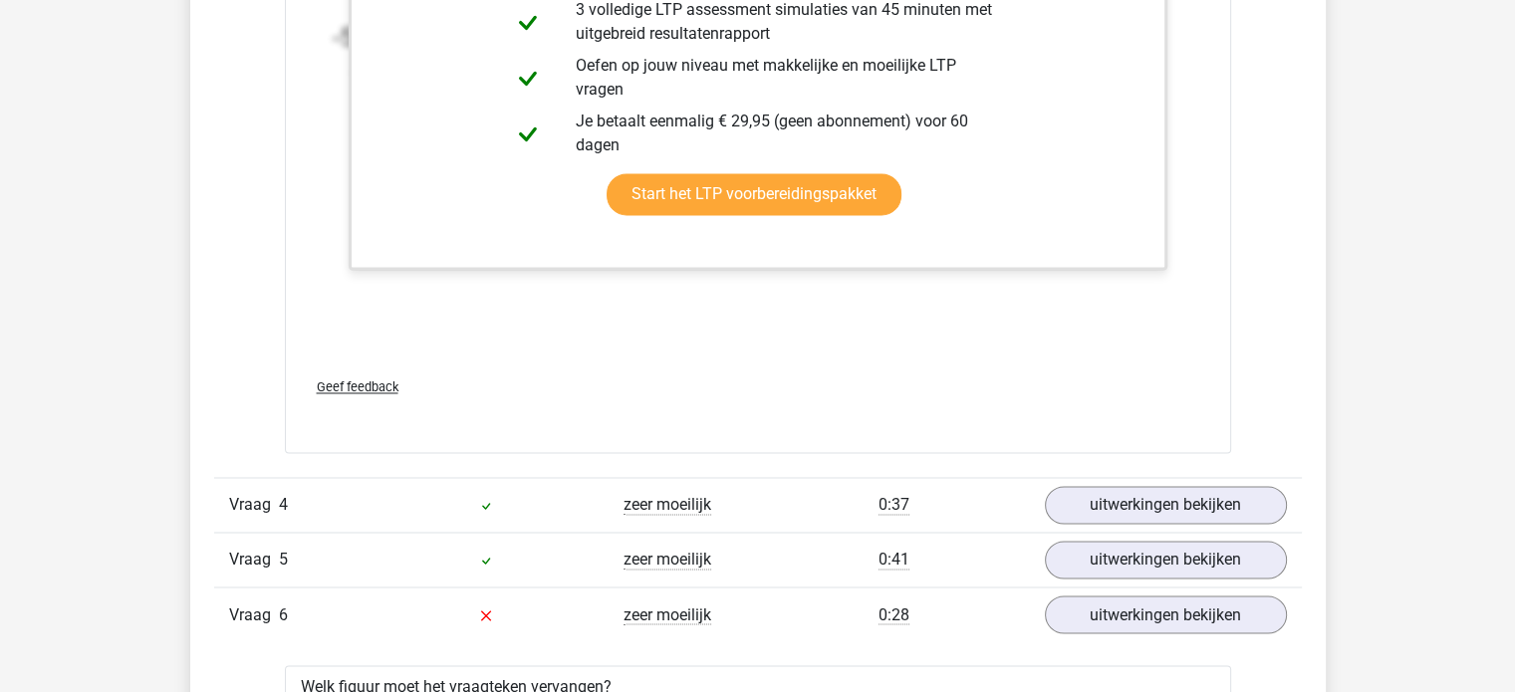
scroll to position [3226, 0]
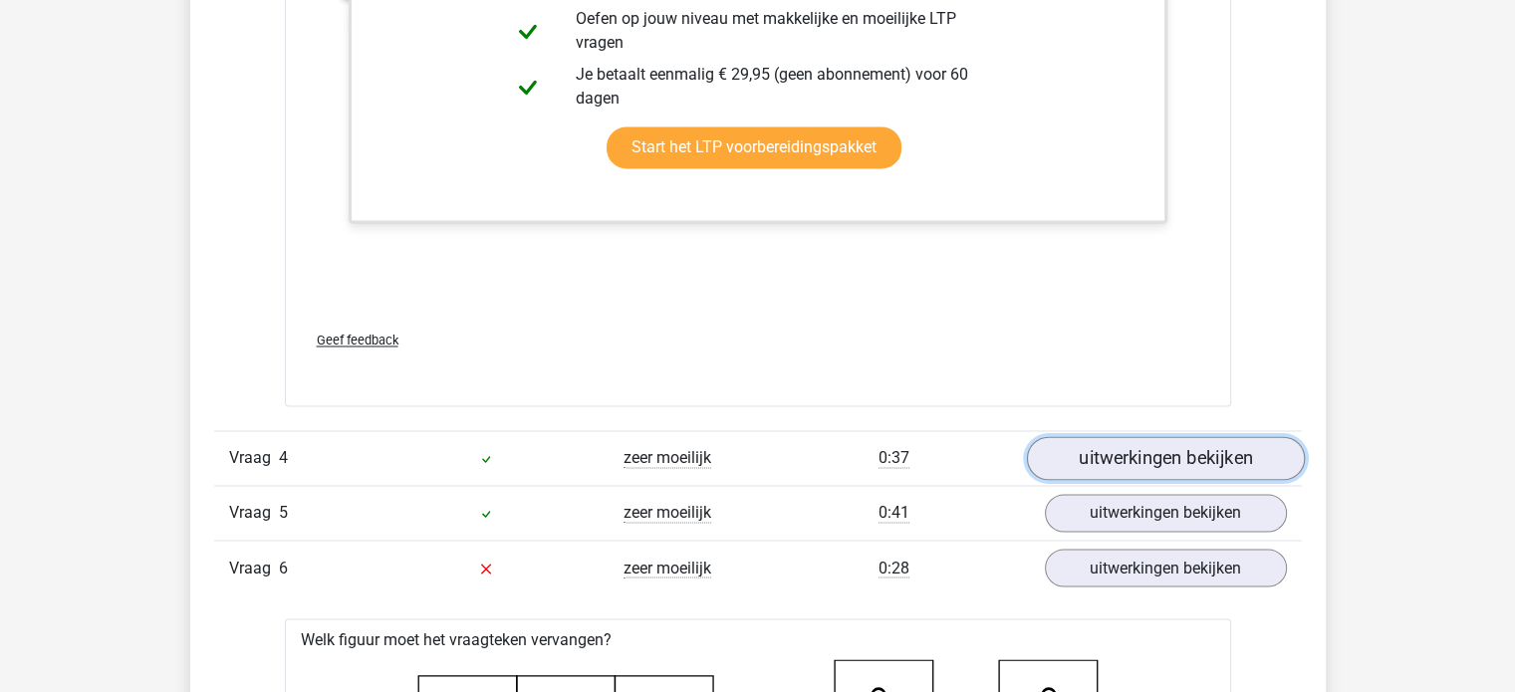
click at [1213, 441] on link "uitwerkingen bekijken" at bounding box center [1165, 458] width 278 height 44
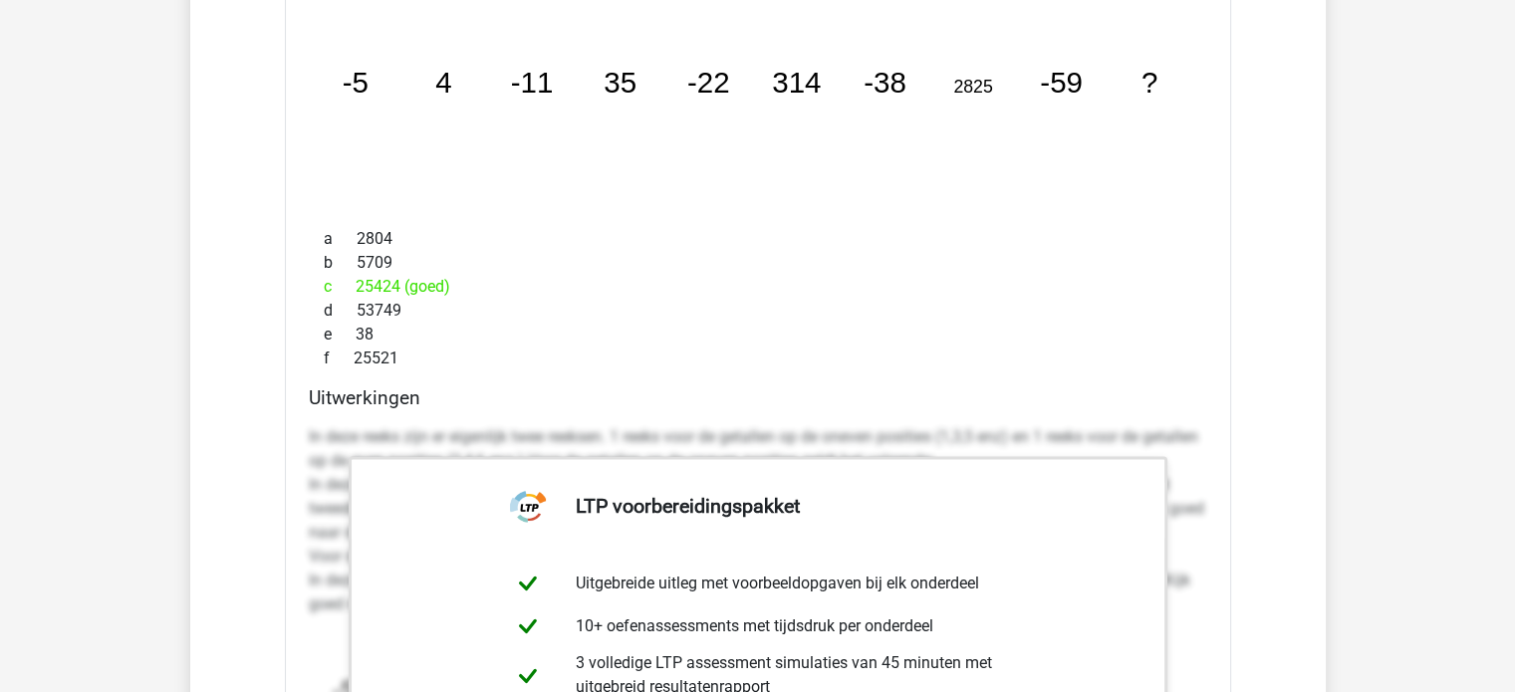
scroll to position [2567, 0]
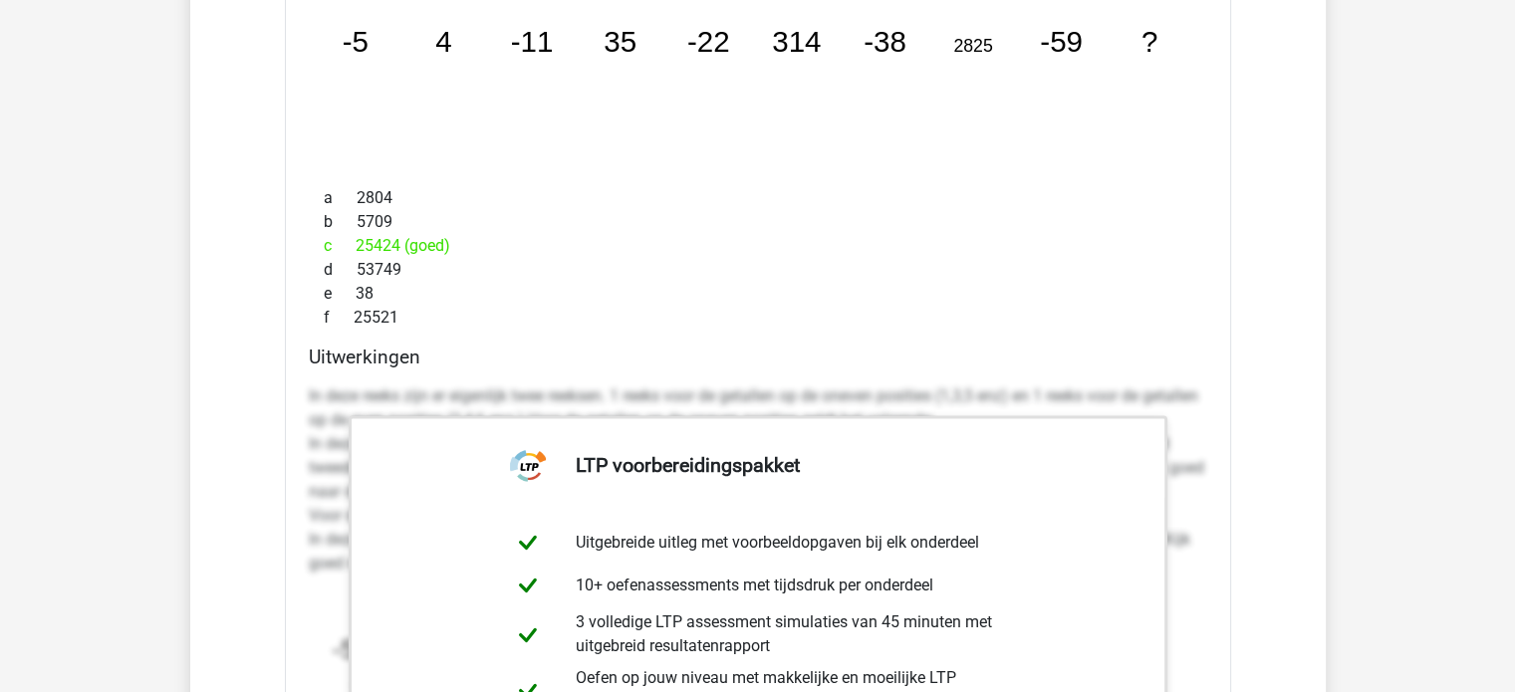
click at [986, 298] on div "e 38" at bounding box center [758, 294] width 898 height 24
click at [988, 366] on div "Uitwerkingen In deze reeks zijn er eigenlijk twee reeksen. 1 reeks voor de geta…" at bounding box center [758, 660] width 914 height 628
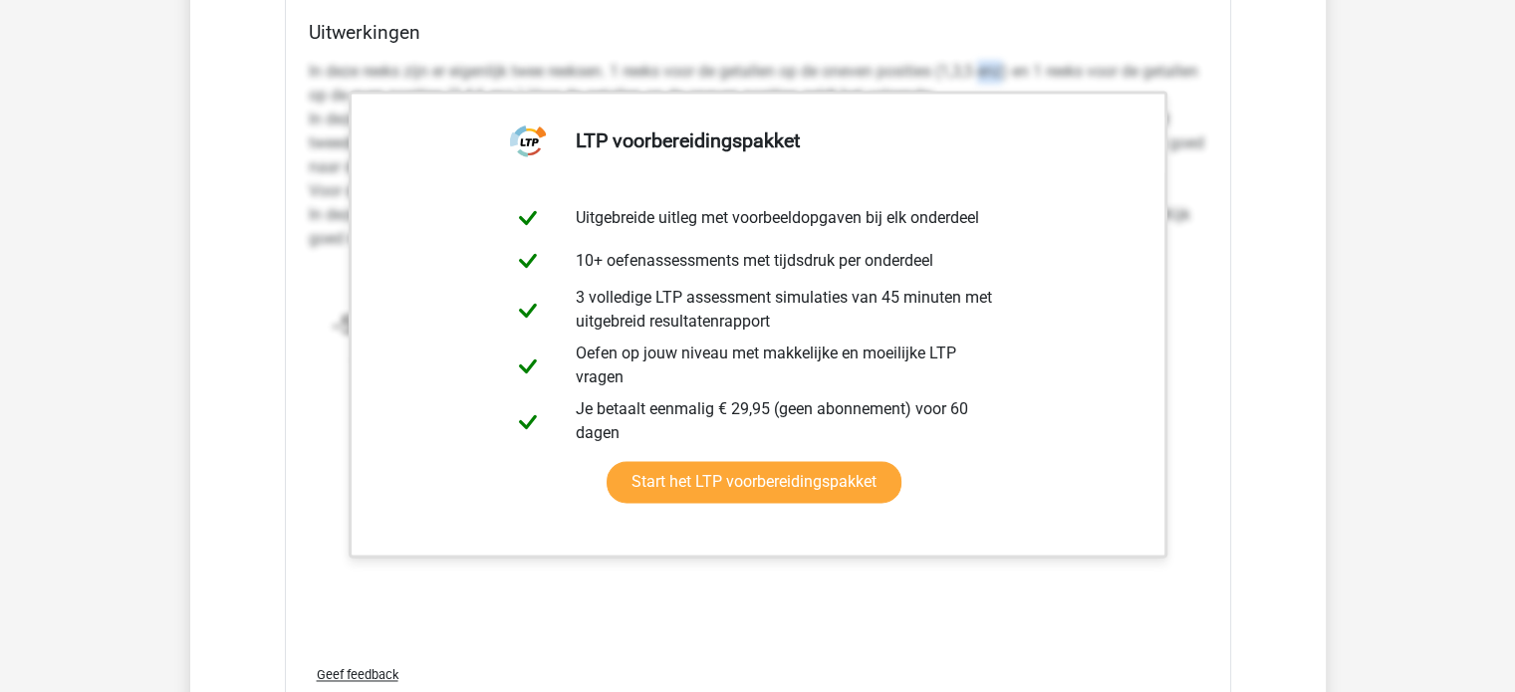
scroll to position [2932, 0]
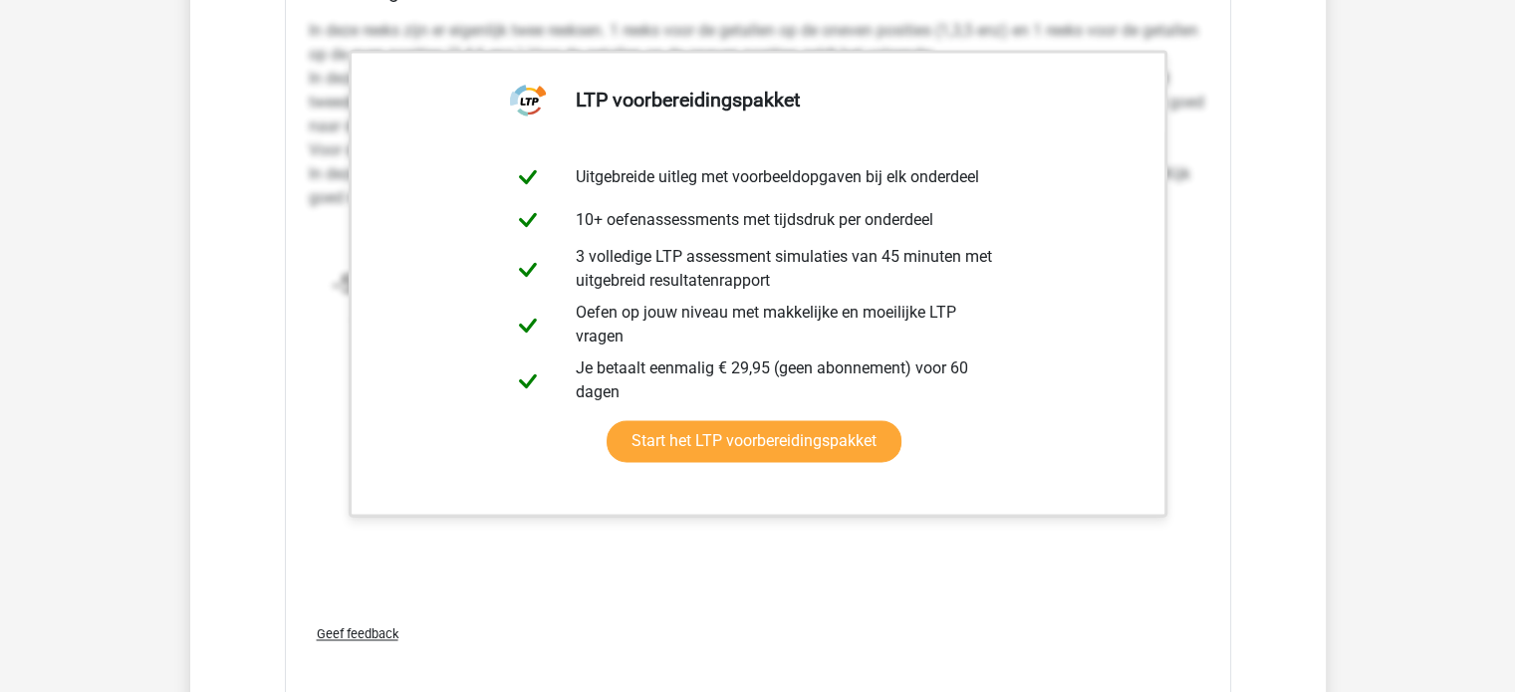
click at [1154, 574] on div "In deze reeks zijn er eigenlijk twee reeksen. 1 reeks voor de getallen op de on…" at bounding box center [758, 310] width 898 height 598
click at [1165, 31] on p "In deze reeks zijn er eigenlijk twee reeksen. 1 reeks voor de getallen op de on…" at bounding box center [758, 114] width 898 height 191
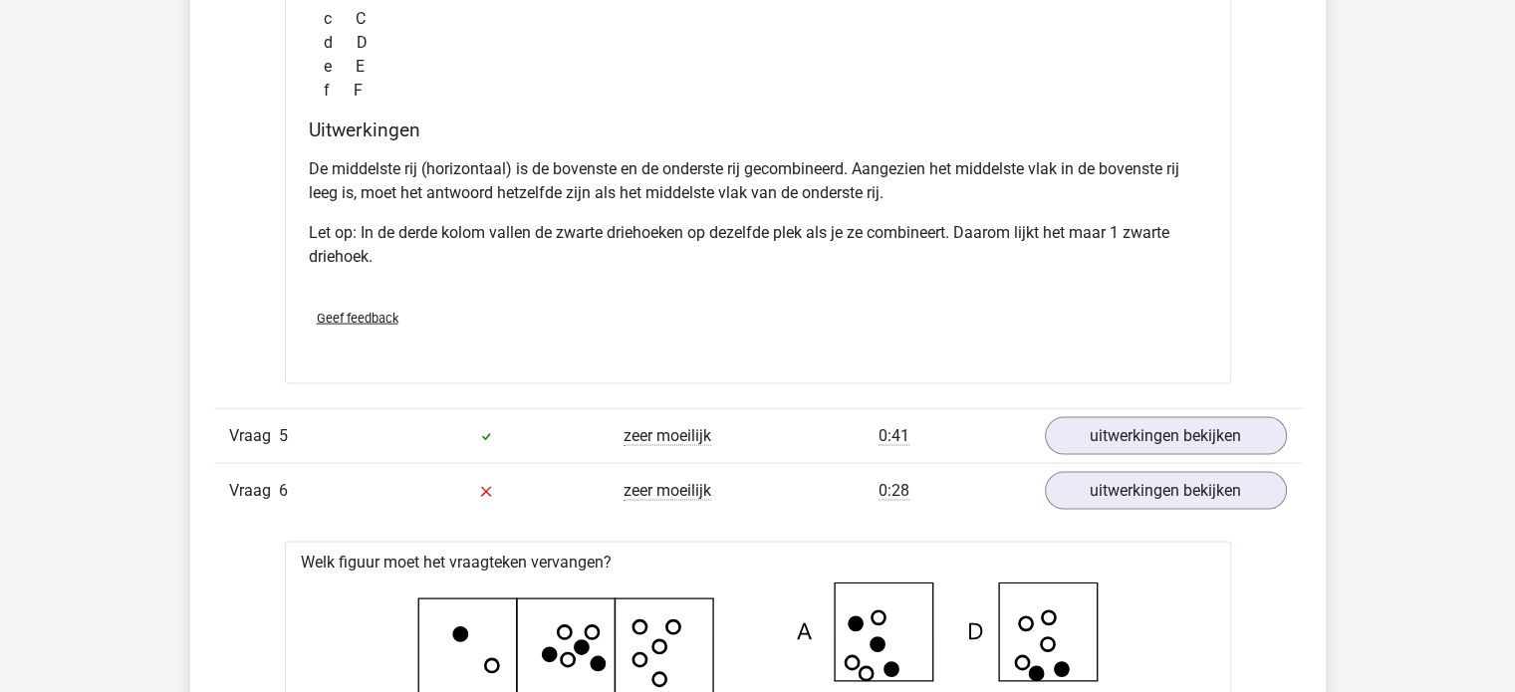
scroll to position [4221, 0]
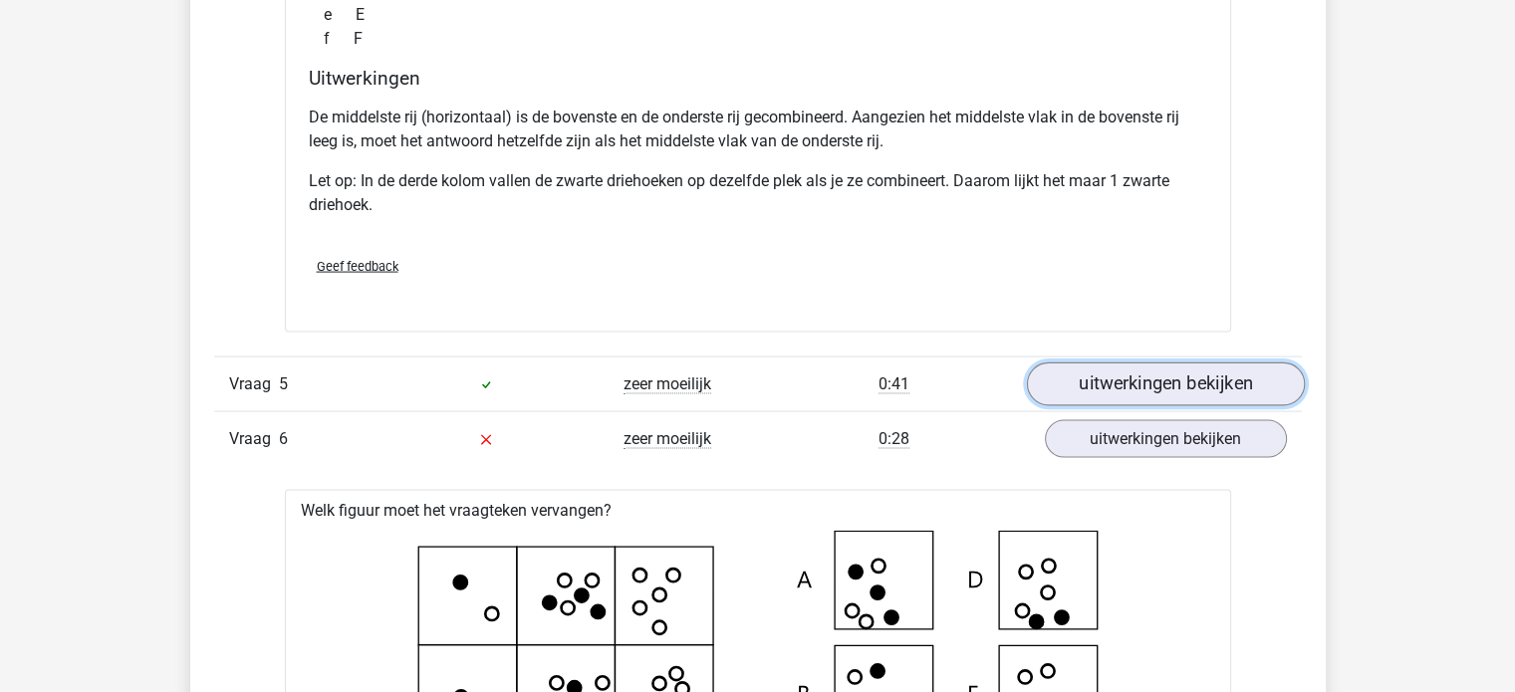
click at [1185, 381] on link "uitwerkingen bekijken" at bounding box center [1165, 385] width 278 height 44
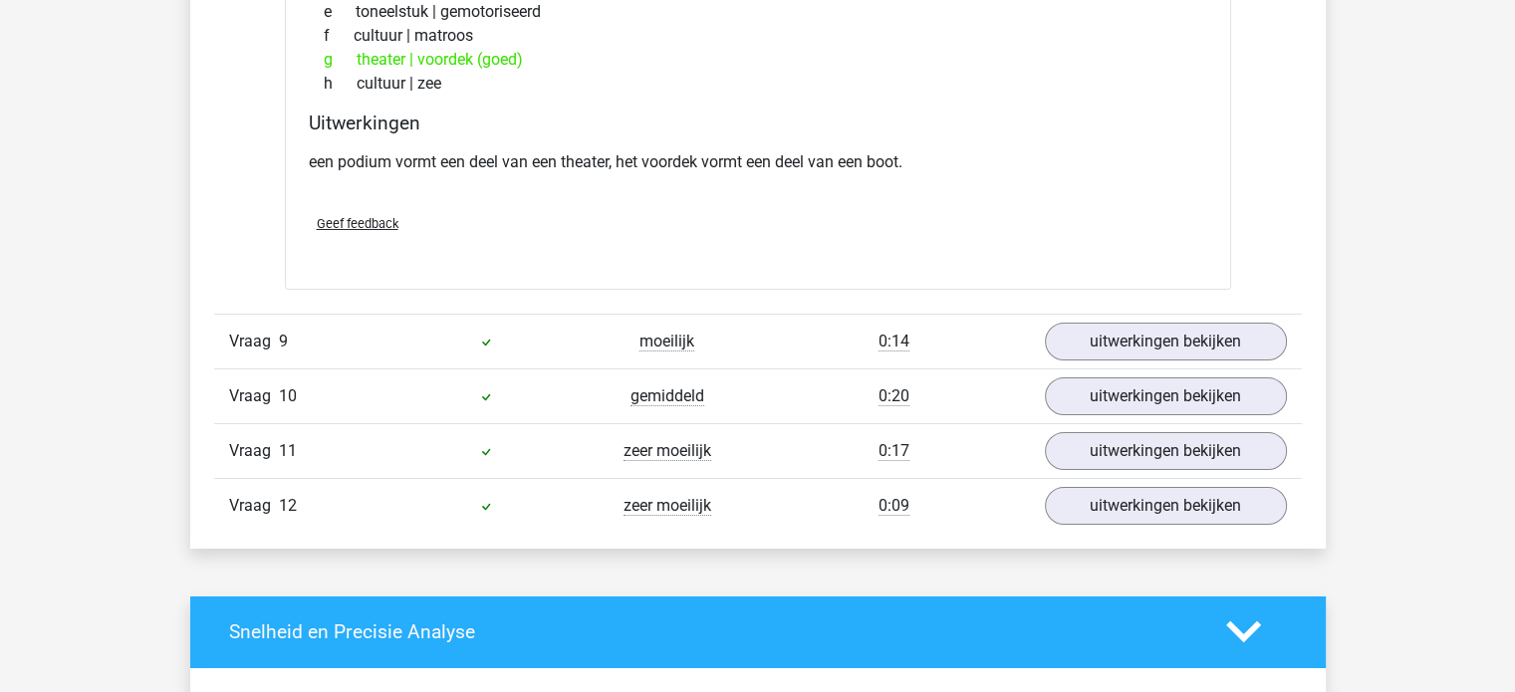
scroll to position [7157, 0]
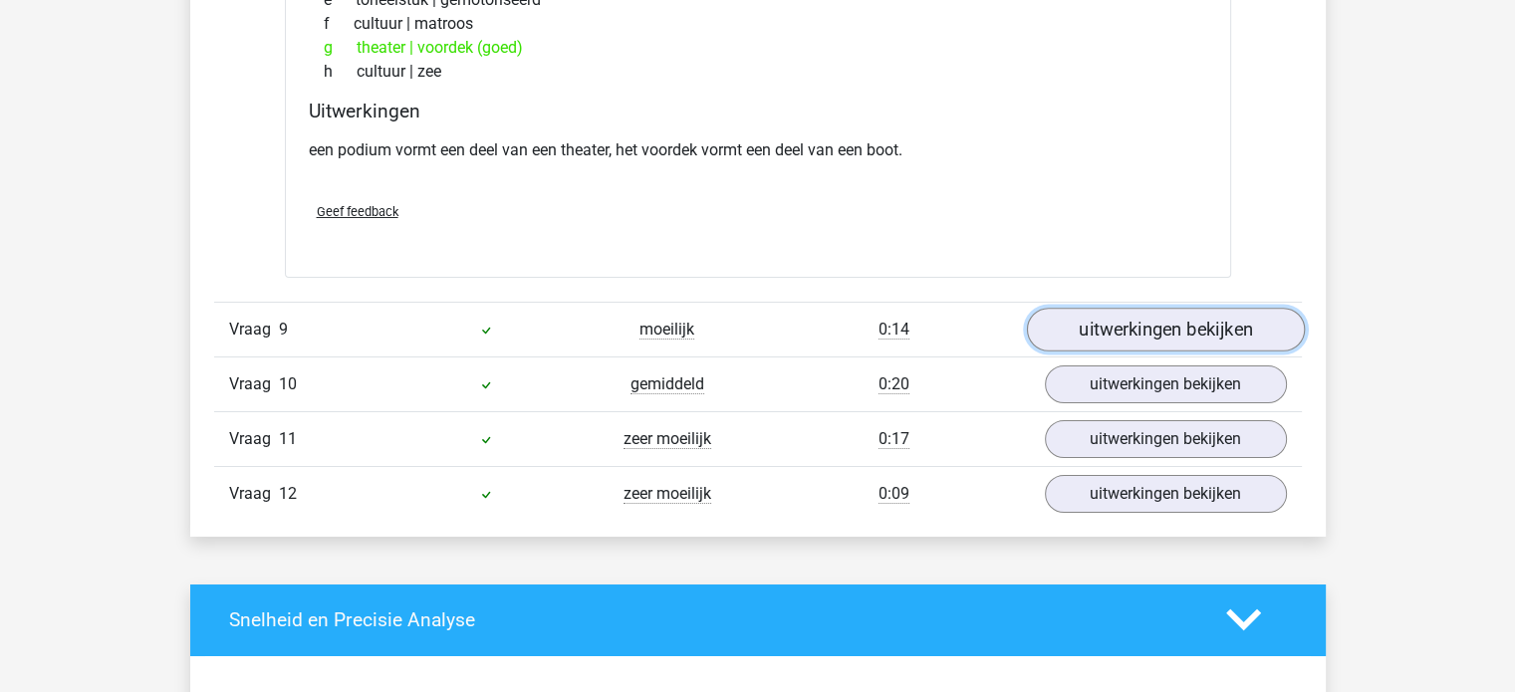
click at [1142, 317] on link "uitwerkingen bekijken" at bounding box center [1165, 330] width 278 height 44
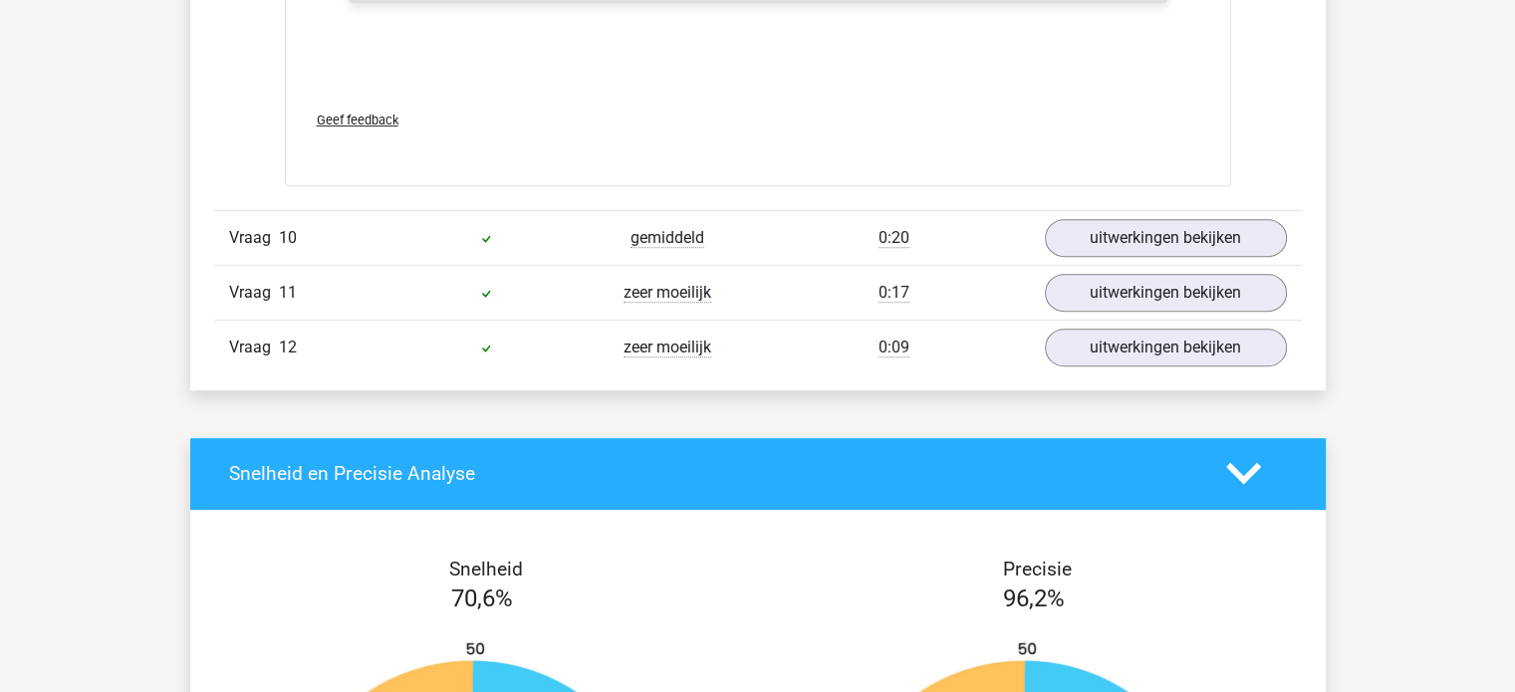
scroll to position [8341, 0]
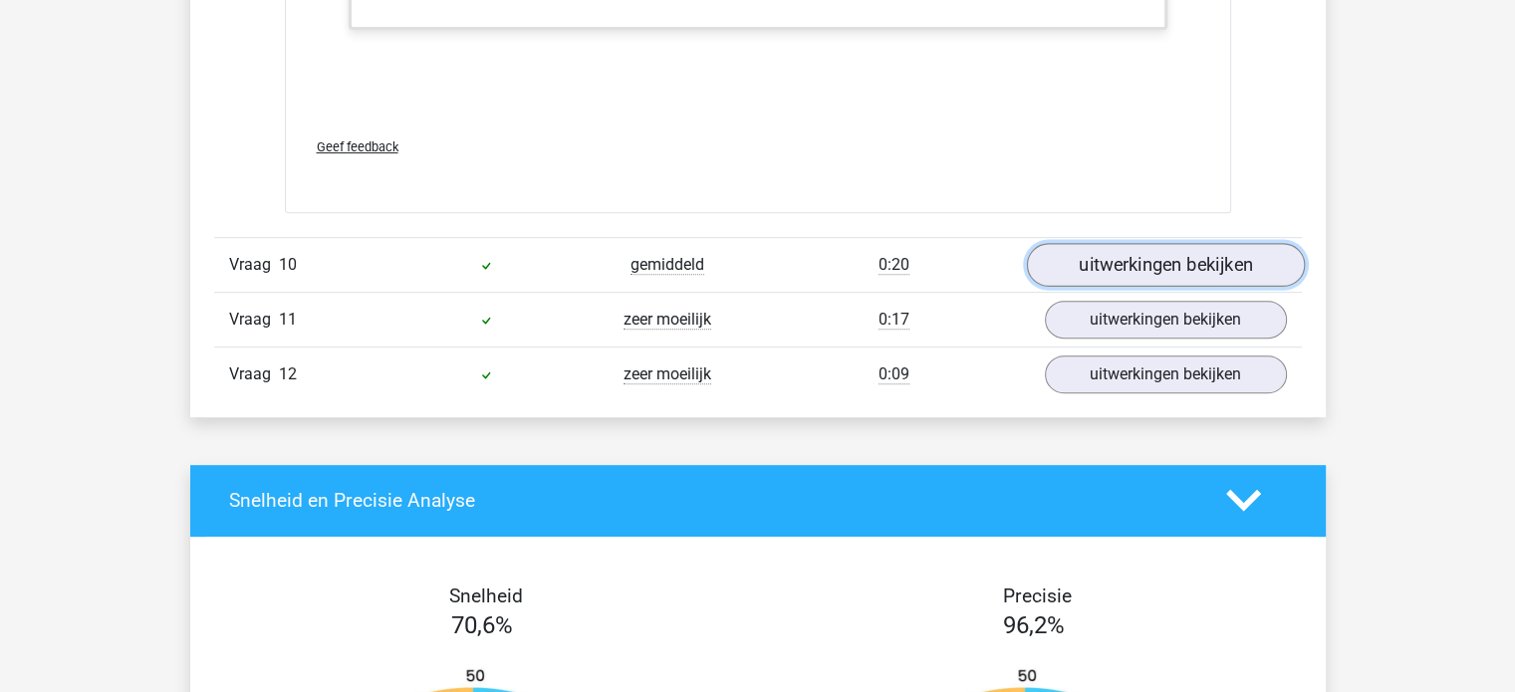
click at [1213, 257] on link "uitwerkingen bekijken" at bounding box center [1165, 265] width 278 height 44
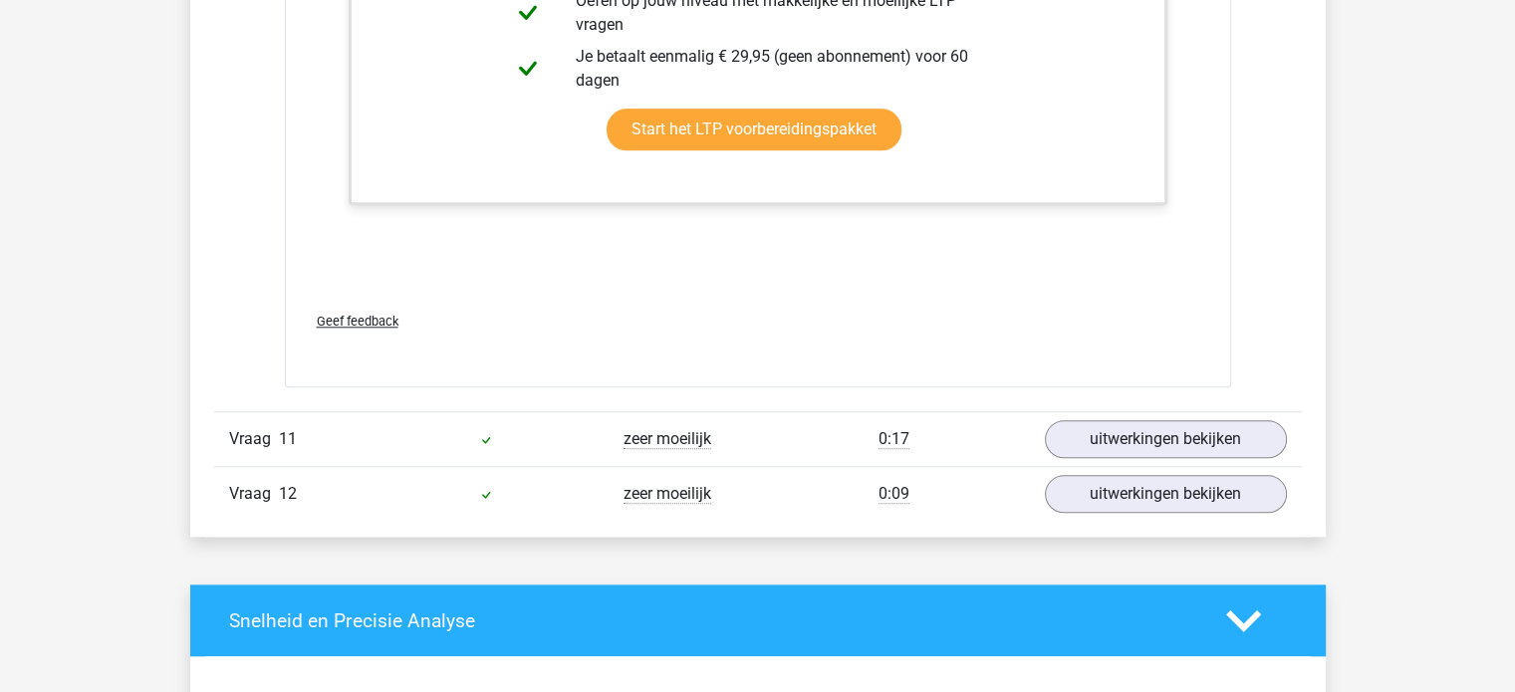
scroll to position [9532, 0]
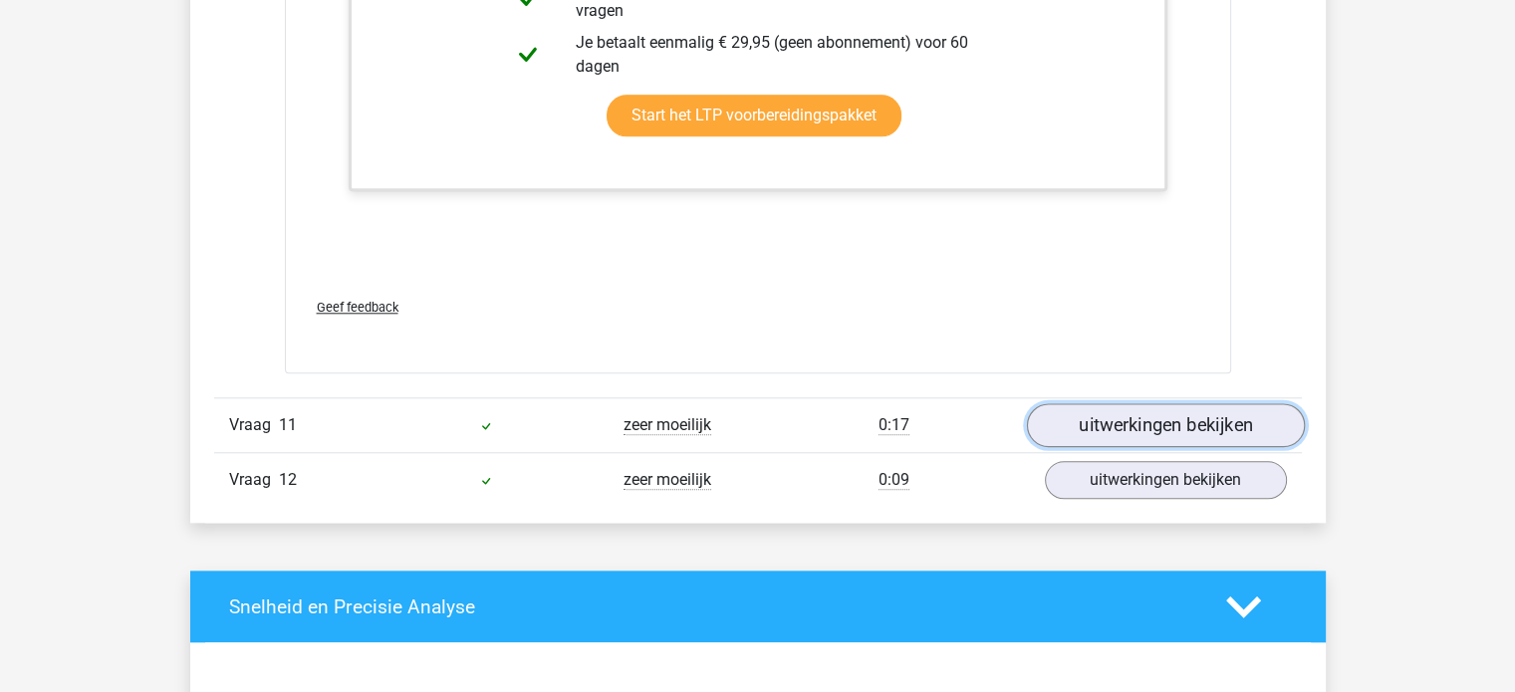
click at [1225, 411] on link "uitwerkingen bekijken" at bounding box center [1165, 425] width 278 height 44
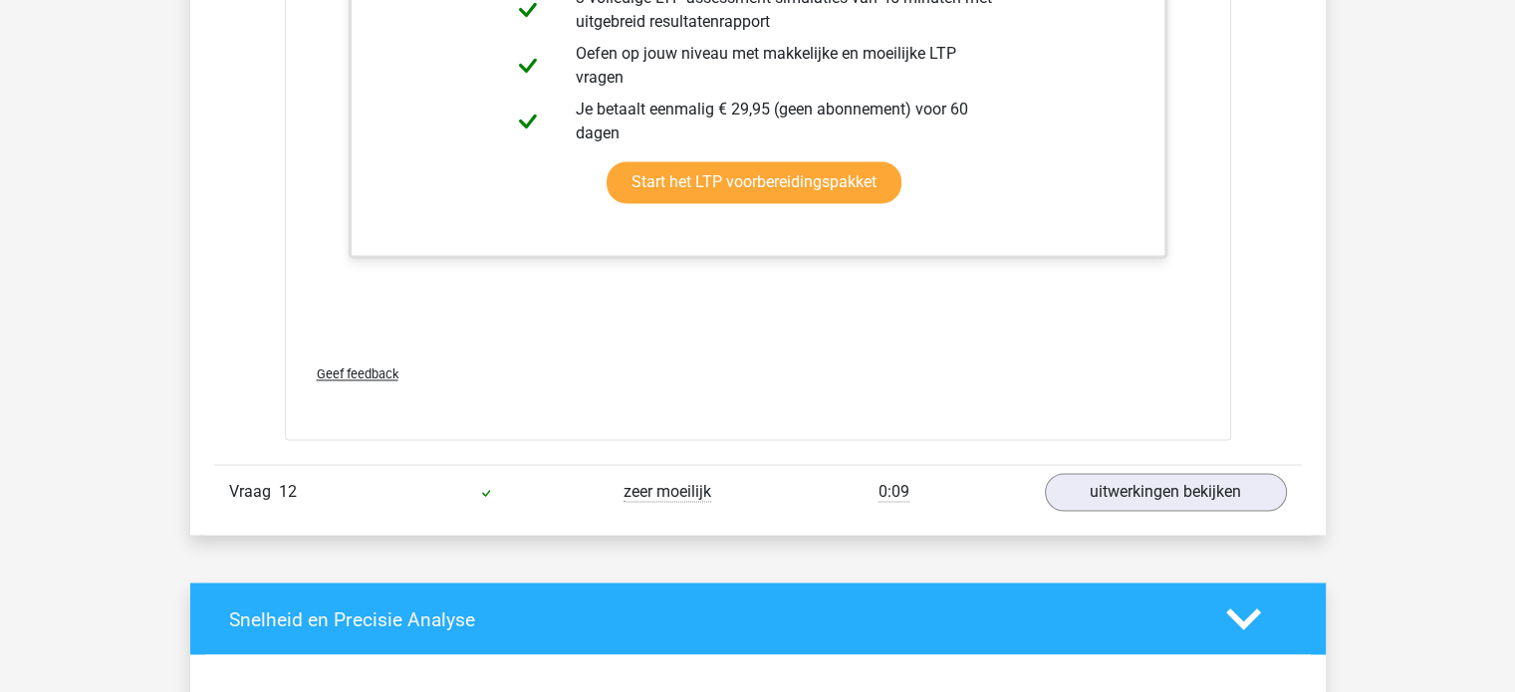
scroll to position [10915, 0]
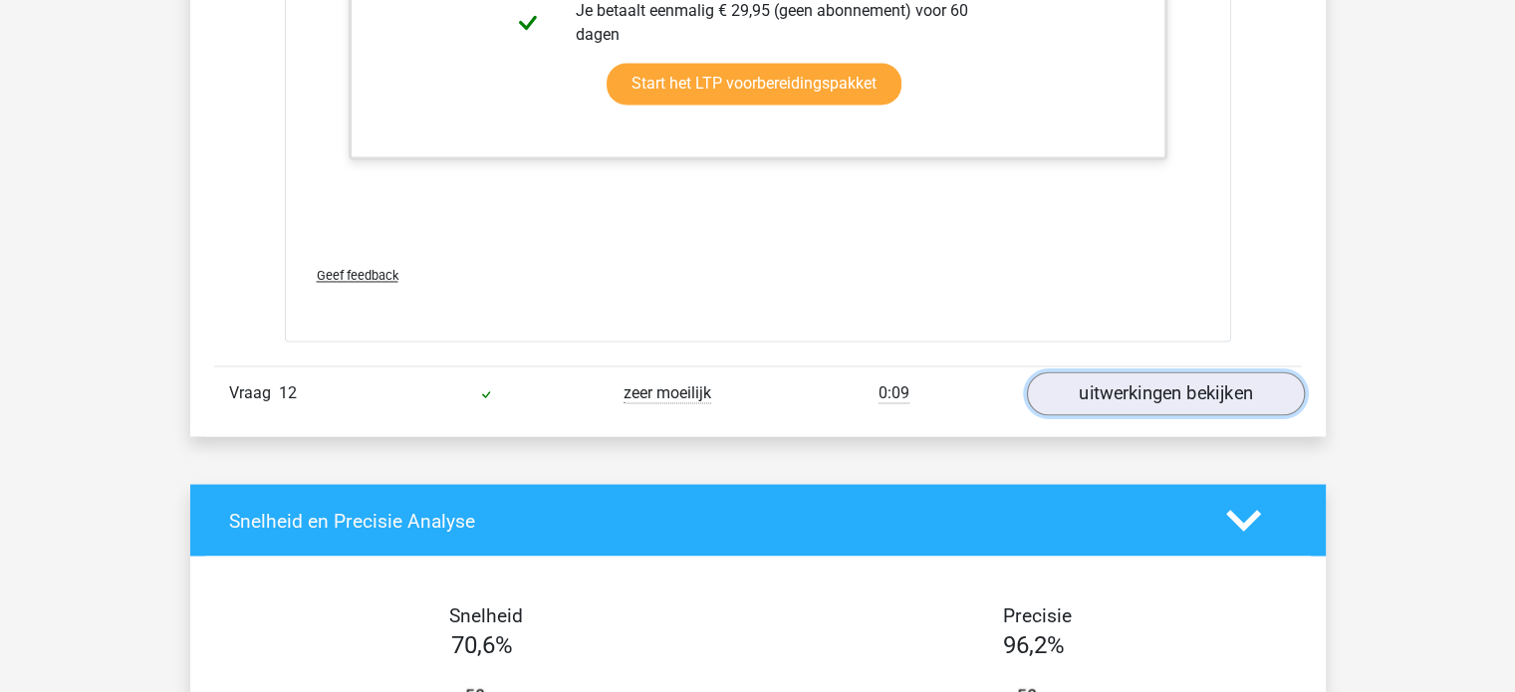
click at [1167, 386] on link "uitwerkingen bekijken" at bounding box center [1165, 395] width 278 height 44
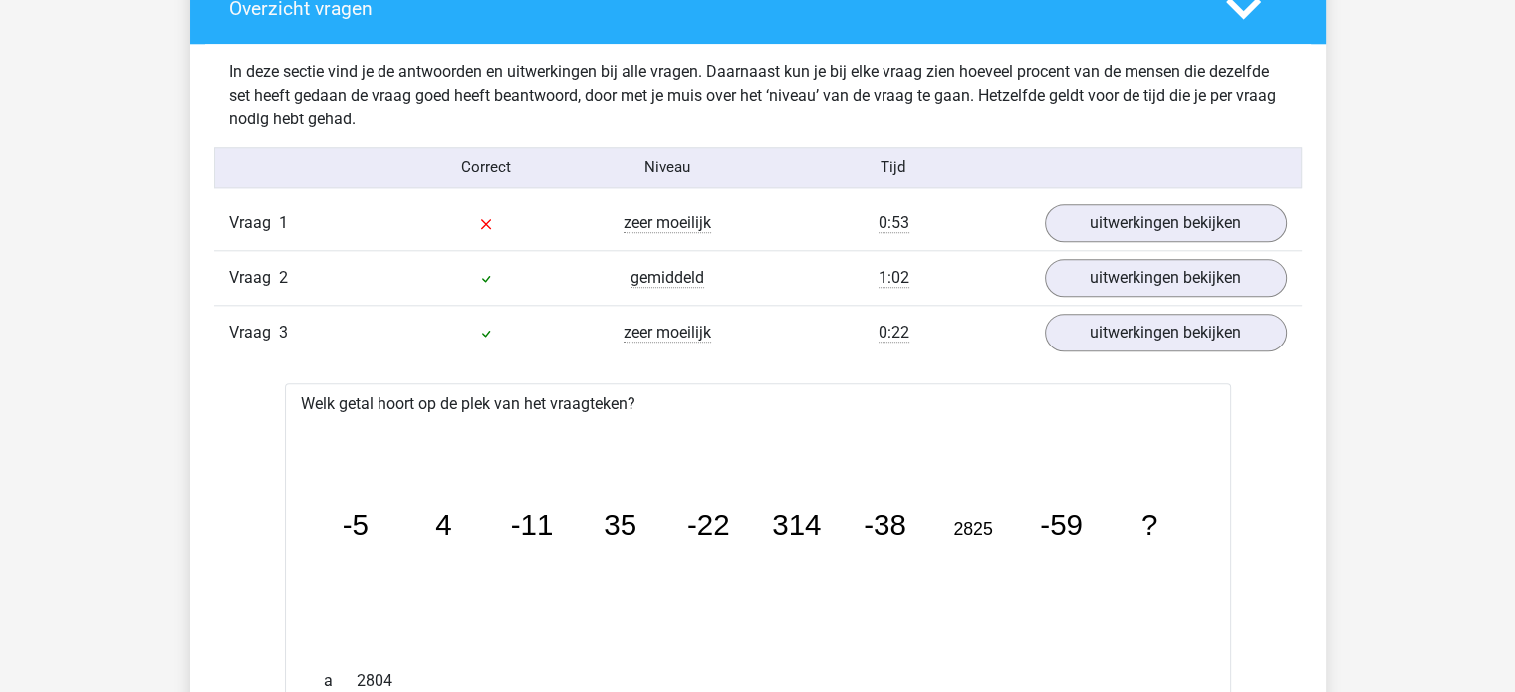
scroll to position [2049, 0]
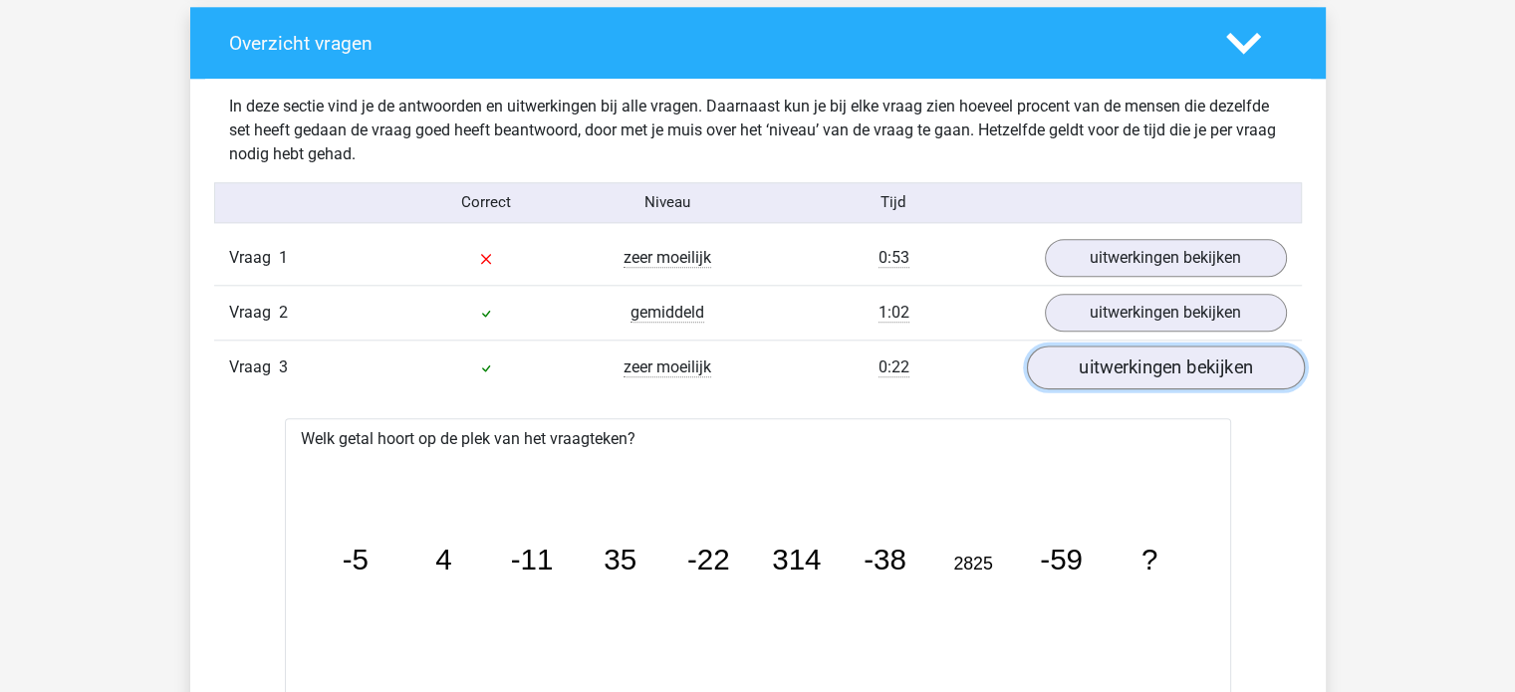
click at [1169, 366] on link "uitwerkingen bekijken" at bounding box center [1165, 368] width 278 height 44
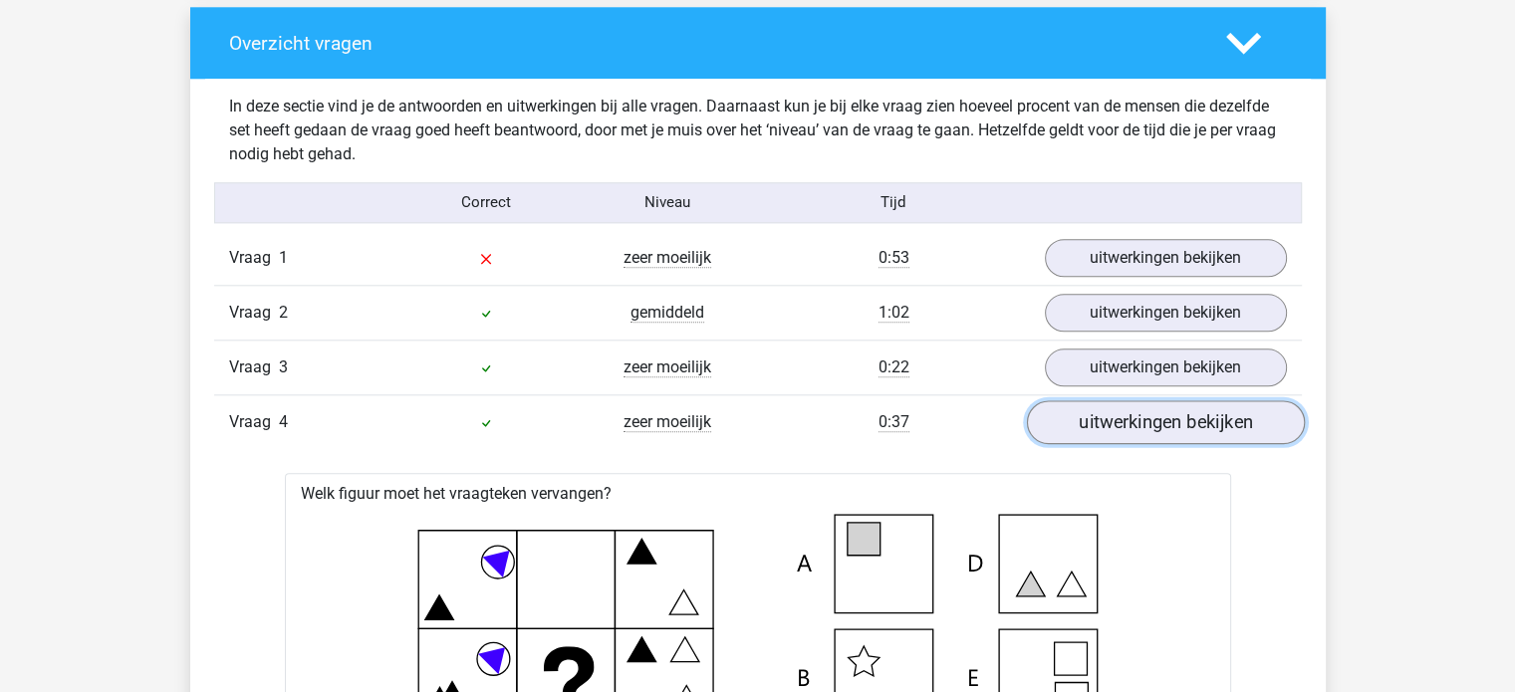
click at [1175, 414] on link "uitwerkingen bekijken" at bounding box center [1165, 422] width 278 height 44
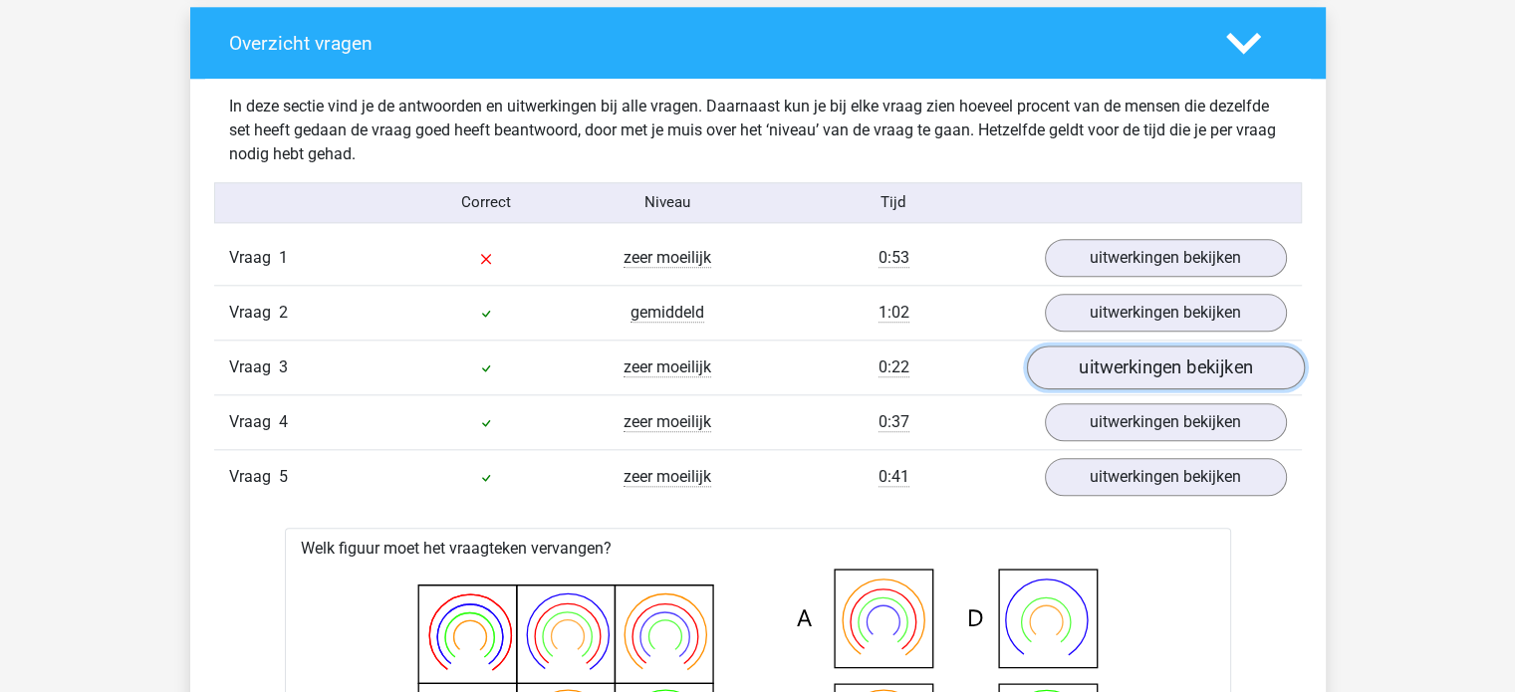
click at [1139, 363] on link "uitwerkingen bekijken" at bounding box center [1165, 368] width 278 height 44
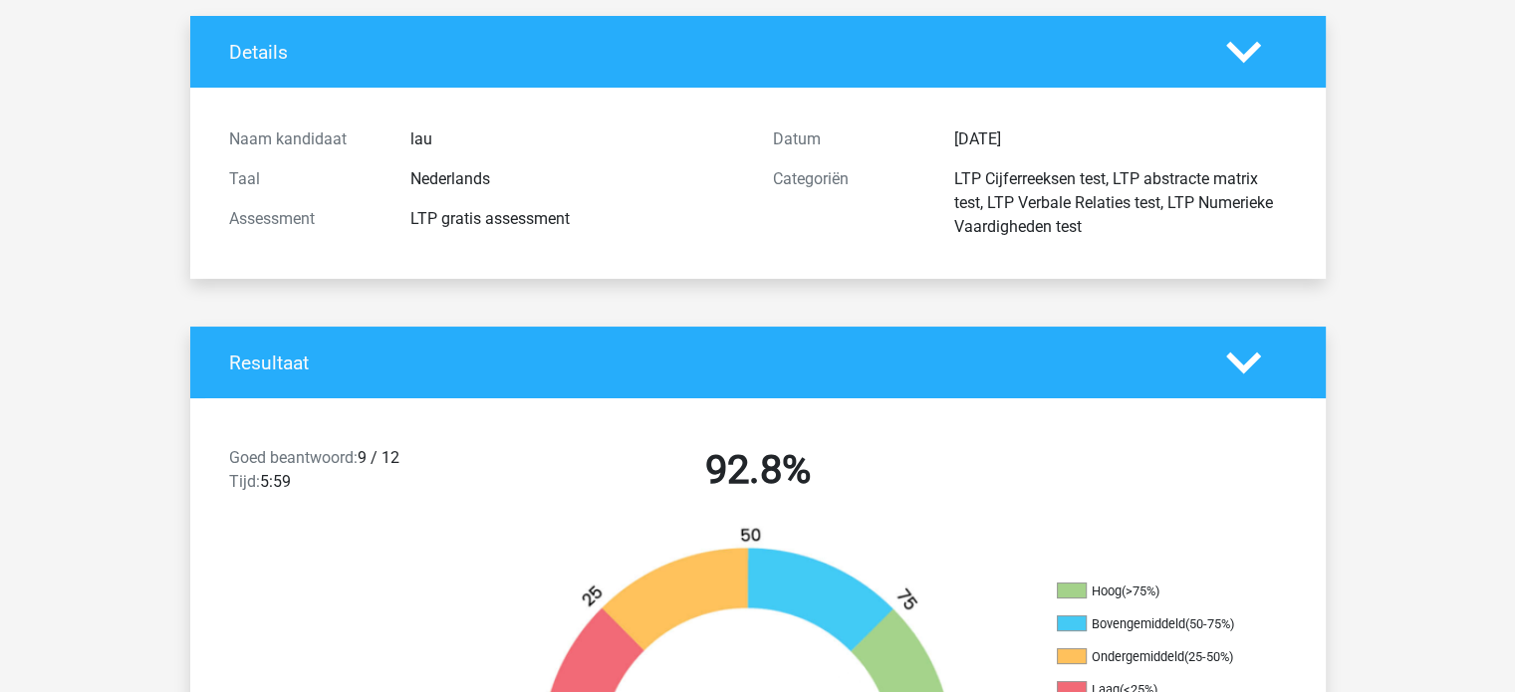
scroll to position [0, 0]
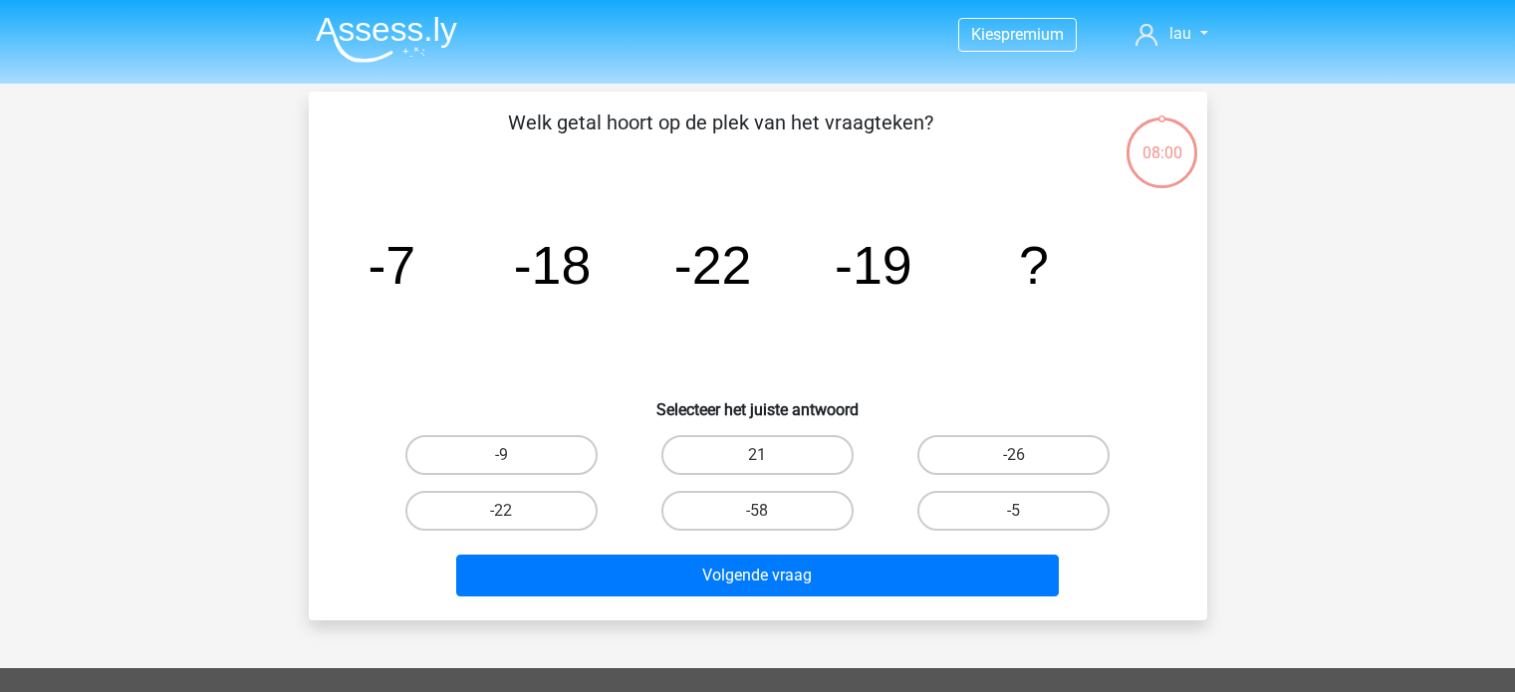
scroll to position [92, 0]
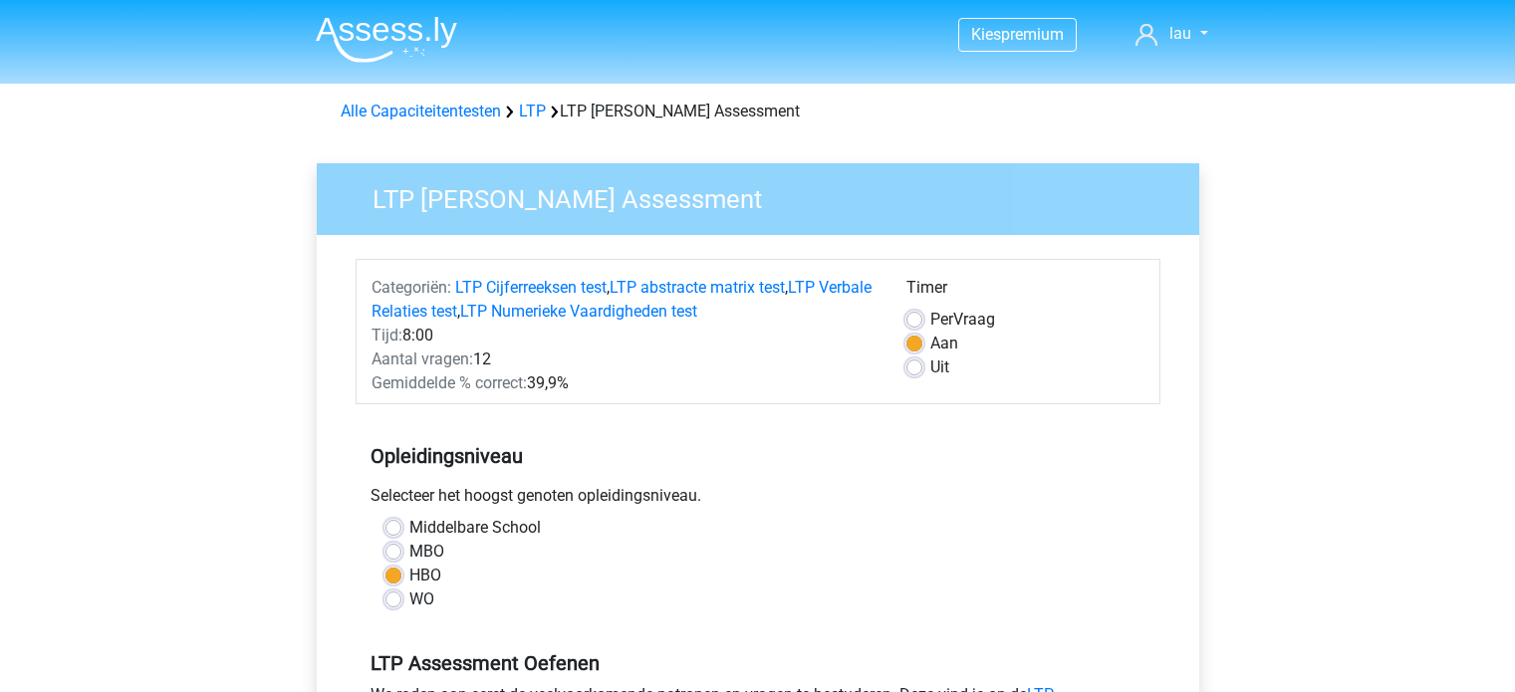
scroll to position [297, 0]
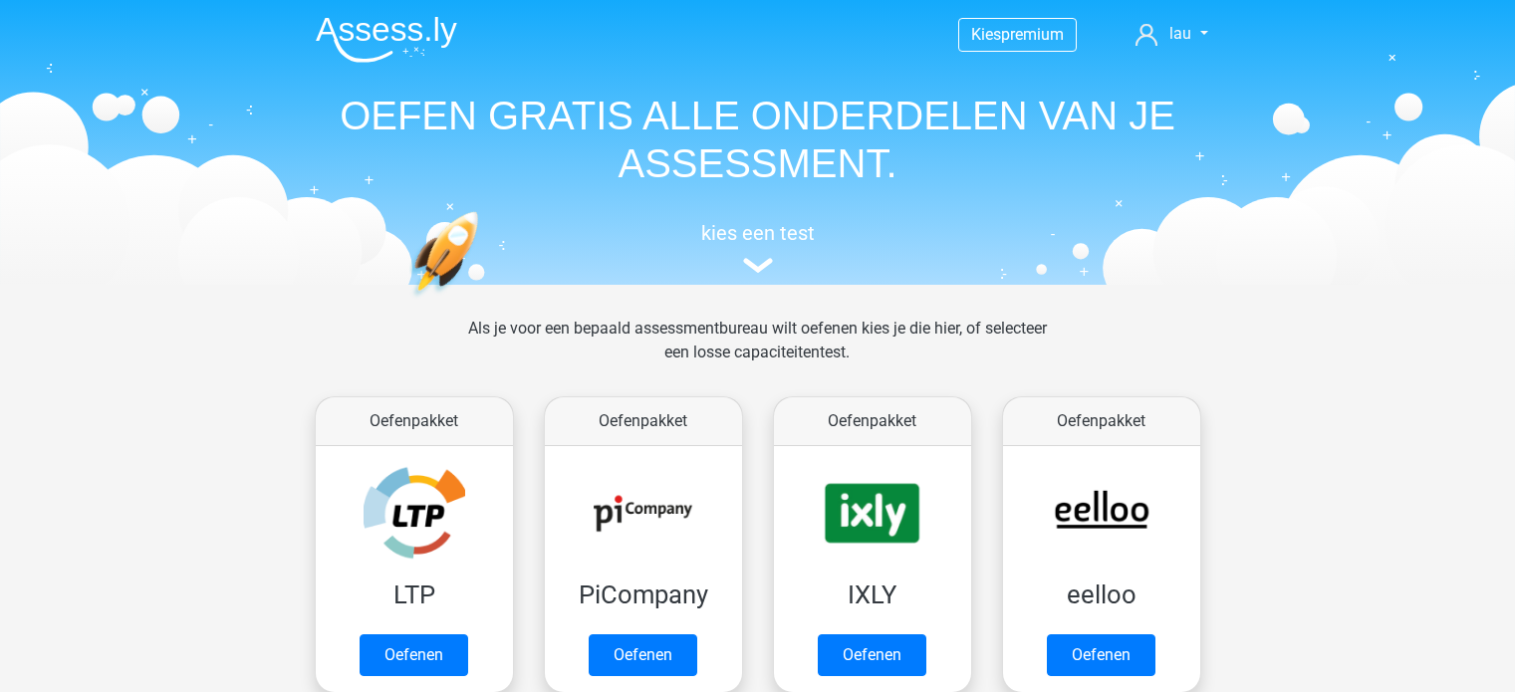
scroll to position [188, 0]
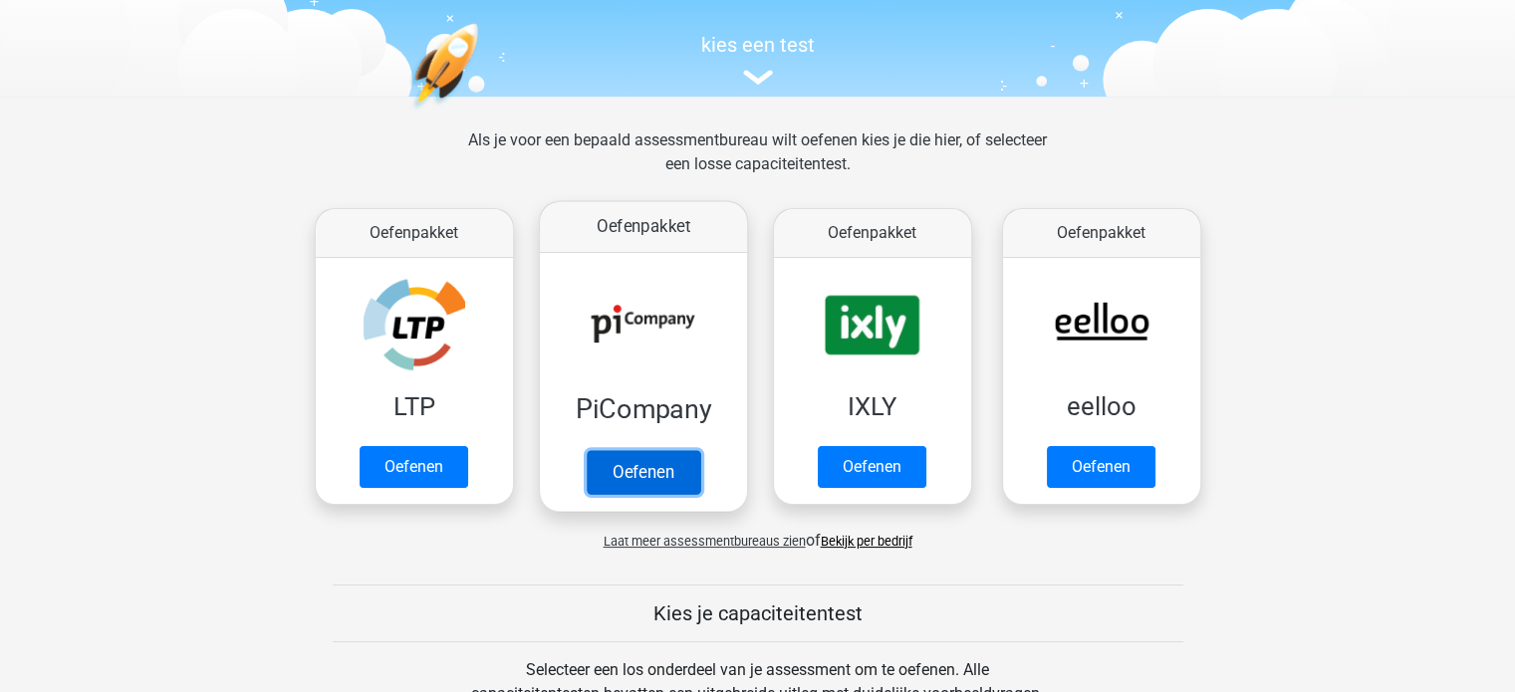
click at [630, 469] on link "Oefenen" at bounding box center [643, 472] width 114 height 44
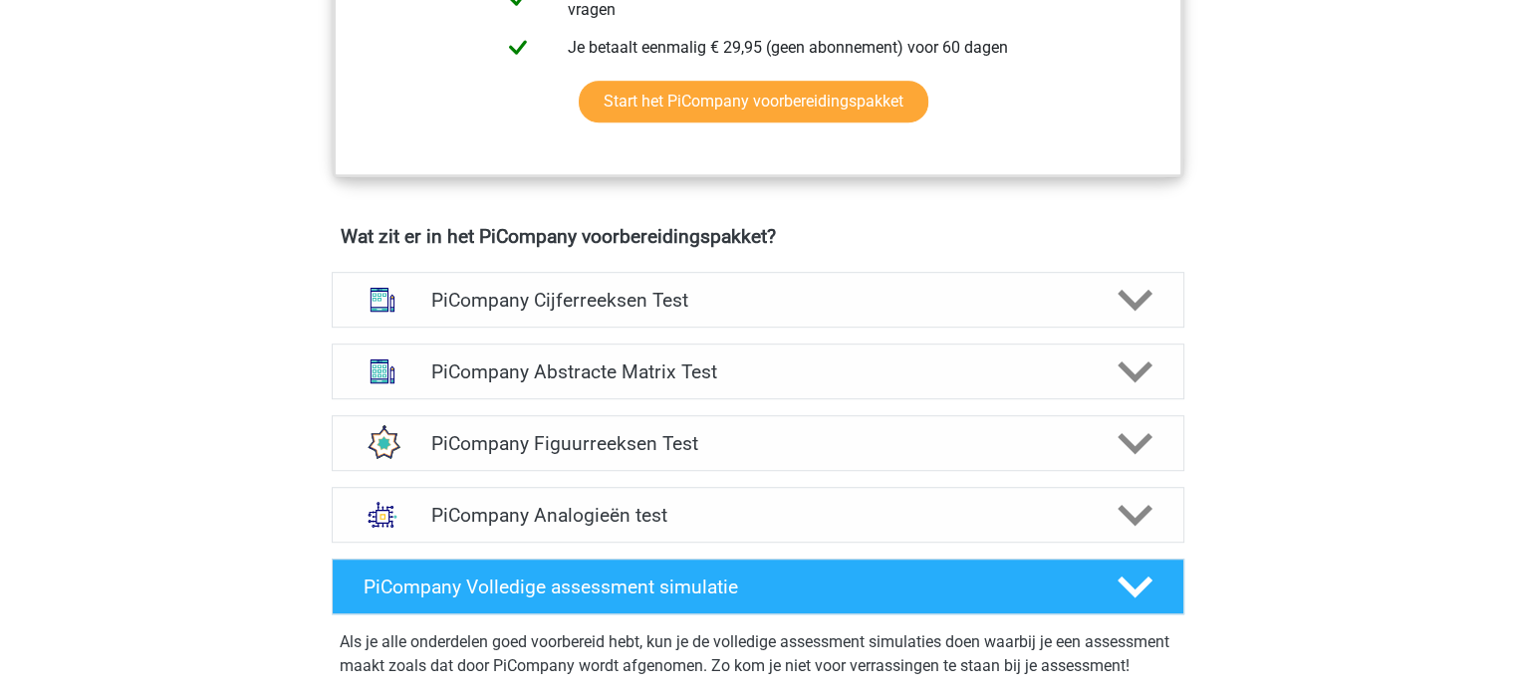
scroll to position [1121, 0]
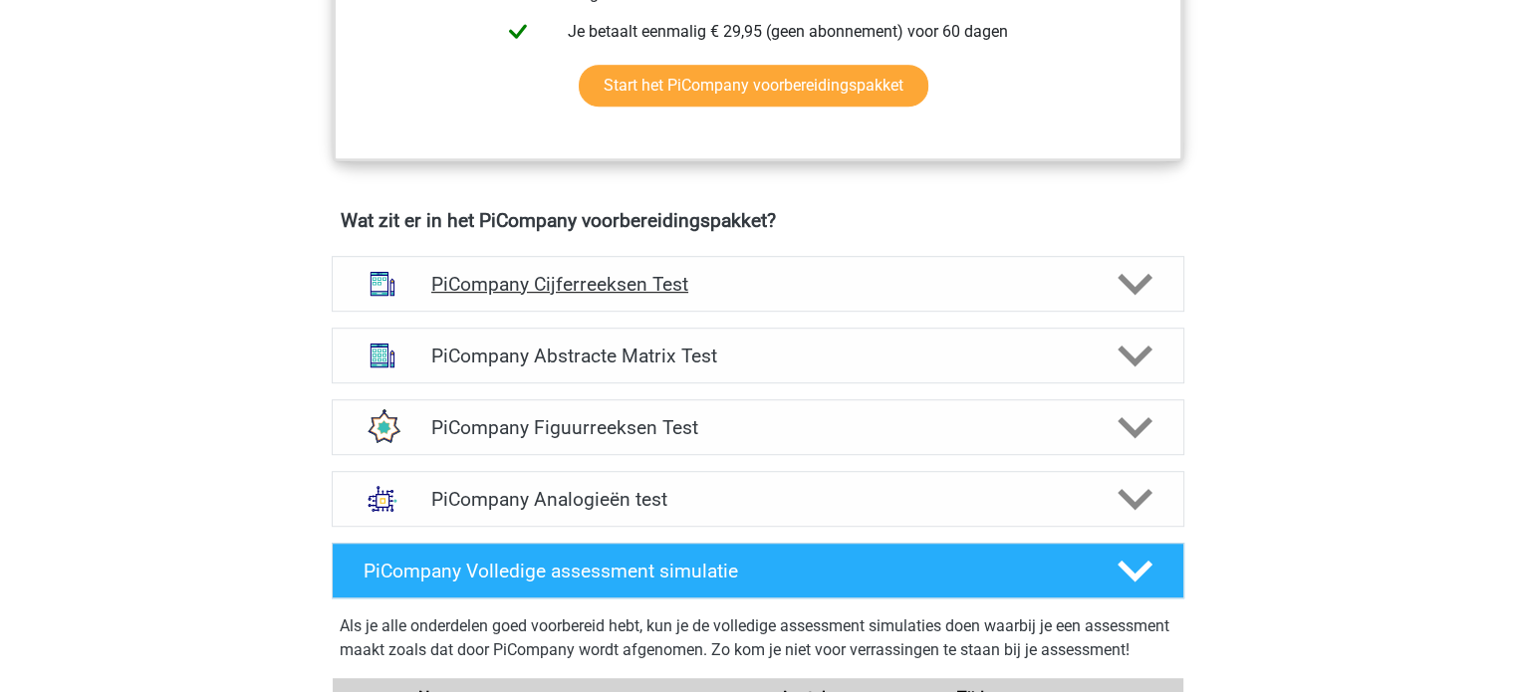
click at [1132, 297] on icon at bounding box center [1135, 284] width 35 height 35
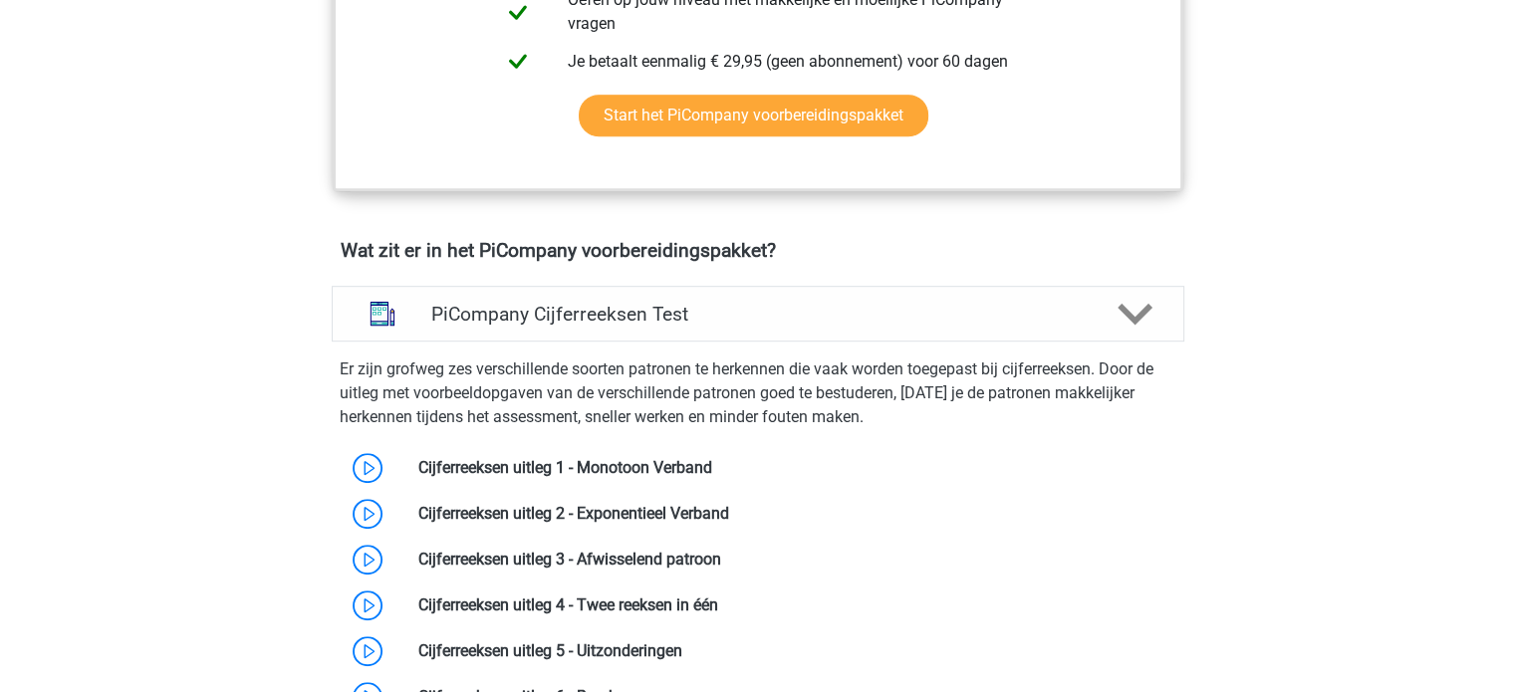
scroll to position [0, 0]
